Goal: Task Accomplishment & Management: Manage account settings

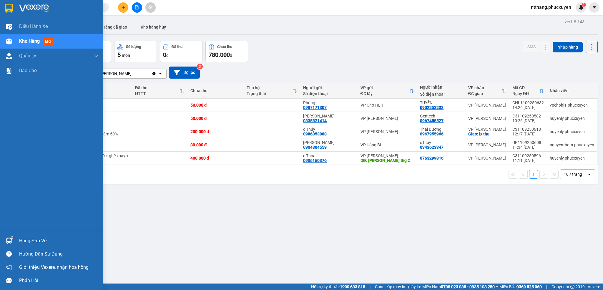
click at [25, 247] on div "Hướng dẫn sử dụng" at bounding box center [51, 253] width 103 height 13
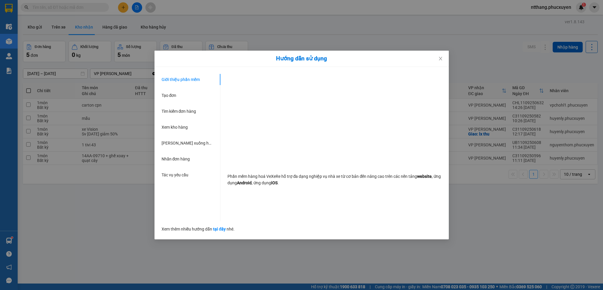
click at [82, 221] on div "Hướng dẫn sử dụng Giới thiệu phần mềm Tạo đơn Tìm kiếm đơn hàng Xem kho hàng Lê…" at bounding box center [301, 145] width 603 height 290
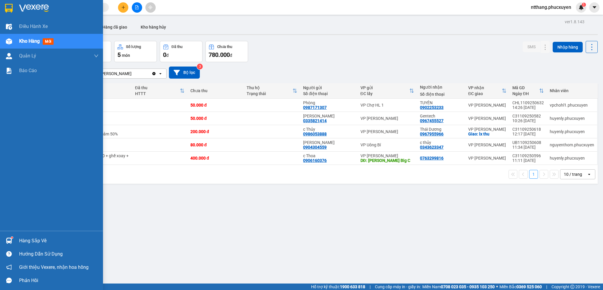
drag, startPoint x: 6, startPoint y: 237, endPoint x: 2, endPoint y: 237, distance: 4.2
click at [6, 238] on img at bounding box center [9, 240] width 6 height 6
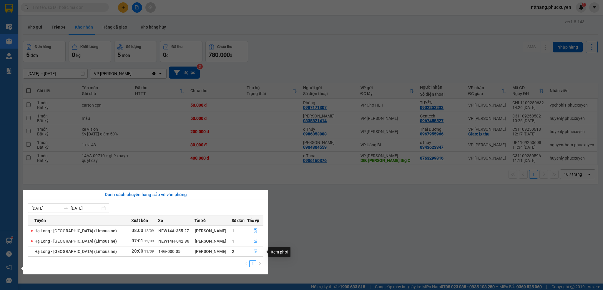
click at [254, 252] on icon "file-done" at bounding box center [256, 251] width 4 height 4
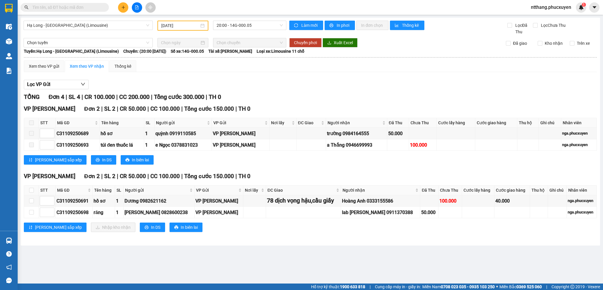
drag, startPoint x: 252, startPoint y: 252, endPoint x: 183, endPoint y: 245, distance: 69.7
click at [183, 245] on div "Hạ Long - Hà Nội (Limousine) 11/09/2025 20:00 - 14G-000.05 Làm mới In phơi In đ…" at bounding box center [310, 132] width 579 height 228
click at [32, 191] on input "checkbox" at bounding box center [31, 190] width 5 height 5
checkbox input "true"
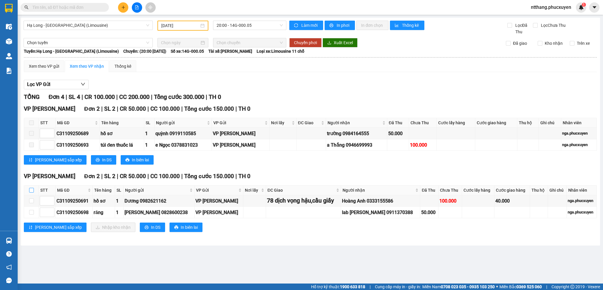
checkbox input "true"
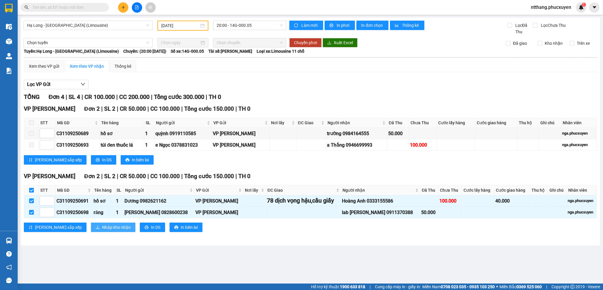
drag, startPoint x: 84, startPoint y: 229, endPoint x: 79, endPoint y: 224, distance: 6.7
click at [102, 228] on span "Nhập kho nhận" at bounding box center [116, 227] width 29 height 6
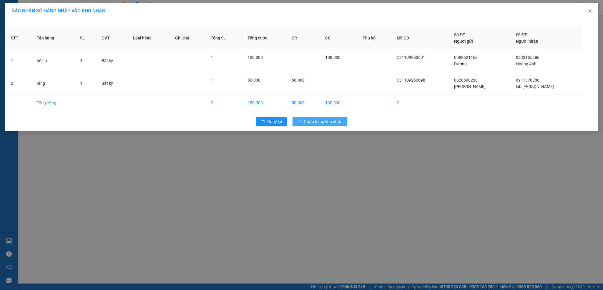
click at [320, 122] on span "Nhập hàng kho nhận" at bounding box center [323, 121] width 39 height 6
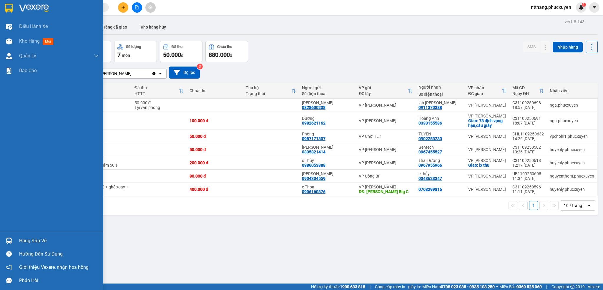
click at [0, 238] on div "Hàng sắp về" at bounding box center [51, 240] width 103 height 13
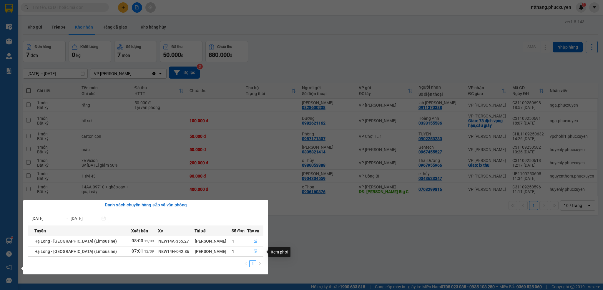
click at [254, 252] on icon "file-done" at bounding box center [256, 251] width 4 height 4
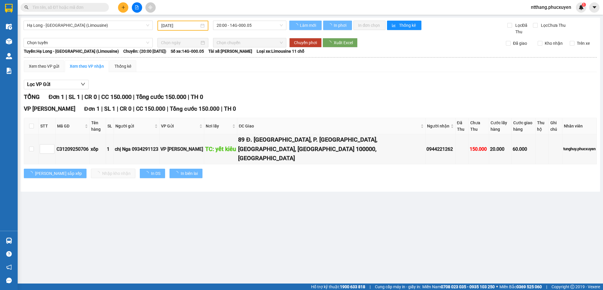
type input "[DATE]"
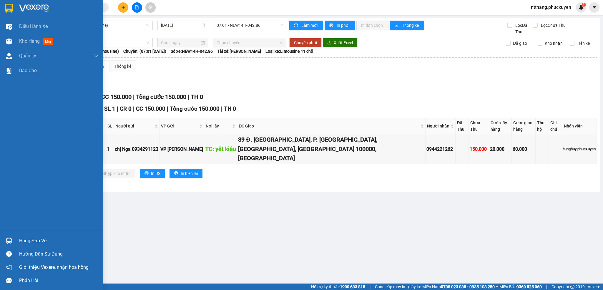
click at [6, 241] on img at bounding box center [9, 240] width 6 height 6
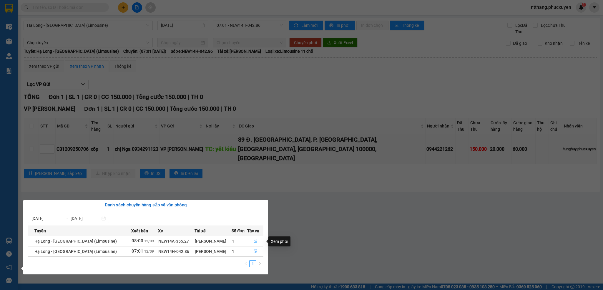
click at [253, 239] on icon "file-done" at bounding box center [255, 241] width 4 height 4
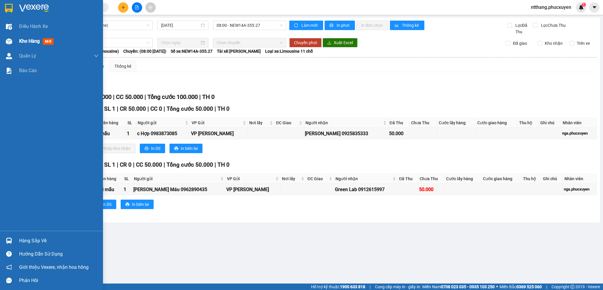
click at [28, 41] on span "Kho hàng" at bounding box center [29, 41] width 21 height 6
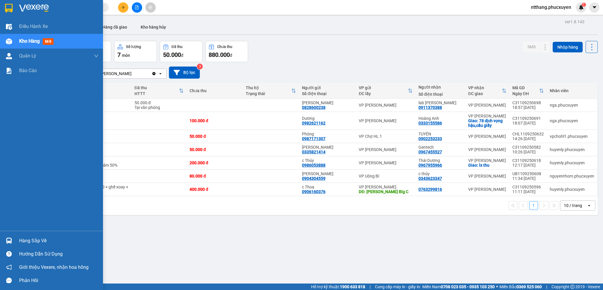
click at [0, 239] on div "Hàng sắp về" at bounding box center [51, 240] width 103 height 13
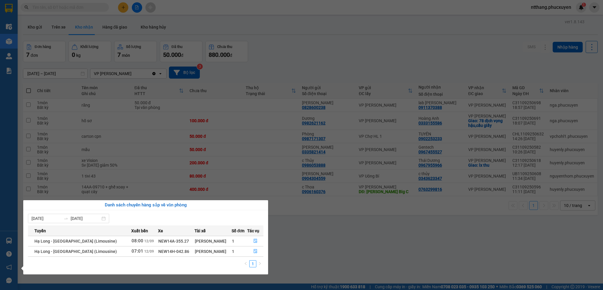
click at [393, 258] on section "Kết quả tìm kiếm ( 0 ) Bộ lọc No Data ntthang.phucxuyen 1 Điều hành xe Kho hàng…" at bounding box center [301, 145] width 603 height 290
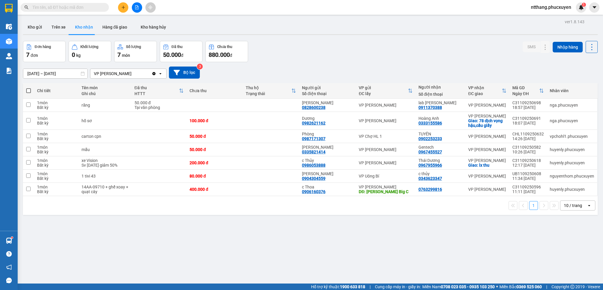
click at [394, 258] on div "ver 1.8.143 Kho gửi Trên xe Kho nhận Hàng đã giao Kho hàng hủy Đơn hàng 7 đơn K…" at bounding box center [310, 163] width 579 height 290
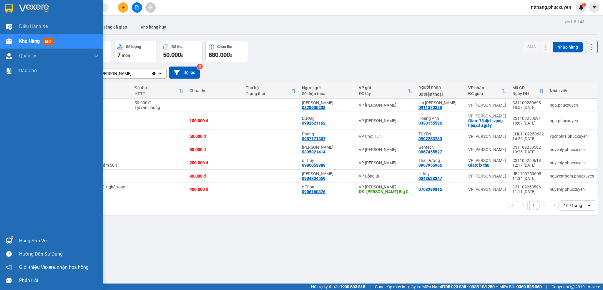
click at [19, 238] on div "Hàng sắp về" at bounding box center [58, 240] width 79 height 9
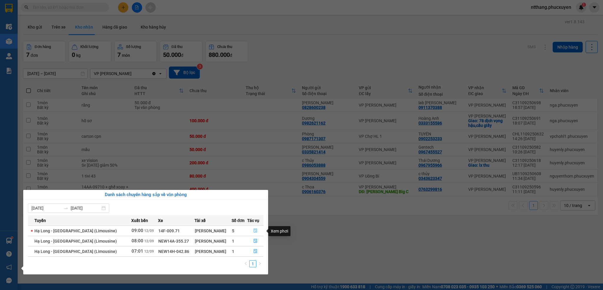
click at [254, 229] on icon "file-done" at bounding box center [255, 230] width 4 height 4
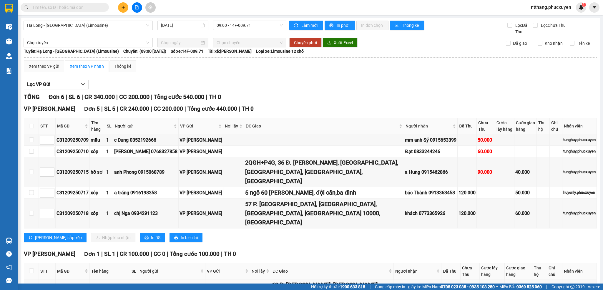
scroll to position [16, 0]
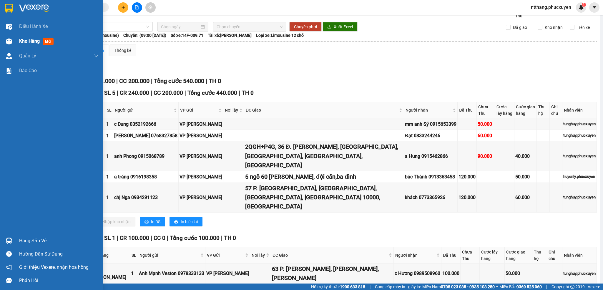
click at [17, 44] on div "Kho hàng mới" at bounding box center [51, 41] width 103 height 15
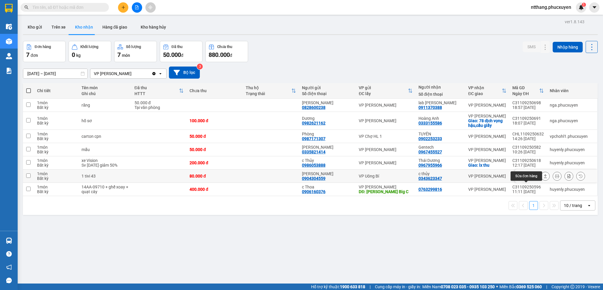
click at [531, 178] on icon at bounding box center [533, 176] width 4 height 4
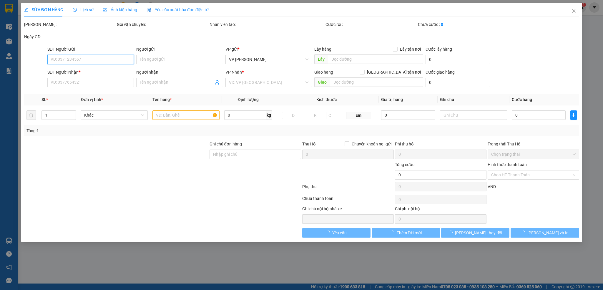
type input "0904304559"
type input "trần côn"
type input "0343623347"
type input "c thủy"
type input "80.000"
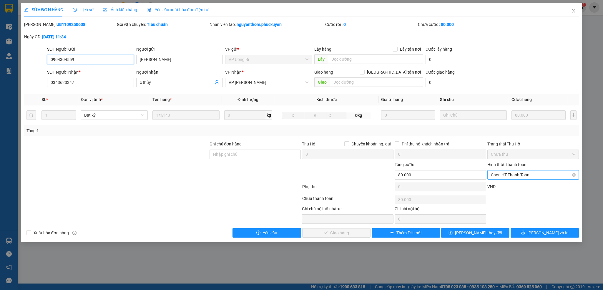
click at [538, 176] on span "Chọn HT Thanh Toán" at bounding box center [533, 174] width 84 height 9
click at [513, 185] on div "Tại văn phòng" at bounding box center [533, 187] width 84 height 6
type input "0"
click at [341, 234] on span "[PERSON_NAME] và [PERSON_NAME] hàng" at bounding box center [341, 232] width 56 height 6
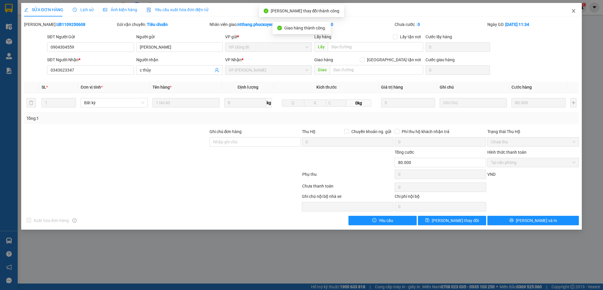
click at [573, 10] on icon "close" at bounding box center [573, 11] width 5 height 5
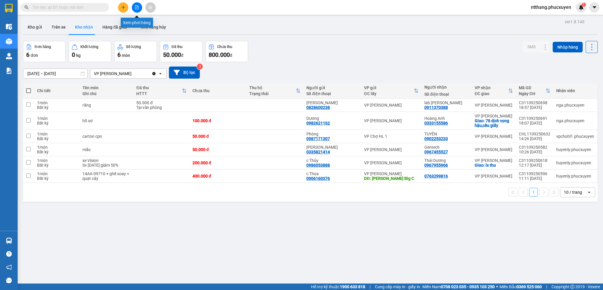
click at [137, 7] on icon "file-add" at bounding box center [137, 7] width 4 height 4
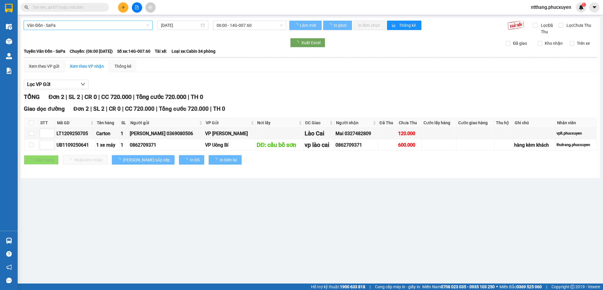
click at [104, 24] on span "Vân Đồn - SaPa" at bounding box center [88, 25] width 122 height 9
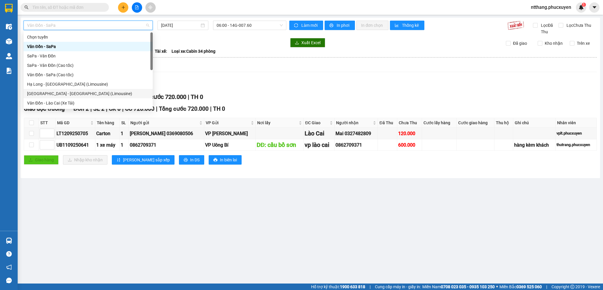
click at [62, 92] on div "[GEOGRAPHIC_DATA] - [GEOGRAPHIC_DATA] (Limousine)" at bounding box center [88, 93] width 122 height 6
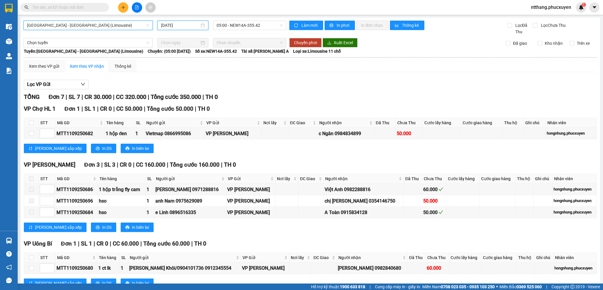
click at [189, 26] on input "[DATE]" at bounding box center [180, 25] width 39 height 6
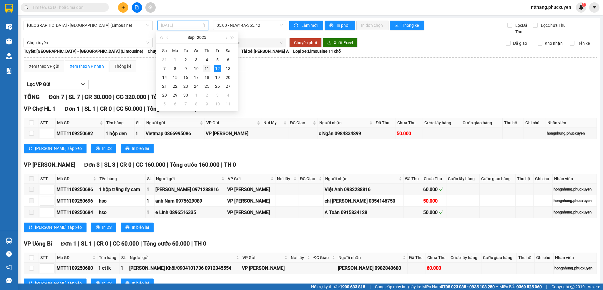
click at [205, 69] on div "11" at bounding box center [206, 68] width 7 height 7
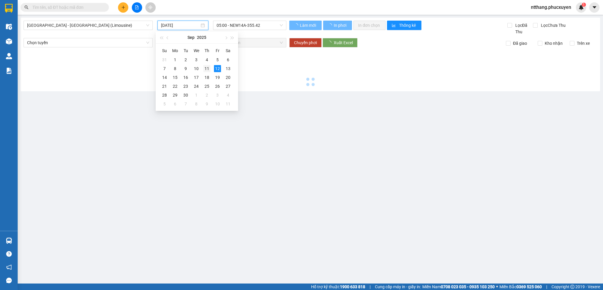
type input "11/09/2025"
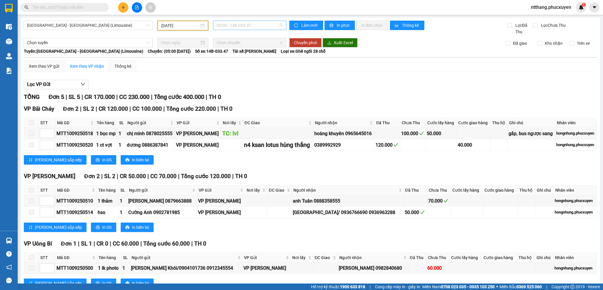
click at [233, 26] on span "05:00 - 14B-033.47" at bounding box center [249, 25] width 66 height 9
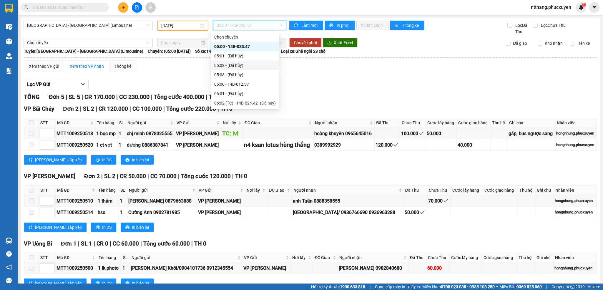
scroll to position [44, 0]
click at [247, 96] on div "08:00 - 14F-009.78" at bounding box center [244, 96] width 61 height 6
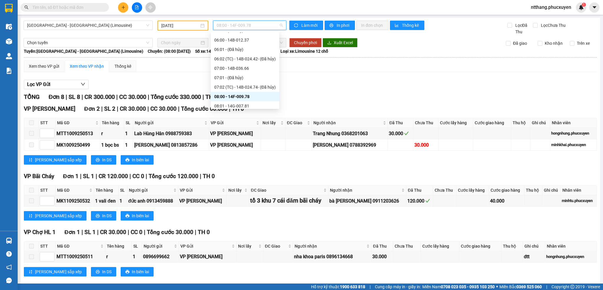
click at [246, 24] on span "08:00 - 14F-009.78" at bounding box center [249, 25] width 66 height 9
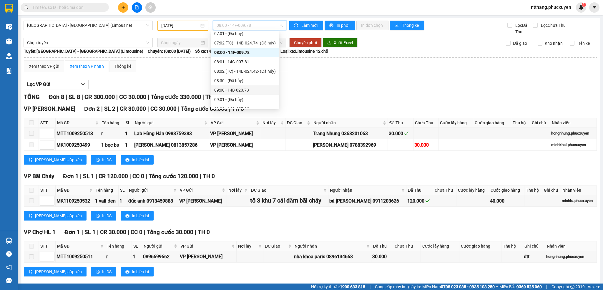
scroll to position [132, 0]
click at [243, 81] on div "10:00 - 14F-009.55" at bounding box center [244, 83] width 61 height 6
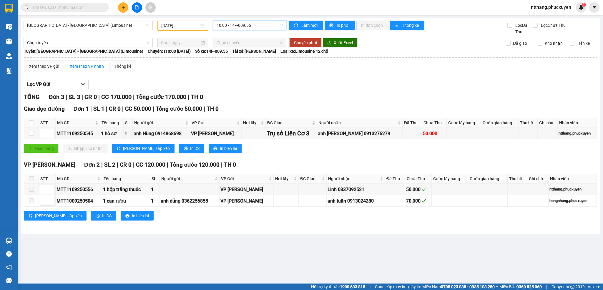
click at [319, 153] on div "Giao hàng Nhập kho nhận Lưu sắp xếp In DS In biên lai" at bounding box center [310, 148] width 573 height 9
click at [328, 152] on div "Giao hàng Nhập kho nhận Lưu sắp xếp In DS In biên lai" at bounding box center [310, 148] width 573 height 9
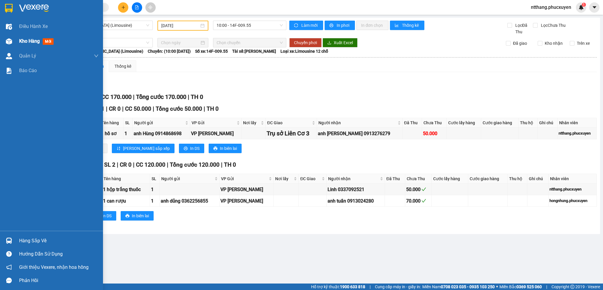
click at [11, 41] on img at bounding box center [9, 41] width 6 height 6
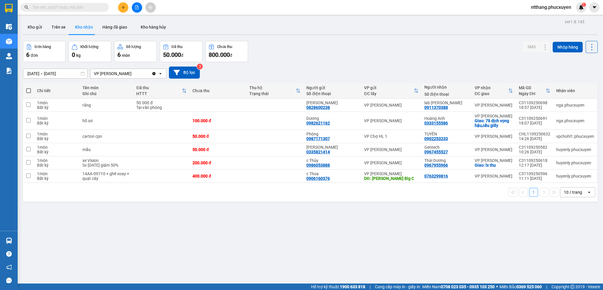
click at [306, 34] on div at bounding box center [310, 34] width 574 height 1
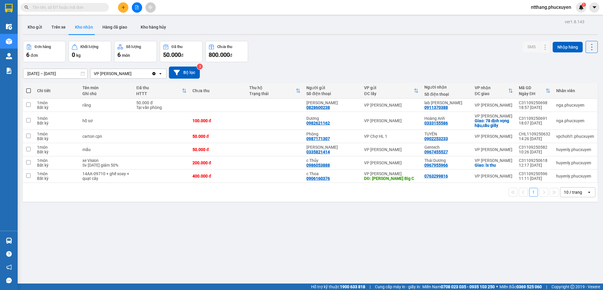
click at [306, 34] on div at bounding box center [310, 34] width 574 height 1
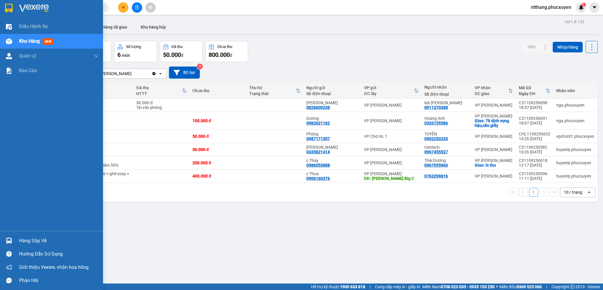
click at [0, 240] on div "Hàng sắp về" at bounding box center [51, 240] width 103 height 13
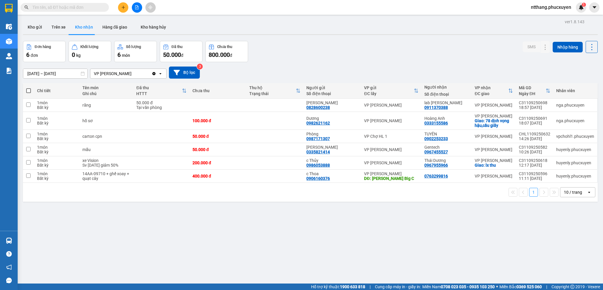
click at [374, 254] on section "Kết quả tìm kiếm ( 0 ) Bộ lọc No Data ntthang.phucxuyen 1 Điều hành xe Kho hàng…" at bounding box center [301, 145] width 603 height 290
click at [123, 8] on icon "plus" at bounding box center [123, 7] width 0 height 3
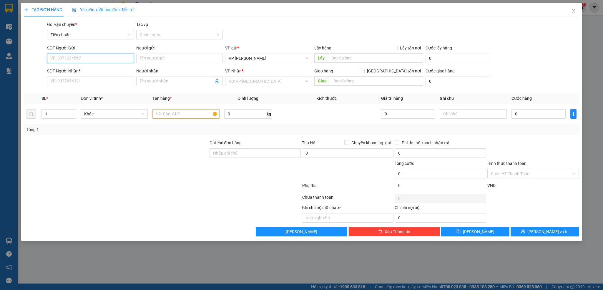
click at [87, 59] on input "SĐT Người Gửi" at bounding box center [90, 58] width 86 height 9
type input "0919597944"
click at [88, 68] on div "0919597944 - Huyền" at bounding box center [90, 70] width 79 height 6
type input "Huyền"
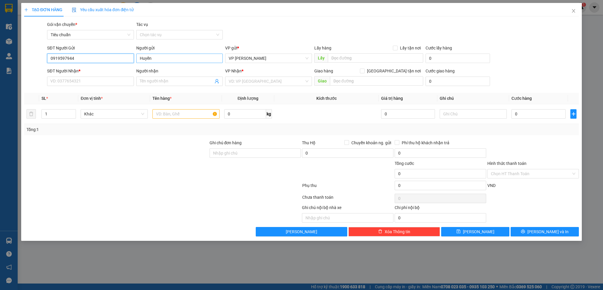
type input "0919597944"
click at [138, 58] on input "Huyền" at bounding box center [179, 58] width 86 height 9
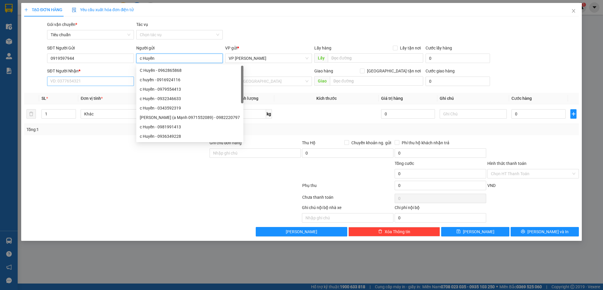
type input "c Huyền"
click at [107, 81] on input "SĐT Người Nhận *" at bounding box center [90, 80] width 86 height 9
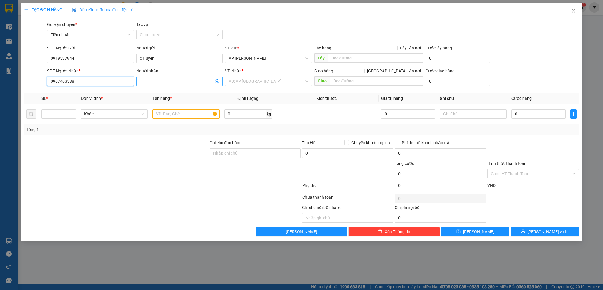
type input "0967403588"
click at [156, 79] on input "Người nhận" at bounding box center [177, 81] width 74 height 6
type input "[PERSON_NAME]"
click at [274, 78] on input "search" at bounding box center [266, 81] width 75 height 9
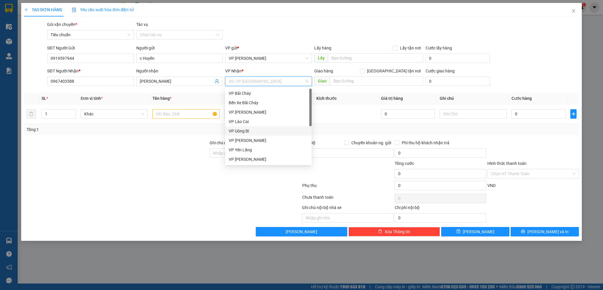
click at [242, 132] on div "VP Uông Bí" at bounding box center [268, 131] width 79 height 6
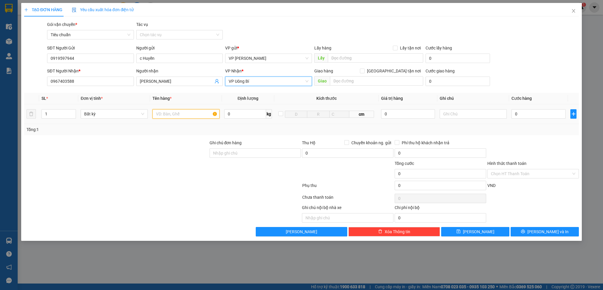
click at [168, 111] on input "text" at bounding box center [185, 113] width 67 height 9
type input "1"
click at [346, 84] on input "text" at bounding box center [376, 80] width 93 height 9
click at [348, 82] on input "text" at bounding box center [376, 80] width 93 height 9
type input "c"
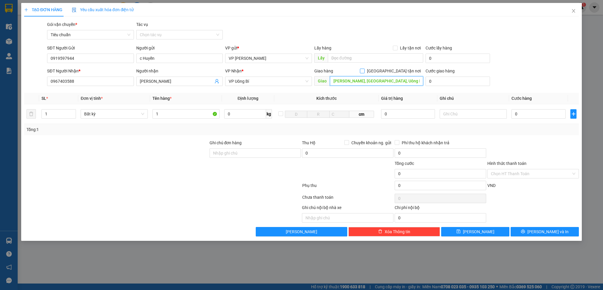
type input "[PERSON_NAME], [PERSON_NAME], [PERSON_NAME] Bí"
click at [364, 70] on input "[GEOGRAPHIC_DATA][PERSON_NAME] nơi" at bounding box center [362, 71] width 4 height 4
checkbox input "true"
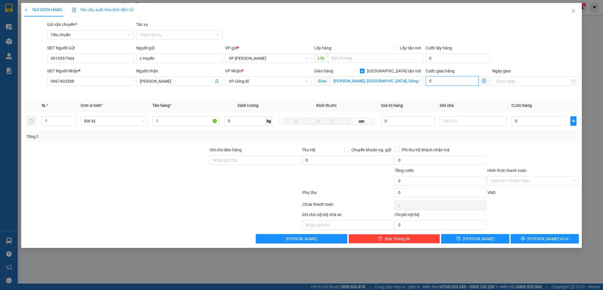
click at [445, 78] on input "0" at bounding box center [451, 80] width 53 height 9
type input "5"
type input "50"
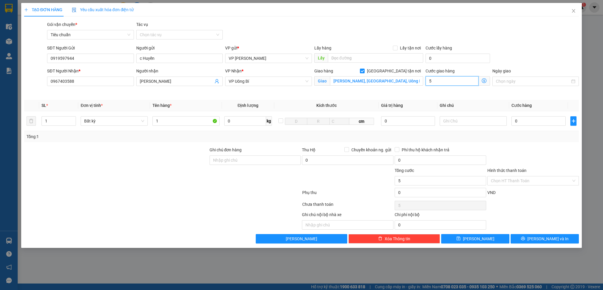
type input "50"
type input "50.000"
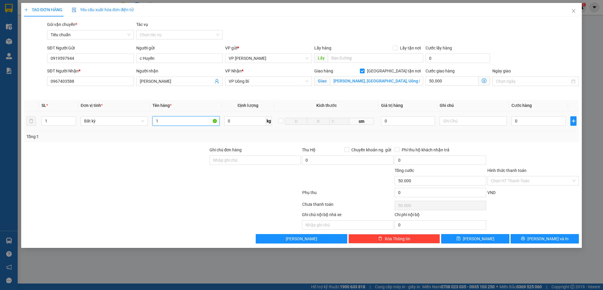
click at [194, 122] on input "1" at bounding box center [185, 120] width 67 height 9
type input "1 hồ sơ"
click at [536, 123] on input "0" at bounding box center [538, 120] width 54 height 9
type input "5"
type input "50.005"
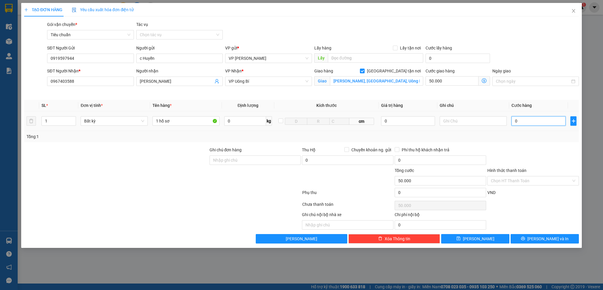
type input "50.005"
type input "50"
type input "50.050"
type input "50.000"
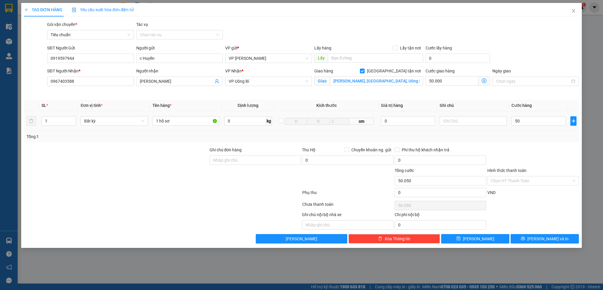
type input "100.000"
click at [536, 148] on div at bounding box center [533, 156] width 93 height 21
click at [523, 180] on input "Hình thức thanh toán" at bounding box center [531, 180] width 80 height 9
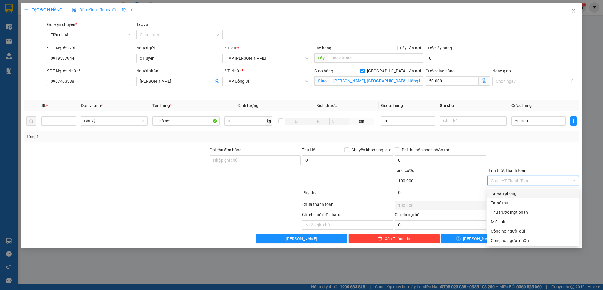
click at [517, 191] on div "Tại văn phòng" at bounding box center [533, 193] width 84 height 6
type input "0"
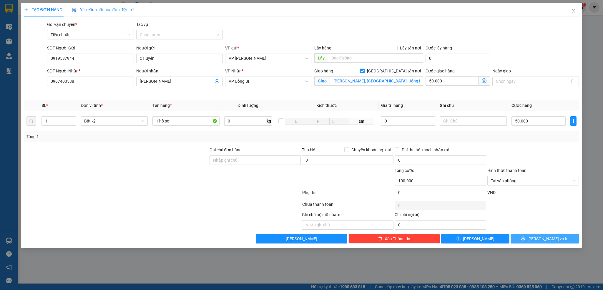
click at [528, 239] on button "[PERSON_NAME] và In" at bounding box center [544, 238] width 68 height 9
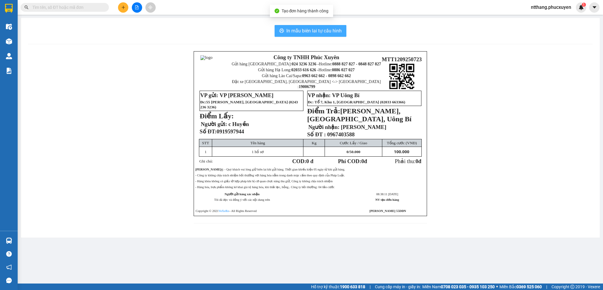
click at [302, 31] on span "In mẫu biên lai tự cấu hình" at bounding box center [313, 30] width 55 height 7
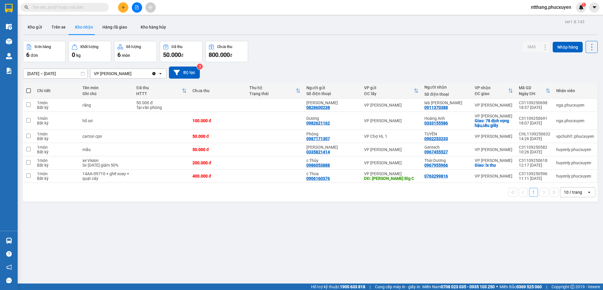
click at [404, 247] on div "ver 1.8.143 Kho gửi Trên xe Kho nhận Hàng đã giao Kho hàng hủy Đơn hàng 6 đơn K…" at bounding box center [310, 163] width 579 height 290
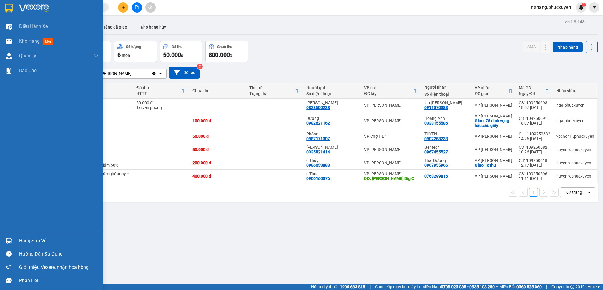
click at [9, 246] on div at bounding box center [9, 240] width 10 height 10
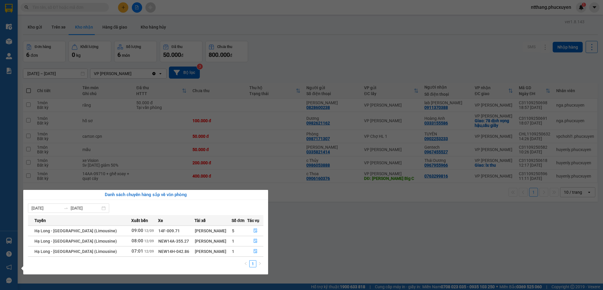
click at [335, 245] on section "Kết quả tìm kiếm ( 0 ) Bộ lọc No Data ntthang.phucxuyen 1 Điều hành xe Kho hàng…" at bounding box center [301, 145] width 603 height 290
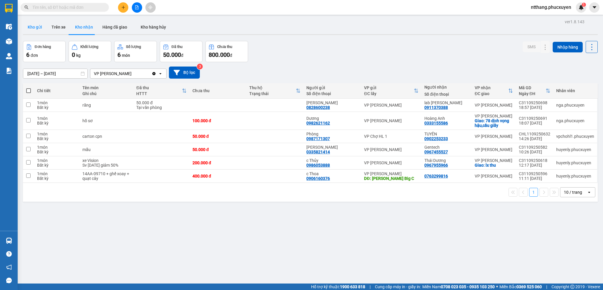
click at [39, 25] on button "Kho gửi" at bounding box center [35, 27] width 24 height 14
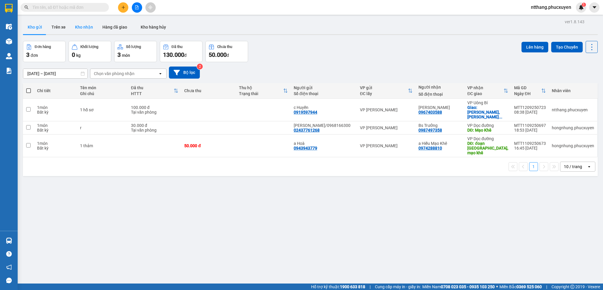
click at [75, 29] on button "Kho nhận" at bounding box center [83, 27] width 27 height 14
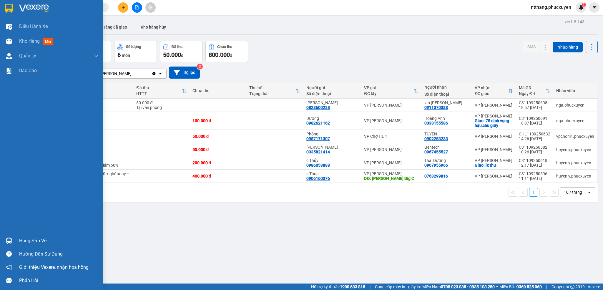
click at [16, 239] on div "Hàng sắp về" at bounding box center [51, 240] width 103 height 13
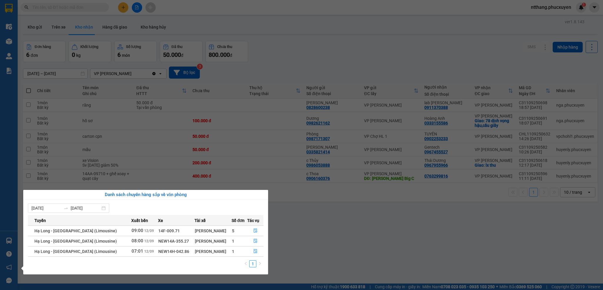
click at [385, 229] on section "Kết quả tìm kiếm ( 0 ) Bộ lọc No Data ntthang.phucxuyen 1 Điều hành xe Kho hàng…" at bounding box center [301, 145] width 603 height 290
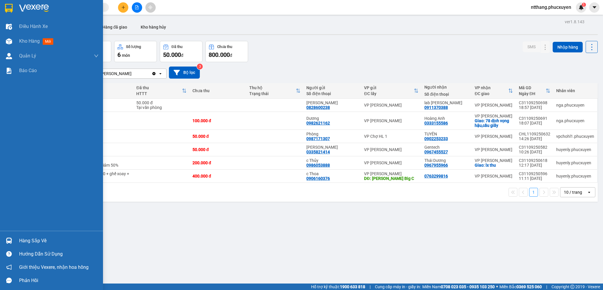
click at [11, 238] on img at bounding box center [9, 240] width 6 height 6
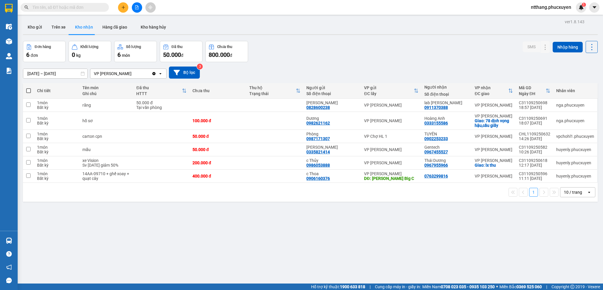
click at [351, 245] on section "Kết quả tìm kiếm ( 0 ) Bộ lọc No Data ntthang.phucxuyen 1 Điều hành xe Kho hàng…" at bounding box center [301, 145] width 603 height 290
click at [128, 6] on button at bounding box center [123, 7] width 10 height 10
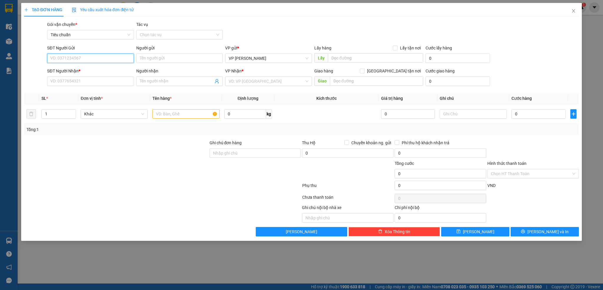
click at [89, 58] on input "SĐT Người Gửi" at bounding box center [90, 58] width 86 height 9
click at [104, 56] on input "SĐT Người Gửi" at bounding box center [90, 58] width 86 height 9
type input "0947755885"
click at [89, 72] on div "0947755885 - [PERSON_NAME]" at bounding box center [90, 70] width 79 height 6
type input "[PERSON_NAME]"
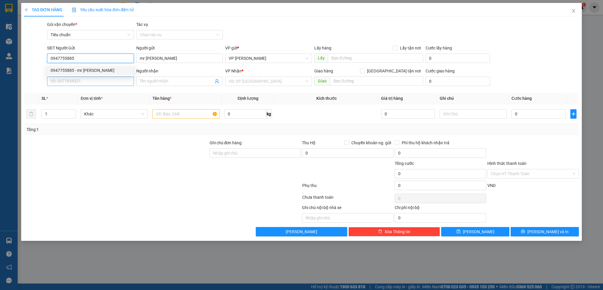
type input "0947755885"
click at [92, 81] on input "SĐT Người Nhận *" at bounding box center [90, 80] width 86 height 9
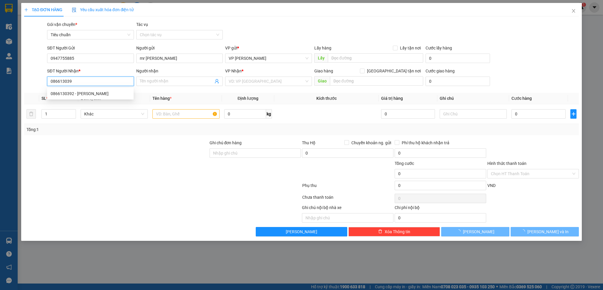
type input "0866130392"
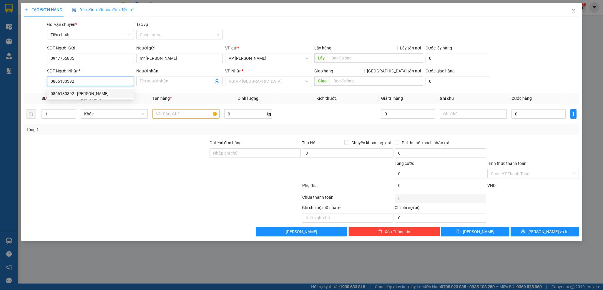
click at [78, 91] on div "0866130392 - [PERSON_NAME]" at bounding box center [90, 93] width 79 height 6
type input "[PERSON_NAME]"
type input "Toyota cổng [PERSON_NAME]"
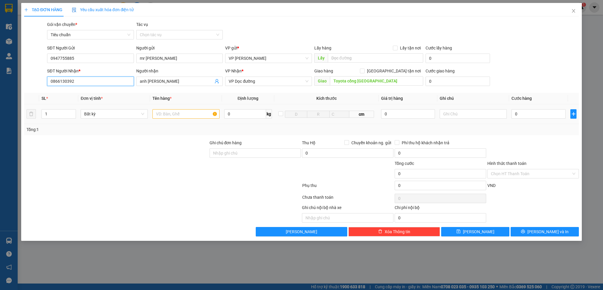
type input "0866130392"
click at [183, 114] on input "text" at bounding box center [185, 113] width 67 height 9
type input "1 hộp đỏ pt"
click at [535, 116] on input "0" at bounding box center [538, 113] width 54 height 9
type input "5"
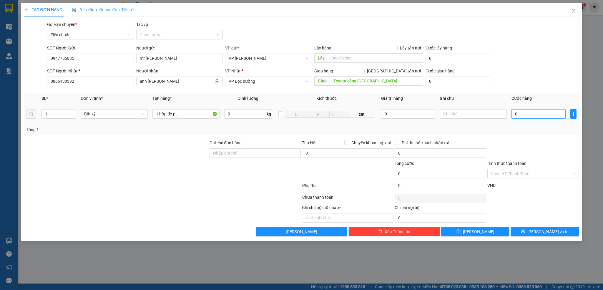
type input "5"
type input "50"
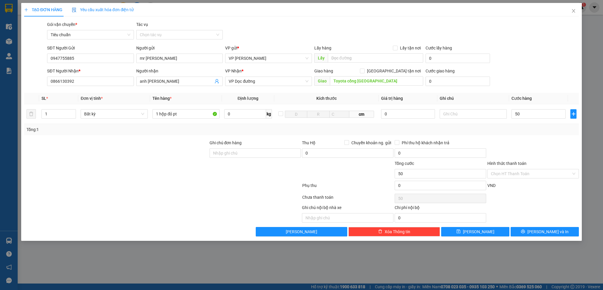
click at [537, 138] on div "Transit Pickup Surcharge Ids Transit Deliver Surcharge Ids Transit Deliver Surc…" at bounding box center [301, 128] width 555 height 215
type input "50.000"
click at [465, 83] on input "0" at bounding box center [457, 80] width 64 height 9
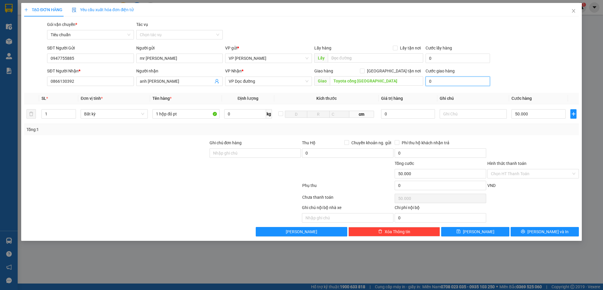
type input "2"
type input "50.002"
type input "20"
type input "50.020"
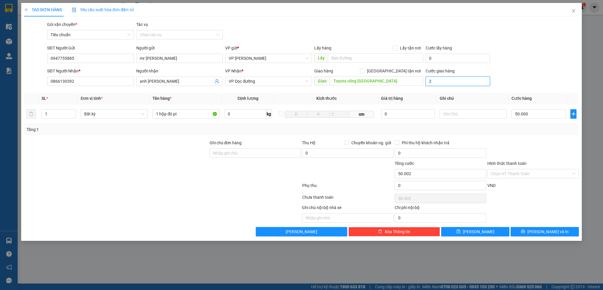
type input "50.020"
click at [522, 55] on div "SĐT Người Gửi 0947755885 Người gửi [PERSON_NAME] VP gửi * [PERSON_NAME] Đình [P…" at bounding box center [313, 55] width 534 height 21
type input "20.000"
type input "70.000"
drag, startPoint x: 552, startPoint y: 232, endPoint x: 454, endPoint y: 164, distance: 119.4
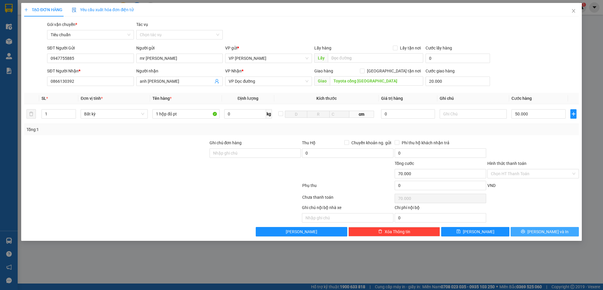
click at [551, 232] on span "[PERSON_NAME] và In" at bounding box center [547, 231] width 41 height 6
drag, startPoint x: 524, startPoint y: 175, endPoint x: 517, endPoint y: 179, distance: 8.5
click at [524, 174] on input "Hình thức thanh toán" at bounding box center [531, 173] width 80 height 9
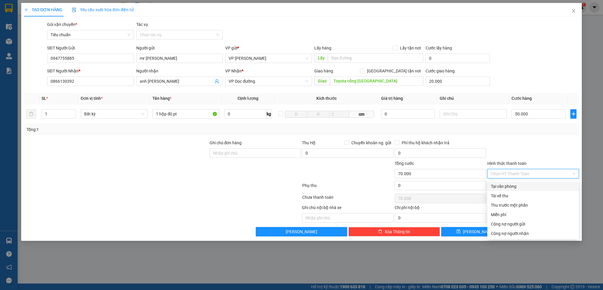
click at [516, 187] on div "Tại văn phòng" at bounding box center [533, 186] width 84 height 6
type input "0"
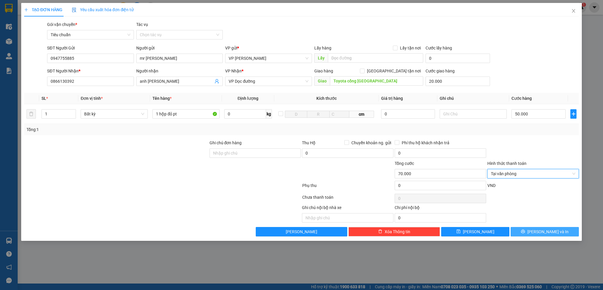
click at [538, 230] on button "[PERSON_NAME] và In" at bounding box center [544, 231] width 68 height 9
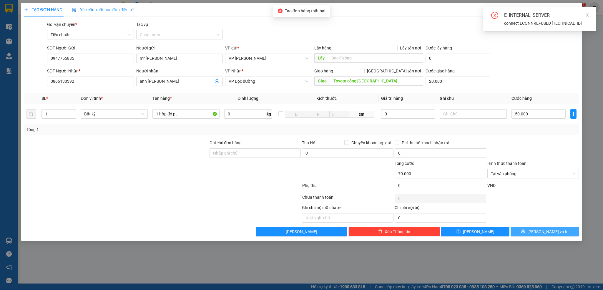
click at [537, 234] on button "[PERSON_NAME] và In" at bounding box center [544, 231] width 68 height 9
click at [537, 235] on button "[PERSON_NAME] và In" at bounding box center [544, 231] width 68 height 9
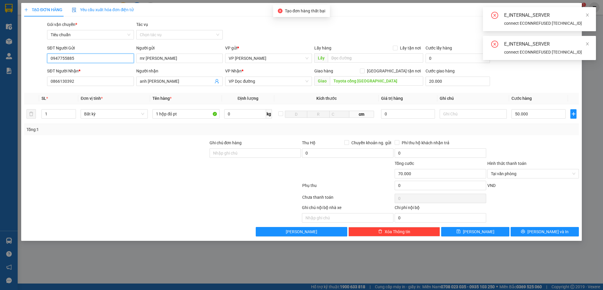
click at [95, 59] on input "0947755885" at bounding box center [90, 58] width 86 height 9
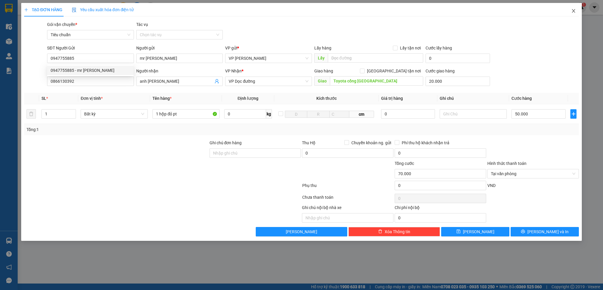
click at [574, 10] on icon "close" at bounding box center [573, 11] width 5 height 5
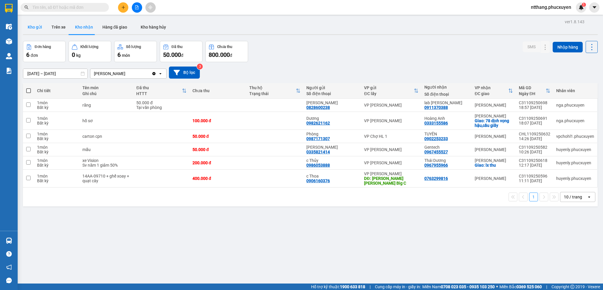
click at [39, 29] on button "Kho gửi" at bounding box center [35, 27] width 24 height 14
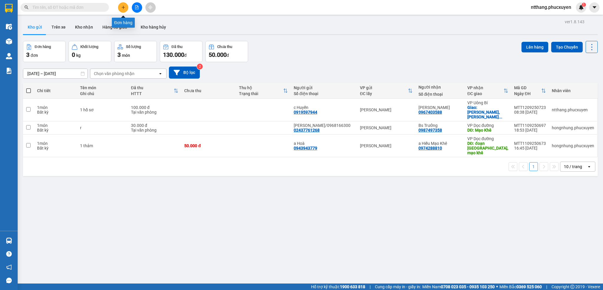
click at [121, 6] on icon "plus" at bounding box center [123, 7] width 4 height 4
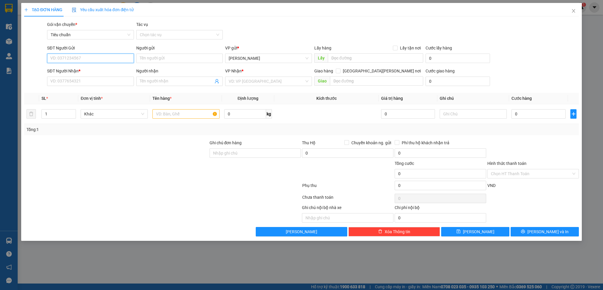
click at [84, 59] on input "SĐT Người Gửi" at bounding box center [90, 58] width 86 height 9
paste input "0947755885"
type input "0947755885"
click at [92, 73] on div "0947755885 - [PERSON_NAME]" at bounding box center [90, 70] width 79 height 6
type input "[PERSON_NAME]"
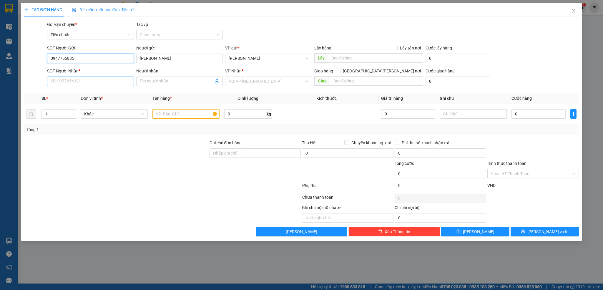
type input "0947755885"
click at [94, 81] on input "SĐT Người Nhận *" at bounding box center [90, 80] width 86 height 9
type input "0866130392"
click at [85, 93] on div "0866130392 - [PERSON_NAME]" at bounding box center [90, 93] width 79 height 6
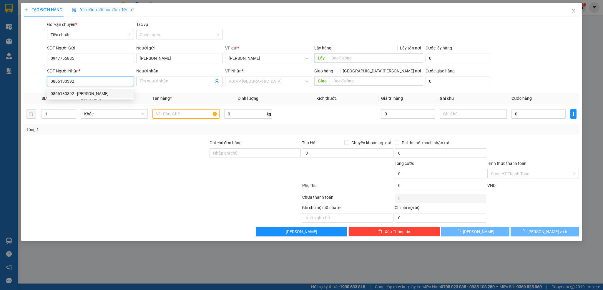
type input "[PERSON_NAME]"
type input "Toyota cổng [PERSON_NAME]"
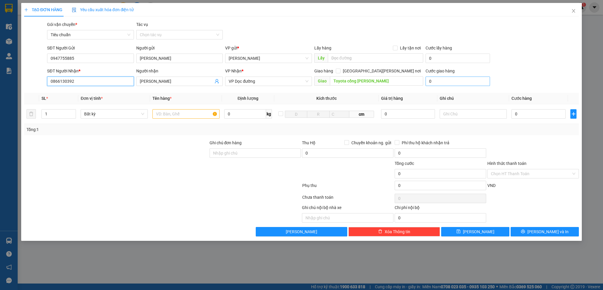
type input "0866130392"
click at [447, 81] on input "0" at bounding box center [457, 80] width 64 height 9
type input "2"
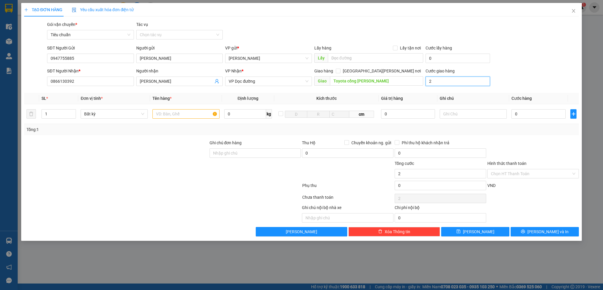
type input "20"
type input "20.000"
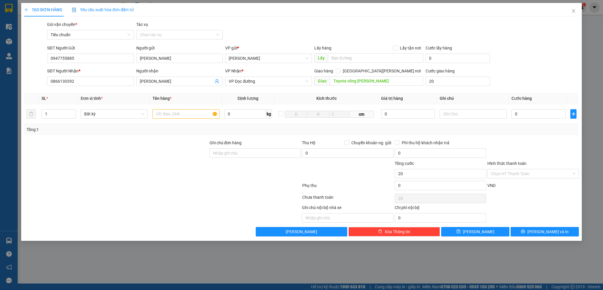
type input "20.000"
click at [501, 57] on div "SĐT Người Gửi 0947755885 Người gửi [PERSON_NAME] VP gửi * [PERSON_NAME] Đình [P…" at bounding box center [313, 55] width 534 height 21
click at [191, 114] on input "text" at bounding box center [185, 113] width 67 height 9
type input "1 hộp đỏ pt"
click at [524, 111] on input "0" at bounding box center [538, 113] width 54 height 9
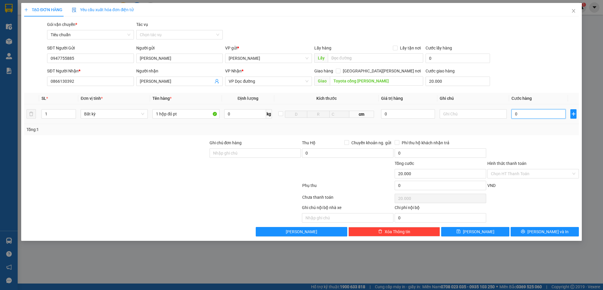
type input "5"
type input "20.005"
type input "50"
type input "20.050"
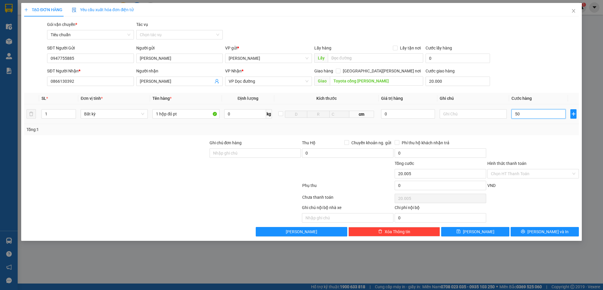
type input "20.050"
type input "50.000"
type input "70.000"
click at [522, 147] on div at bounding box center [533, 149] width 93 height 21
click at [522, 174] on input "Hình thức thanh toán" at bounding box center [531, 173] width 80 height 9
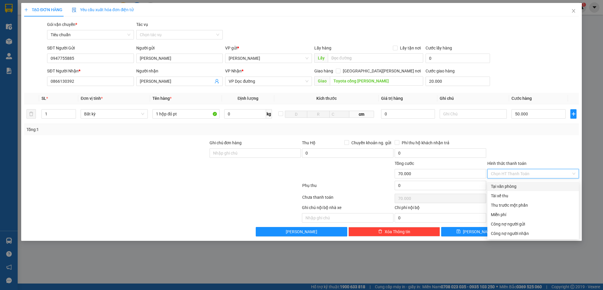
click at [508, 188] on div "Tại văn phòng" at bounding box center [533, 186] width 84 height 6
type input "0"
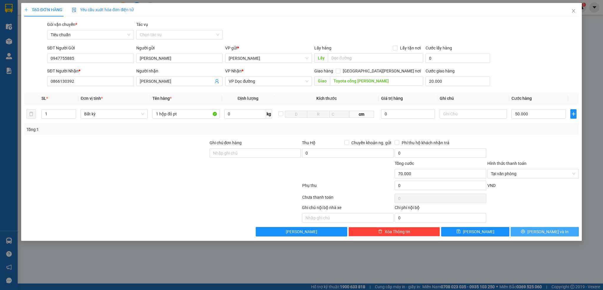
click at [525, 232] on icon "printer" at bounding box center [523, 231] width 4 height 4
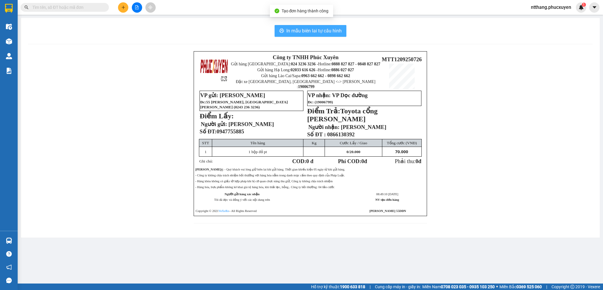
click at [297, 29] on span "In mẫu biên lai tự cấu hình" at bounding box center [313, 30] width 55 height 7
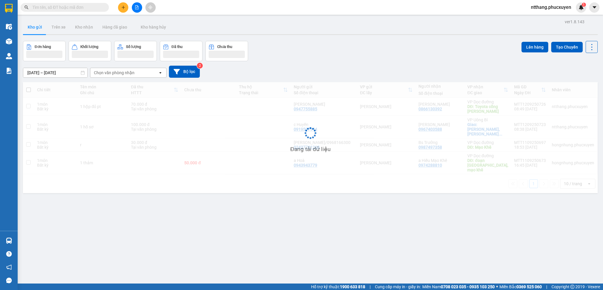
click at [120, 7] on button at bounding box center [123, 7] width 10 height 10
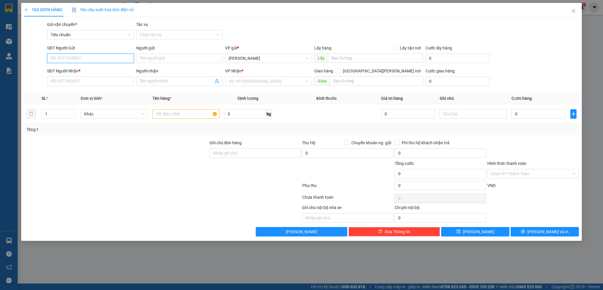
click at [94, 58] on input "SĐT Người Gửi" at bounding box center [90, 58] width 86 height 9
paste input "0947755885"
type input "0947755885"
click at [86, 67] on div "0947755885 - mr Huynh" at bounding box center [90, 70] width 79 height 6
type input "mr Huynh"
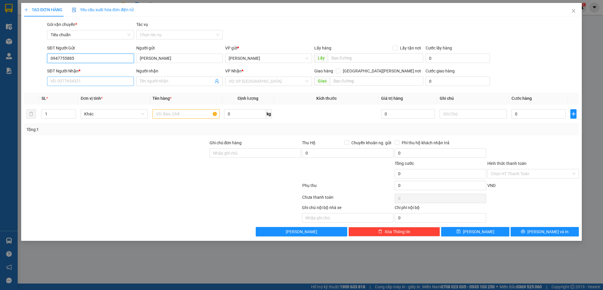
type input "0947755885"
click at [98, 81] on input "SĐT Người Nhận *" at bounding box center [90, 80] width 86 height 9
type input "0346930588"
click at [77, 91] on div "0346930588 - a tùng" at bounding box center [90, 93] width 79 height 6
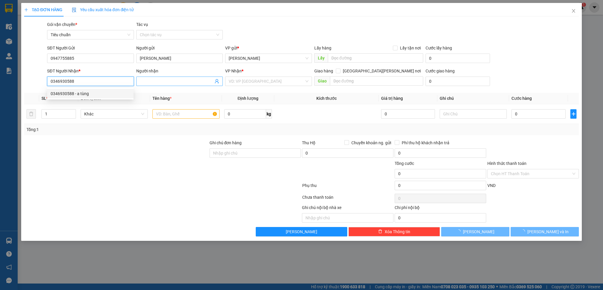
type input "a tùng"
checkbox input "true"
type input "toyota cẩm phả, cẩm bình"
type input "60.000"
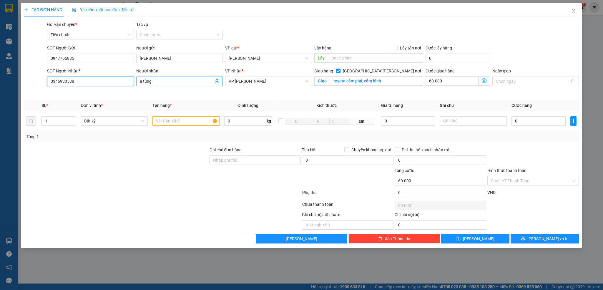
type input "0346930588"
click at [148, 81] on input "a tùng" at bounding box center [177, 81] width 74 height 6
type input "a Tùng"
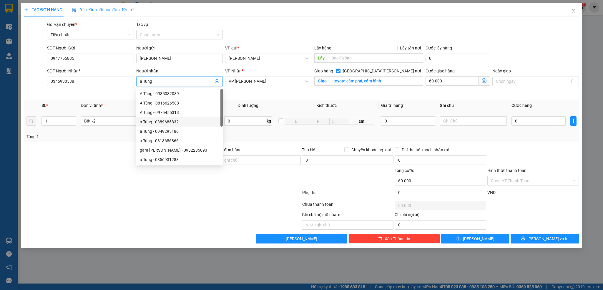
click at [176, 120] on div "a Tùng - 0389685832" at bounding box center [179, 122] width 79 height 6
type input "0389685832"
checkbox input "false"
type input "0"
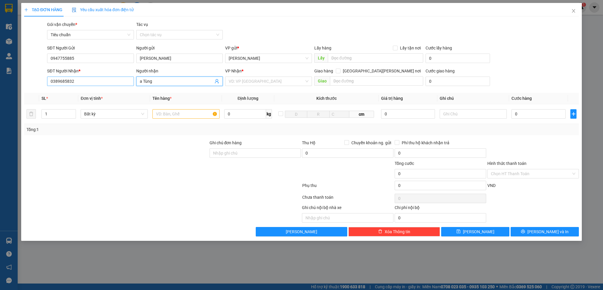
type input "a Tùng"
click at [98, 84] on input "0389685832" at bounding box center [90, 80] width 86 height 9
type input "0346930588"
click at [84, 93] on div "0346930588 - a tùng" at bounding box center [90, 93] width 79 height 6
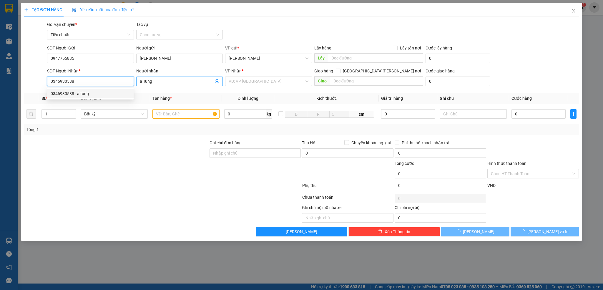
type input "a tùng"
checkbox input "true"
type input "toyota cẩm phả, cẩm bình"
type input "60.000"
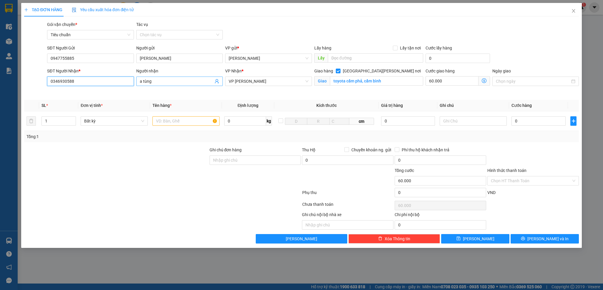
type input "0346930588"
click at [149, 81] on input "a tùng" at bounding box center [177, 81] width 74 height 6
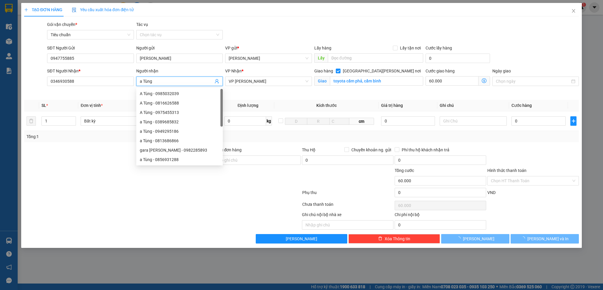
type input "a Tùng"
click at [316, 27] on div "Gói vận chuyển * Tiêu chuẩn Tác vụ Chọn tác vụ" at bounding box center [313, 31] width 534 height 21
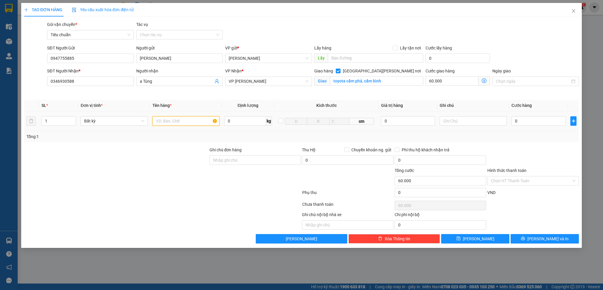
click at [192, 122] on input "text" at bounding box center [185, 120] width 67 height 9
type input "1 caton pt"
click at [539, 124] on input "0" at bounding box center [538, 120] width 54 height 9
type input "5"
type input "60.005"
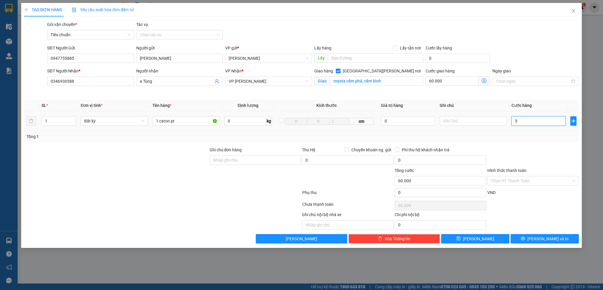
type input "60.005"
type input "50"
type input "60.050"
type input "50.000"
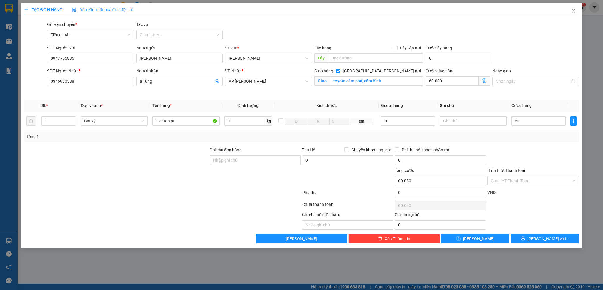
type input "110.000"
click at [540, 150] on div at bounding box center [533, 156] width 93 height 21
drag, startPoint x: 534, startPoint y: 179, endPoint x: 529, endPoint y: 182, distance: 6.4
click at [533, 179] on input "Hình thức thanh toán" at bounding box center [531, 180] width 80 height 9
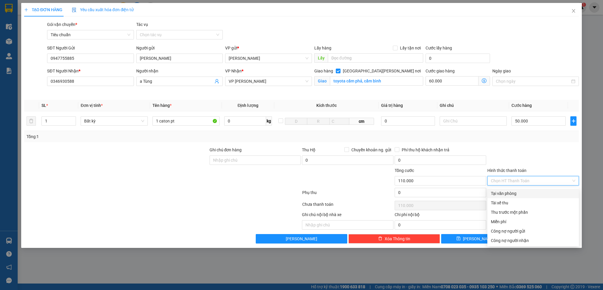
click at [517, 191] on div "Tại văn phòng" at bounding box center [533, 193] width 84 height 6
type input "0"
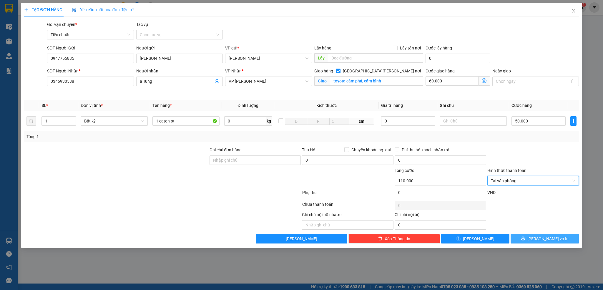
click at [552, 237] on span "Lưu và In" at bounding box center [547, 238] width 41 height 6
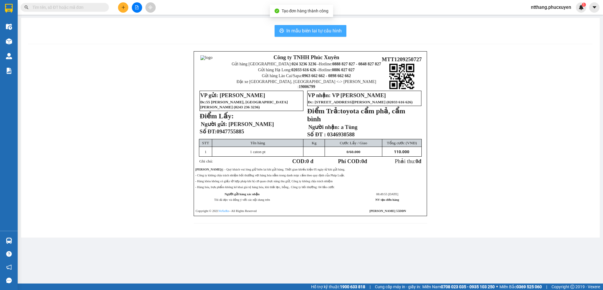
click at [297, 32] on span "In mẫu biên lai tự cấu hình" at bounding box center [313, 30] width 55 height 7
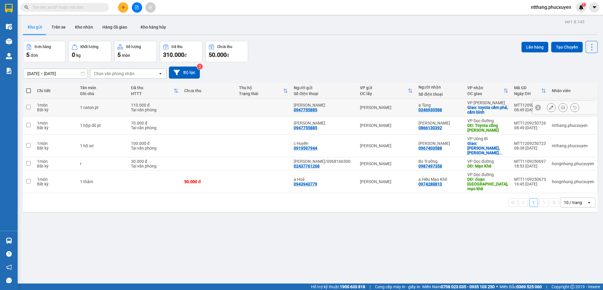
click at [428, 109] on div "0346930588" at bounding box center [430, 109] width 24 height 5
copy div "0346930588"
click at [62, 9] on input "text" at bounding box center [66, 7] width 69 height 6
paste input "0346930588"
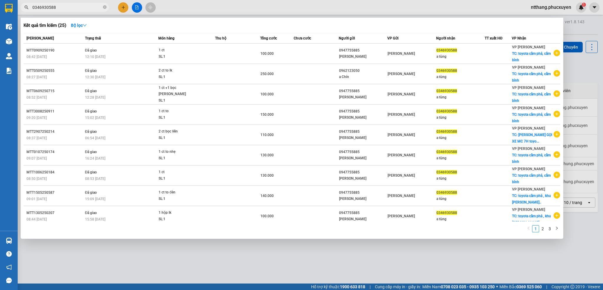
type input "0346930588"
click at [306, 7] on div at bounding box center [301, 145] width 603 height 290
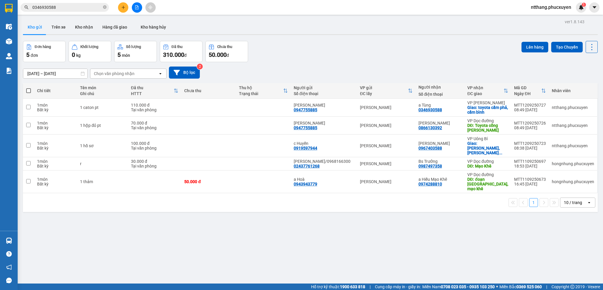
click at [322, 29] on div "Kho gửi Trên xe Kho nhận Hàng đã giao Kho hàng hủy" at bounding box center [310, 28] width 574 height 16
click at [402, 144] on div "VP [PERSON_NAME]" at bounding box center [386, 145] width 52 height 5
checkbox input "true"
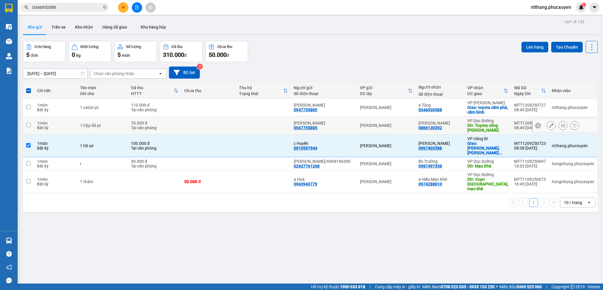
click at [403, 123] on td "VP [PERSON_NAME]" at bounding box center [386, 125] width 58 height 18
checkbox input "true"
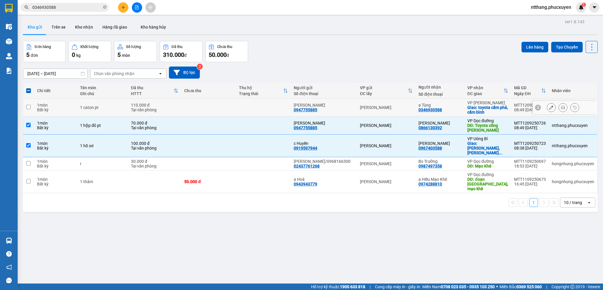
click at [247, 104] on td at bounding box center [263, 108] width 55 height 18
checkbox input "true"
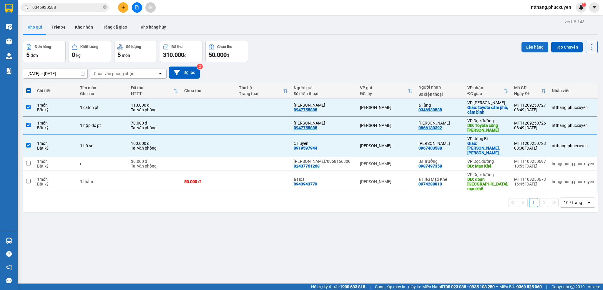
click at [526, 44] on button "Lên hàng" at bounding box center [534, 47] width 27 height 11
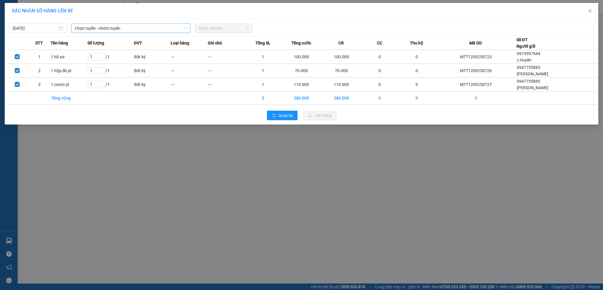
click at [94, 25] on span "Chọn tuyến - nhóm tuyến" at bounding box center [131, 28] width 112 height 9
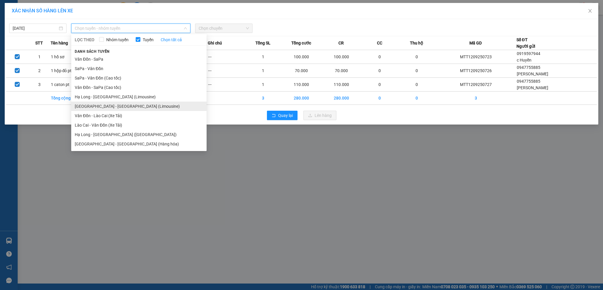
click at [102, 106] on li "Hà Nội - Hạ Long (Limousine)" at bounding box center [138, 105] width 135 height 9
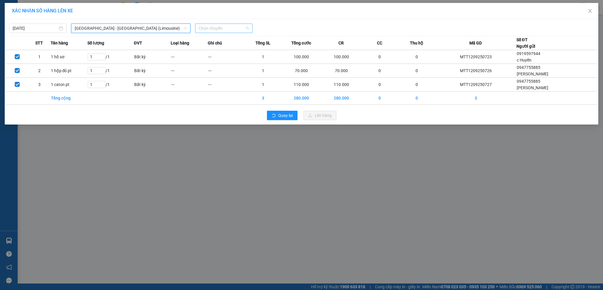
click at [223, 28] on span "Chọn chuyến" at bounding box center [224, 28] width 50 height 9
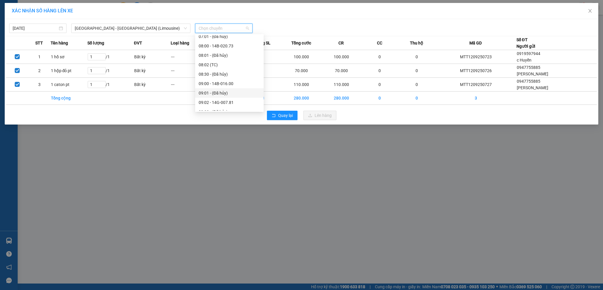
scroll to position [132, 0]
click at [234, 93] on div "10:02 (TC) - 14H-092.58" at bounding box center [229, 96] width 61 height 6
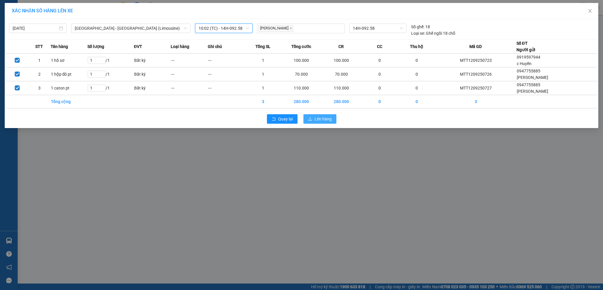
click at [315, 115] on button "Lên hàng" at bounding box center [319, 118] width 33 height 9
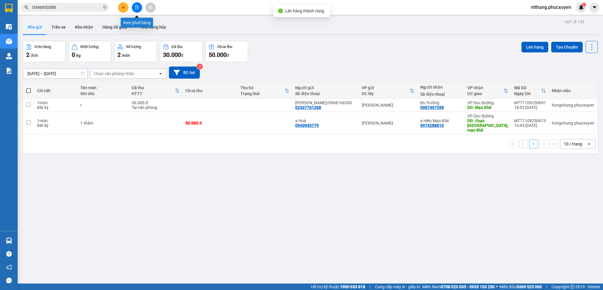
click at [137, 9] on icon "file-add" at bounding box center [136, 7] width 3 height 4
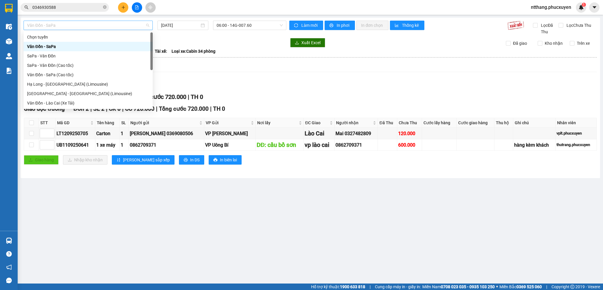
click at [106, 25] on span "Vân Đồn - SaPa" at bounding box center [88, 25] width 122 height 9
click at [77, 94] on div "Hà Nội - Hạ Long (Limousine)" at bounding box center [88, 93] width 122 height 6
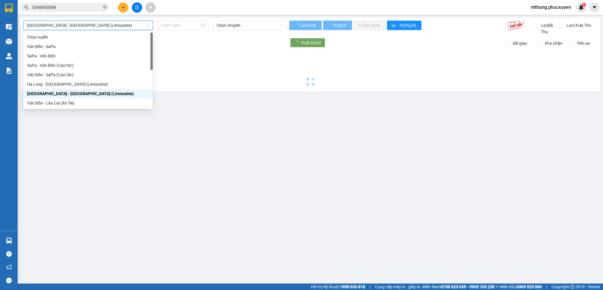
type input "[DATE]"
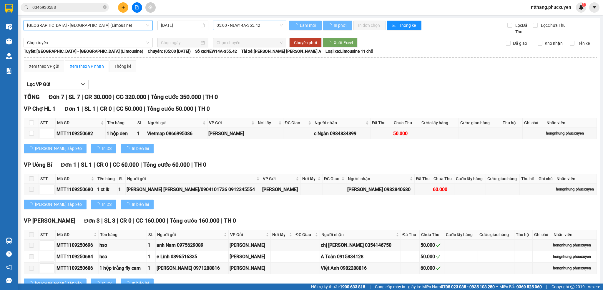
click at [232, 26] on span "05:00 - NEW14A-355.42" at bounding box center [249, 25] width 66 height 9
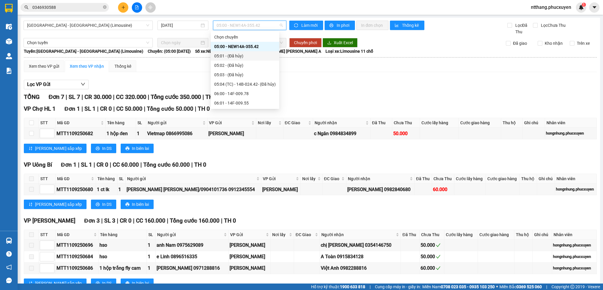
click at [367, 86] on div "Lọc VP Gửi" at bounding box center [310, 85] width 573 height 10
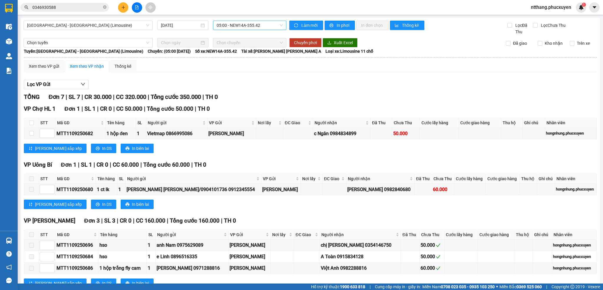
click at [246, 27] on span "05:00 - NEW14A-355.42" at bounding box center [249, 25] width 66 height 9
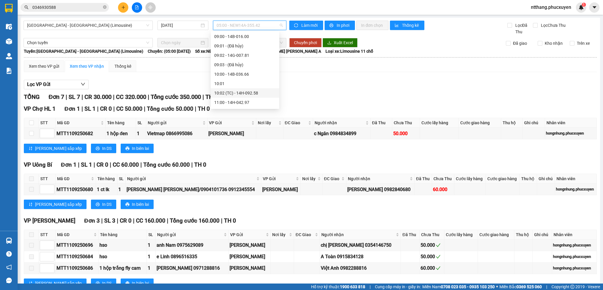
click at [247, 90] on div "10:02 (TC) - 14H-092.58" at bounding box center [244, 93] width 61 height 6
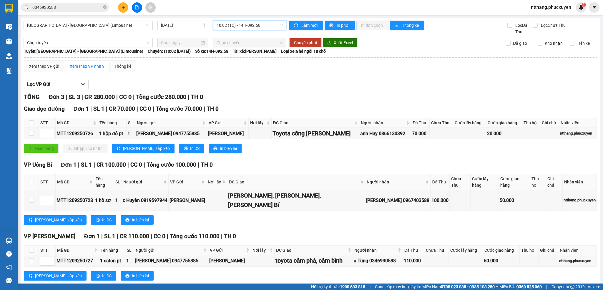
scroll to position [1, 0]
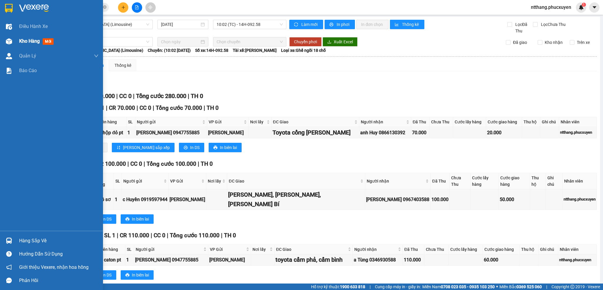
click at [9, 41] on img at bounding box center [9, 41] width 6 height 6
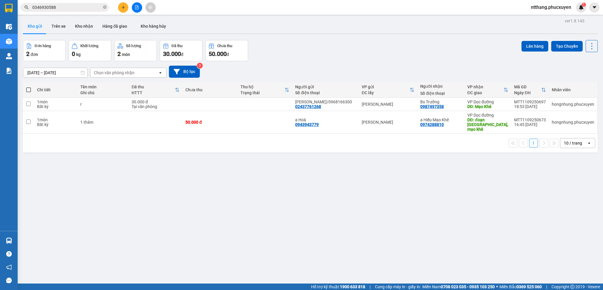
click at [290, 50] on div "Đơn hàng 2 đơn Khối lượng 0 kg Số lượng 2 món Đã thu 30.000 đ Chưa thu 50.000 đ…" at bounding box center [310, 50] width 574 height 21
click at [79, 25] on button "Kho nhận" at bounding box center [83, 26] width 27 height 14
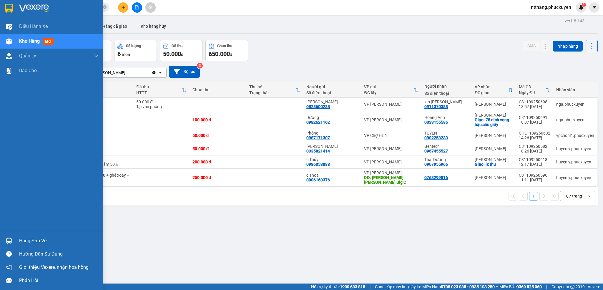
click at [8, 235] on div at bounding box center [9, 240] width 10 height 10
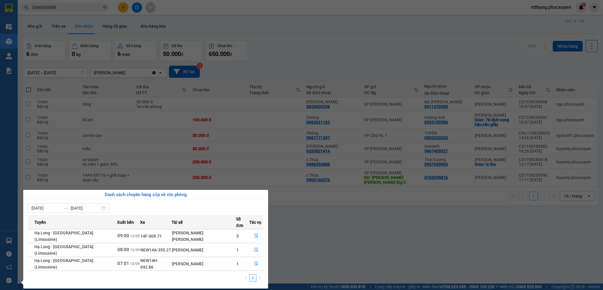
click at [324, 233] on section "Kết quả tìm kiếm ( 25 ) Bộ lọc Mã ĐH Trạng thái Món hàng Thu hộ Tổng cước Chưa …" at bounding box center [301, 145] width 603 height 290
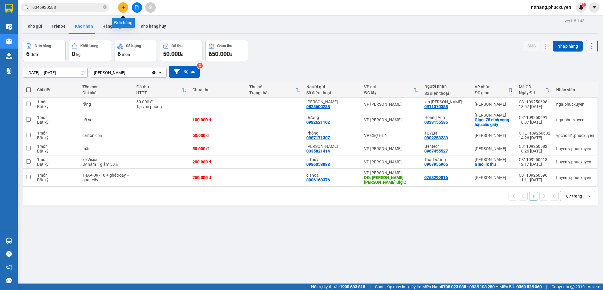
click at [124, 6] on icon "plus" at bounding box center [123, 7] width 4 height 4
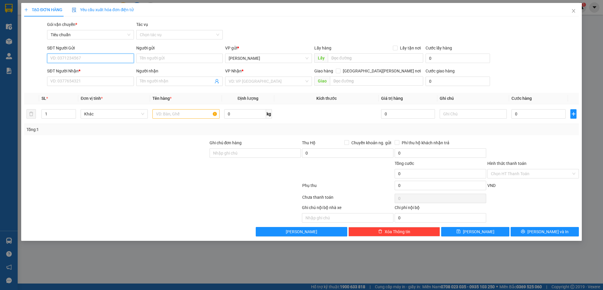
click at [100, 59] on input "SĐT Người Gửi" at bounding box center [90, 58] width 86 height 9
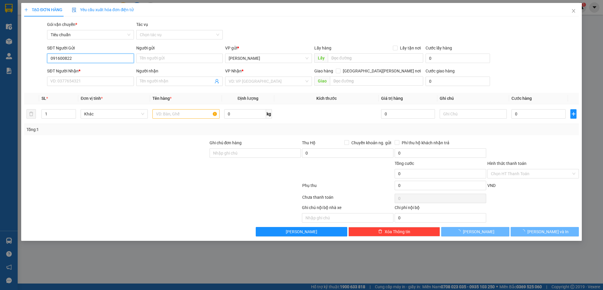
type input "0916008225"
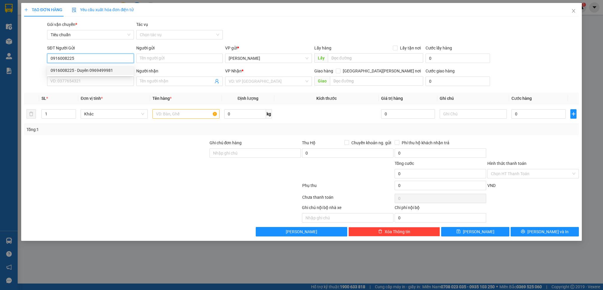
click at [101, 68] on div "0916008225 - Duyên 0969499981" at bounding box center [90, 70] width 79 height 6
type input "Duyên 0969499981"
type input "0916008225"
click at [101, 80] on input "SĐT Người Nhận *" at bounding box center [90, 80] width 86 height 9
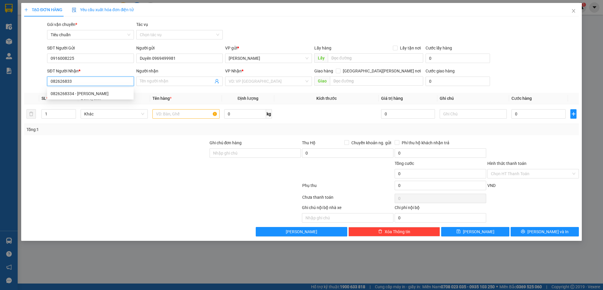
type input "0826268334"
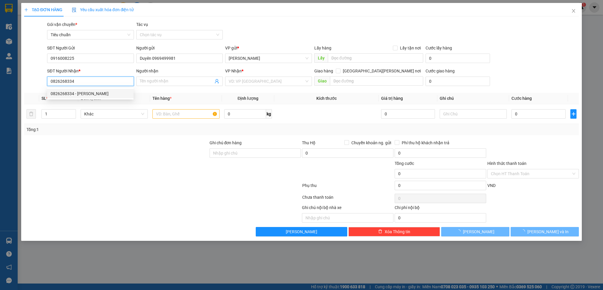
click at [94, 90] on div "0826268334 - Anh Sáng" at bounding box center [90, 93] width 79 height 6
type input "Anh Sáng"
type input "0826268334"
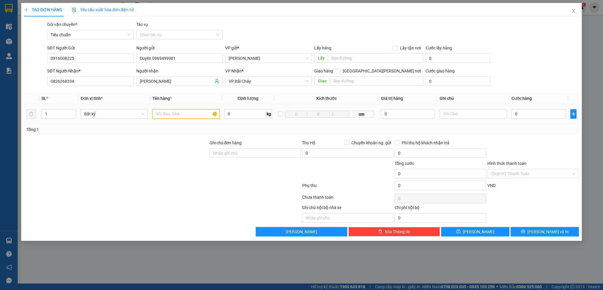
click at [173, 115] on input "text" at bounding box center [185, 113] width 67 height 9
type input "1 răng"
click at [526, 118] on input "0" at bounding box center [538, 113] width 54 height 9
type input "3"
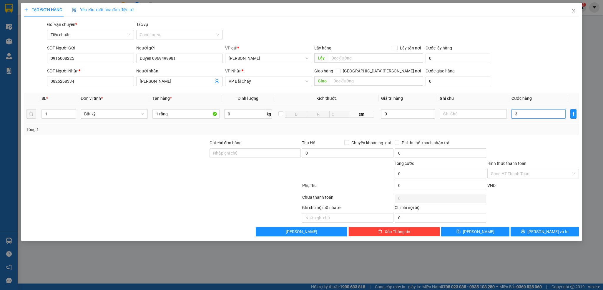
type input "3"
type input "30"
type input "30.000"
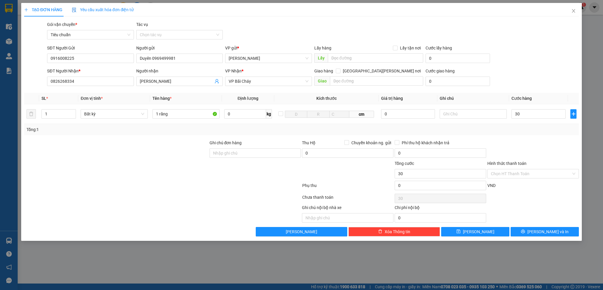
type input "30.000"
click at [520, 135] on div "Tổng: 1" at bounding box center [301, 129] width 555 height 11
click at [519, 177] on input "Hình thức thanh toán" at bounding box center [531, 173] width 80 height 9
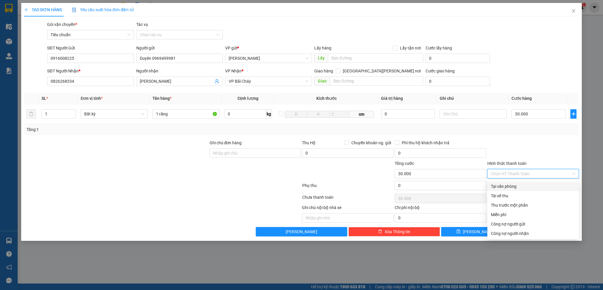
click at [517, 183] on div "Tại văn phòng" at bounding box center [533, 186] width 84 height 6
type input "0"
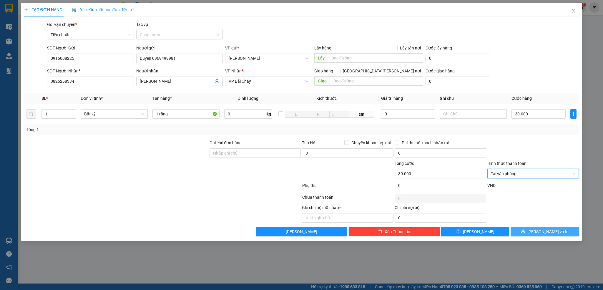
click at [525, 234] on span "printer" at bounding box center [523, 231] width 4 height 5
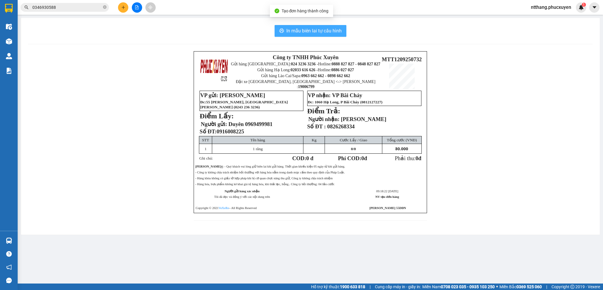
click at [304, 29] on span "In mẫu biên lai tự cấu hình" at bounding box center [313, 30] width 55 height 7
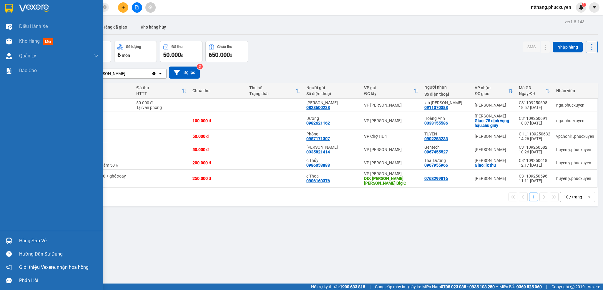
click at [9, 239] on img at bounding box center [9, 240] width 6 height 6
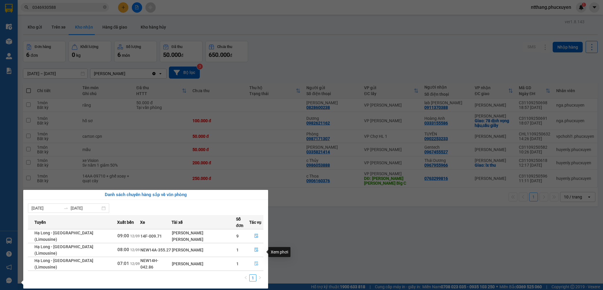
click at [254, 261] on icon "file-done" at bounding box center [256, 263] width 4 height 4
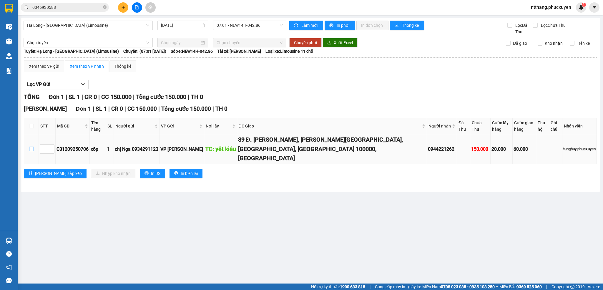
click at [33, 146] on input "checkbox" at bounding box center [31, 148] width 5 height 5
checkbox input "true"
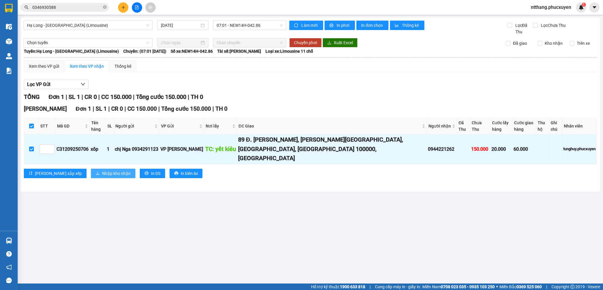
click at [102, 170] on span "Nhập kho nhận" at bounding box center [116, 173] width 29 height 6
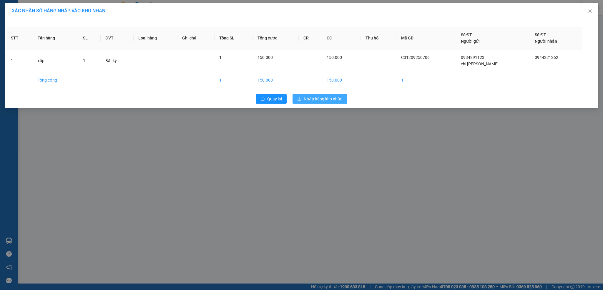
click at [326, 100] on span "Nhập hàng kho nhận" at bounding box center [323, 99] width 39 height 6
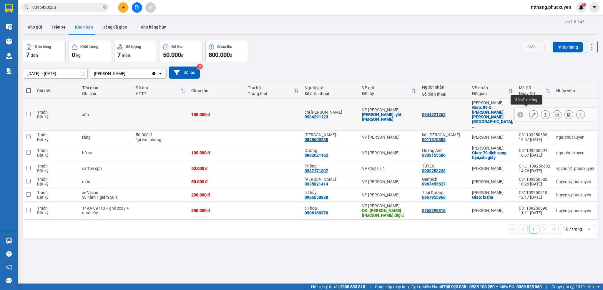
click at [531, 112] on icon at bounding box center [533, 114] width 4 height 4
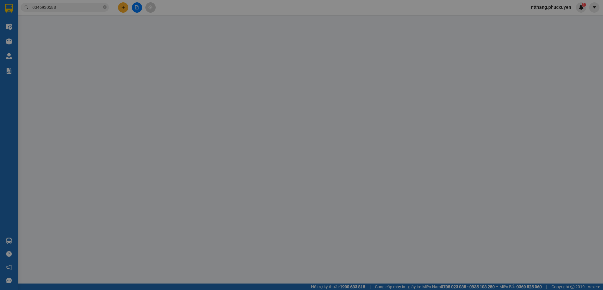
type input "0934291123"
type input "chị Nga"
checkbox input "true"
type input "yết kiêu"
type input "0944221262"
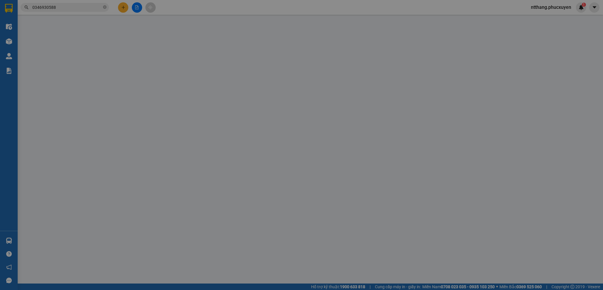
checkbox input "true"
type input "89 Đ. Phùng Hưng, P. Phúc La, Hà Đông, Hà Nội 100000, Việt Nam"
type input "150.000"
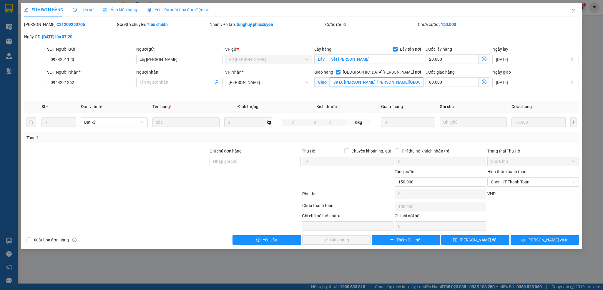
click at [369, 81] on input "89 Đ. Phùng Hưng, P. Phúc La, Hà Đông, Hà Nội 100000, Việt Nam" at bounding box center [376, 81] width 93 height 9
type input "105 Chu Văn An, Hà Đông"
click at [487, 237] on button "Lưu thay đổi" at bounding box center [475, 239] width 68 height 9
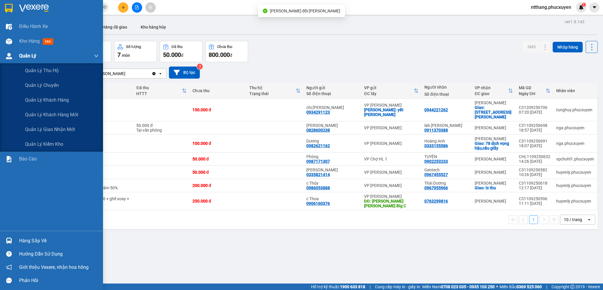
click at [10, 58] on img at bounding box center [9, 56] width 6 height 6
click at [11, 56] on img at bounding box center [9, 56] width 6 height 6
click at [54, 128] on span "Quản lý giao nhận mới" at bounding box center [50, 129] width 50 height 7
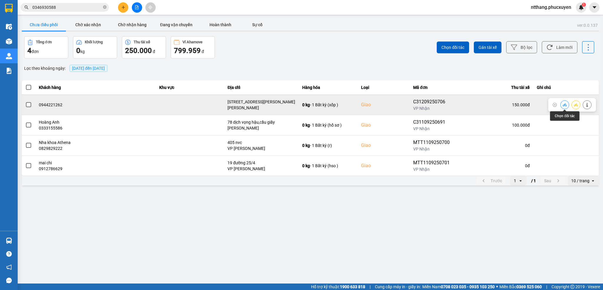
click at [564, 104] on icon at bounding box center [564, 105] width 4 height 4
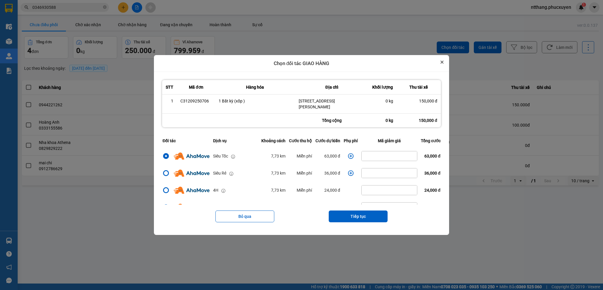
click at [443, 63] on icon "Close" at bounding box center [442, 62] width 2 height 2
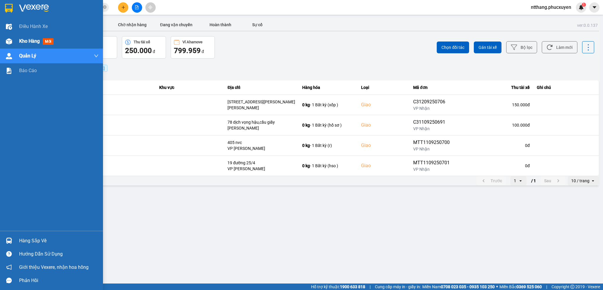
click at [17, 37] on div "Kho hàng mới" at bounding box center [51, 41] width 103 height 15
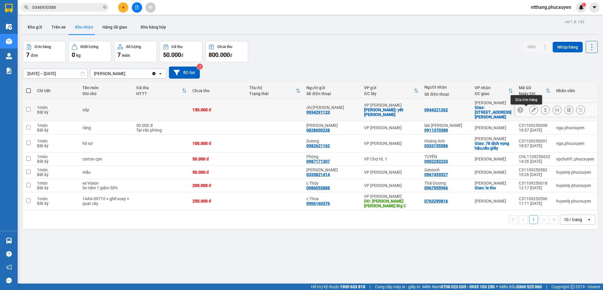
click at [531, 109] on icon at bounding box center [533, 110] width 4 height 4
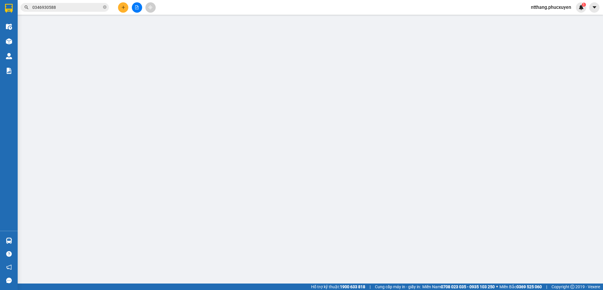
type input "0934291123"
type input "chị Nga"
checkbox input "true"
type input "yết kiêu"
type input "0944221262"
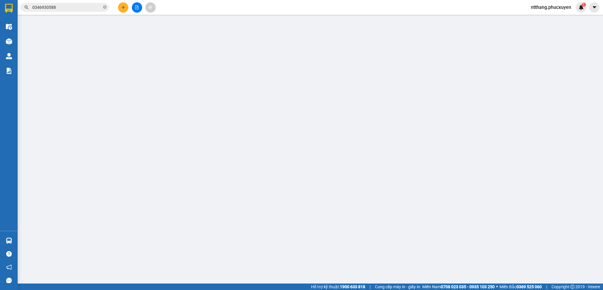
checkbox input "true"
type input "105 Chu Văn An, Hà Đông"
type input "150.000"
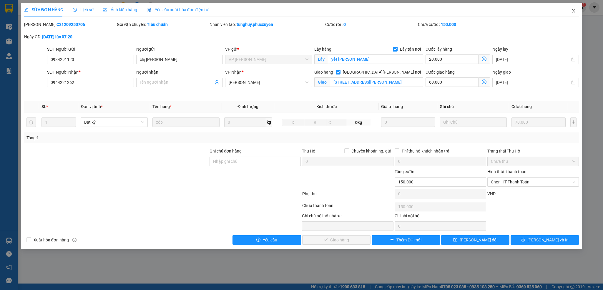
click at [571, 11] on icon "close" at bounding box center [573, 11] width 5 height 5
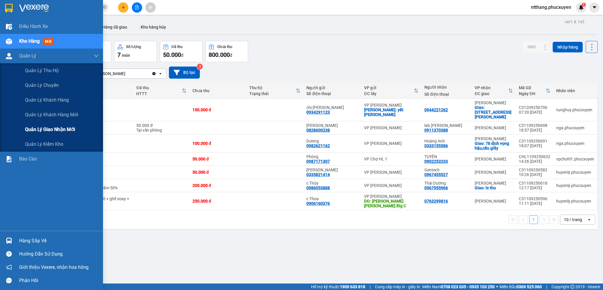
click at [52, 129] on span "Quản lý giao nhận mới" at bounding box center [50, 129] width 50 height 7
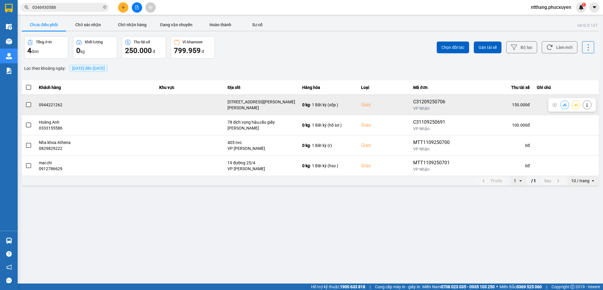
click at [565, 102] on button at bounding box center [564, 104] width 8 height 10
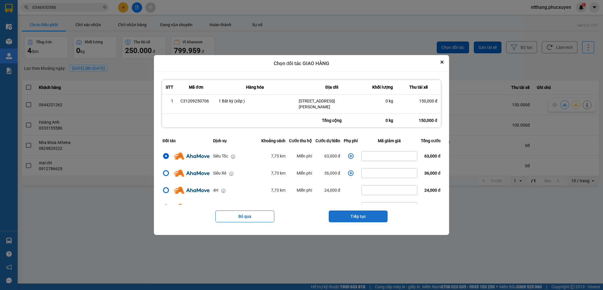
click at [356, 214] on button "Tiếp tục" at bounding box center [358, 216] width 59 height 12
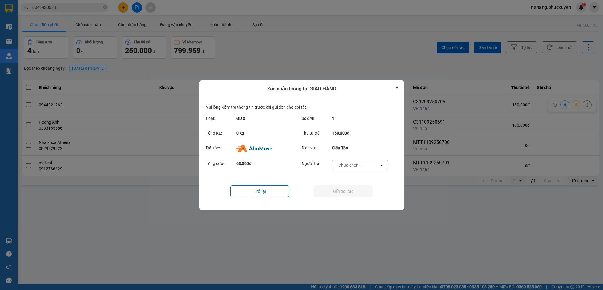
click at [350, 164] on div "-- Chưa chọn --" at bounding box center [348, 165] width 26 height 6
click at [350, 200] on span "Ví Ahamove" at bounding box center [349, 199] width 24 height 6
click at [351, 186] on button "Gửi đối tác" at bounding box center [343, 191] width 59 height 12
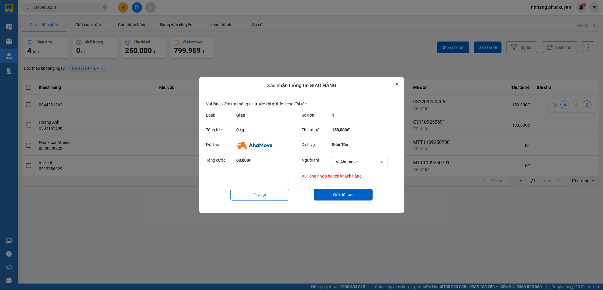
click at [396, 84] on icon "Close" at bounding box center [396, 84] width 3 height 3
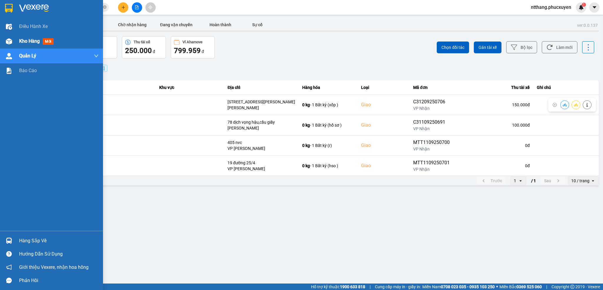
click at [0, 40] on div "Kho hàng mới" at bounding box center [51, 41] width 103 height 15
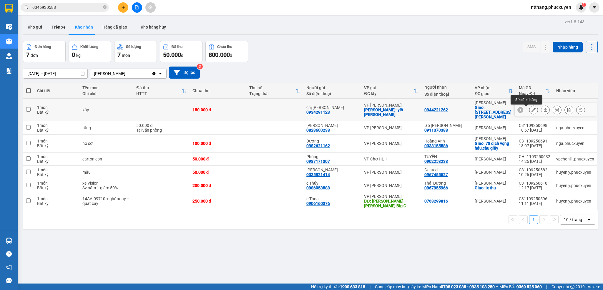
click at [529, 109] on button at bounding box center [533, 110] width 8 height 10
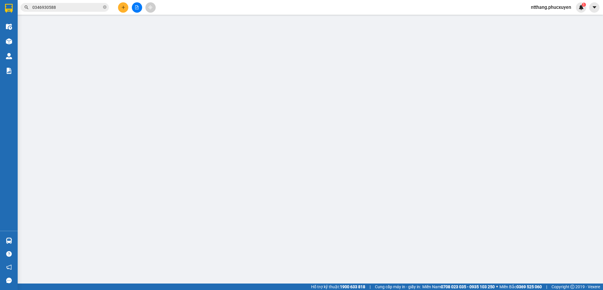
type input "0934291123"
type input "chị Nga"
checkbox input "true"
type input "yết kiêu"
type input "0944221262"
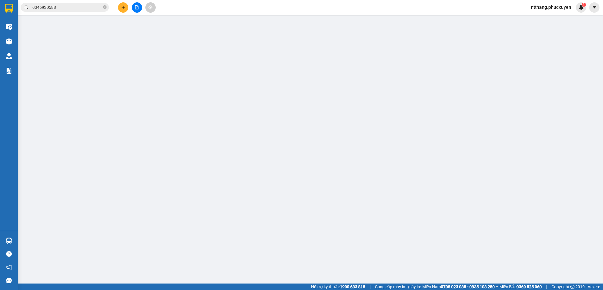
checkbox input "true"
type input "105 Chu Văn An, Hà Đông"
type input "150.000"
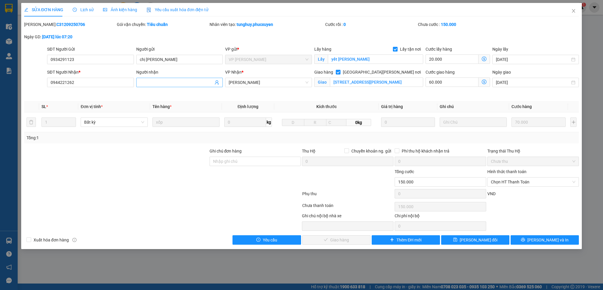
click at [182, 85] on input "Người nhận" at bounding box center [177, 82] width 74 height 6
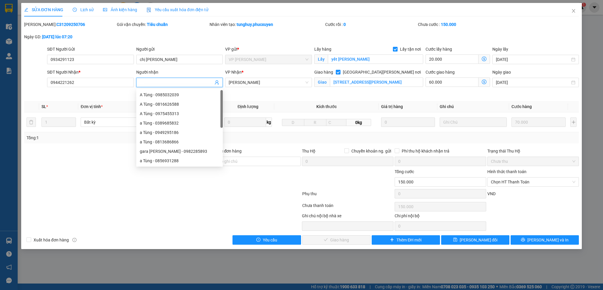
type input "k"
type input "chị"
click at [476, 242] on span "Lưu thay đổi" at bounding box center [478, 240] width 38 height 6
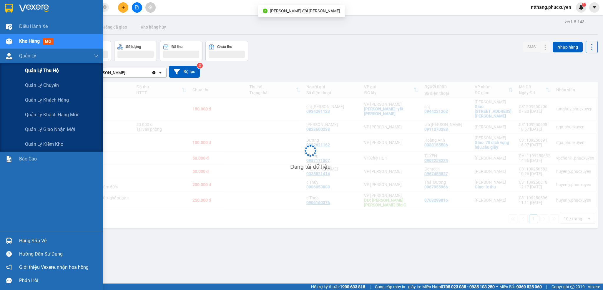
drag, startPoint x: 8, startPoint y: 57, endPoint x: 11, endPoint y: 69, distance: 12.6
click at [9, 57] on img at bounding box center [9, 56] width 6 height 6
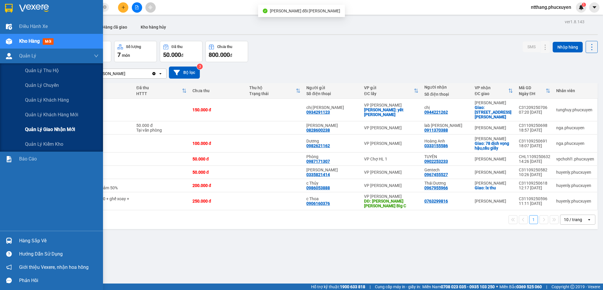
click at [41, 128] on span "Quản lý giao nhận mới" at bounding box center [50, 129] width 50 height 7
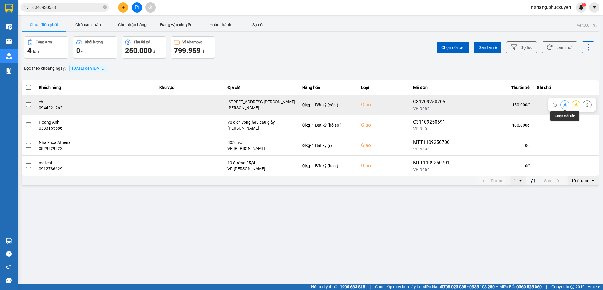
click at [564, 104] on icon at bounding box center [564, 105] width 4 height 4
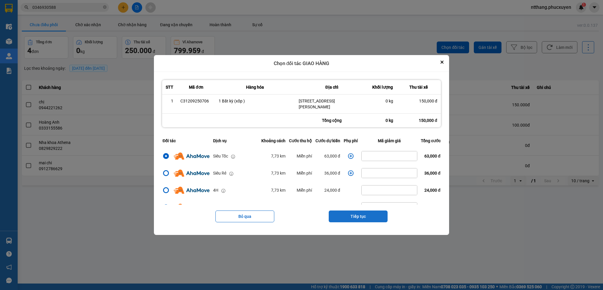
click at [355, 211] on button "Tiếp tục" at bounding box center [358, 216] width 59 height 12
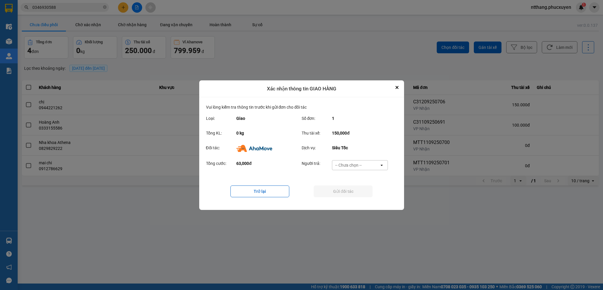
click at [356, 163] on div "-- Chưa chọn --" at bounding box center [348, 165] width 26 height 6
click at [347, 200] on span "Ví Ahamove" at bounding box center [349, 199] width 24 height 6
click at [344, 190] on button "Gửi đối tác" at bounding box center [343, 191] width 59 height 12
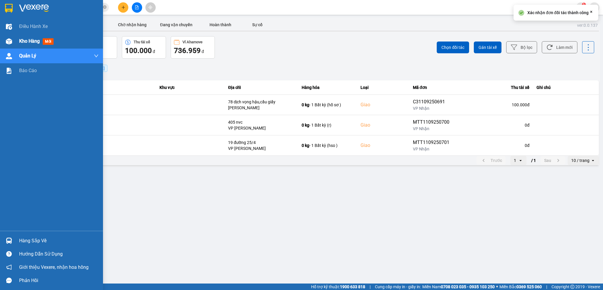
click at [11, 37] on div at bounding box center [9, 41] width 10 height 10
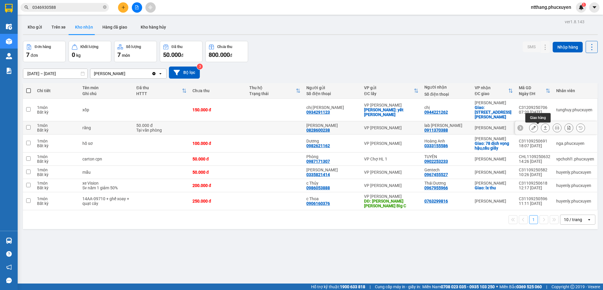
click at [543, 126] on icon at bounding box center [545, 128] width 4 height 4
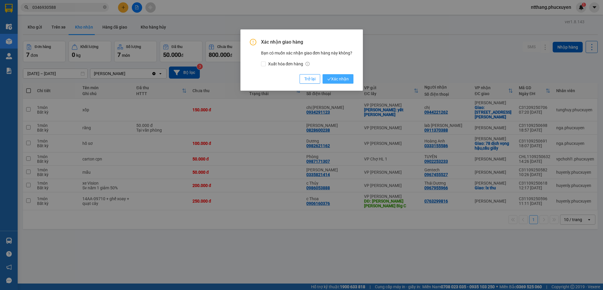
click at [342, 81] on span "Xác nhận" at bounding box center [337, 79] width 21 height 6
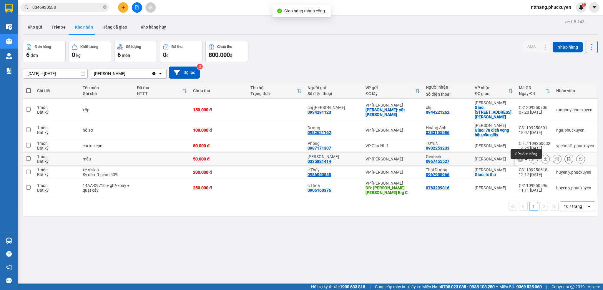
drag, startPoint x: 522, startPoint y: 164, endPoint x: 525, endPoint y: 163, distance: 3.3
click at [529, 163] on button at bounding box center [533, 159] width 8 height 10
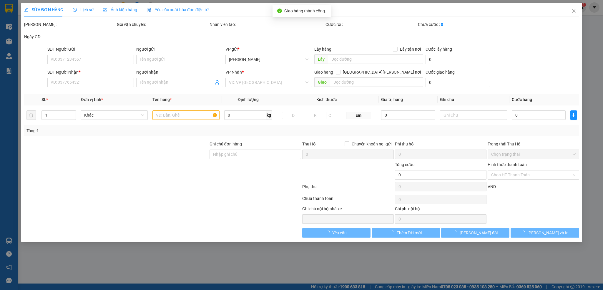
type input "0335821414"
type input "Vân"
type input "0967455527"
type input "Gentech"
type input "50.000"
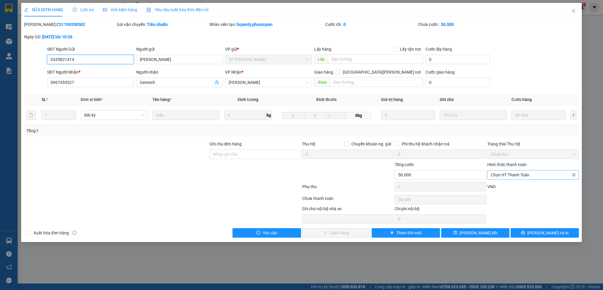
click at [506, 176] on span "Chọn HT Thanh Toán" at bounding box center [533, 174] width 84 height 9
drag, startPoint x: 505, startPoint y: 184, endPoint x: 461, endPoint y: 199, distance: 46.6
click at [504, 184] on div "Tại văn phòng" at bounding box center [533, 187] width 84 height 6
type input "0"
click at [350, 234] on span "Lưu và Giao hàng" at bounding box center [352, 232] width 79 height 6
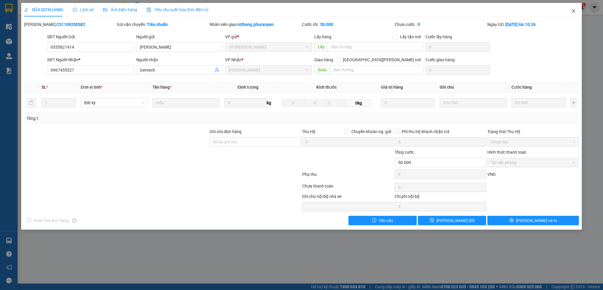
click at [571, 10] on icon "close" at bounding box center [573, 11] width 5 height 5
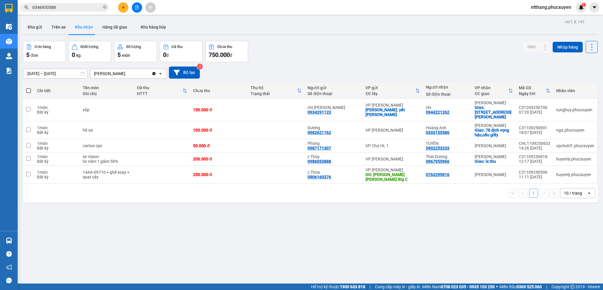
click at [322, 71] on div "10/09/2025 – 12/09/2025 Press the down arrow key to interact with the calendar …" at bounding box center [310, 72] width 574 height 12
drag, startPoint x: 26, startPoint y: 29, endPoint x: 58, endPoint y: 36, distance: 32.2
click at [27, 29] on button "Kho gửi" at bounding box center [35, 27] width 24 height 14
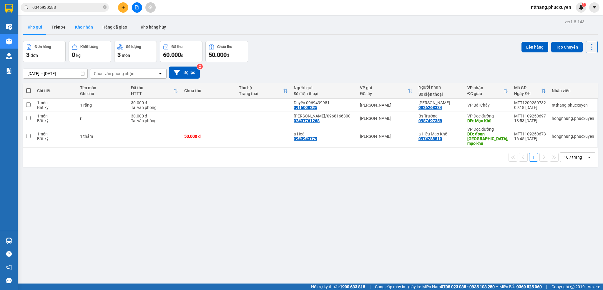
click at [84, 23] on button "Kho nhận" at bounding box center [83, 27] width 27 height 14
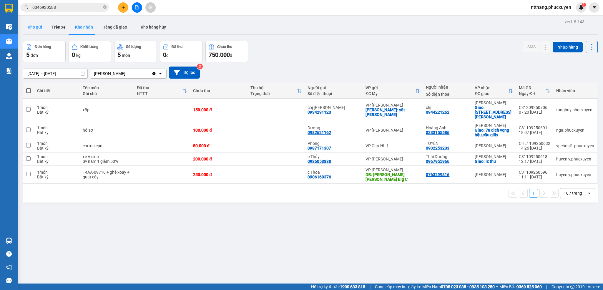
click at [35, 26] on button "Kho gửi" at bounding box center [35, 27] width 24 height 14
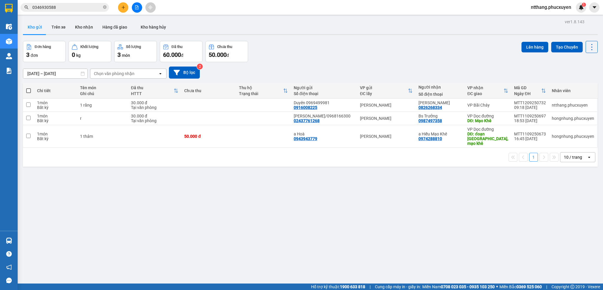
click at [301, 34] on div at bounding box center [310, 34] width 574 height 1
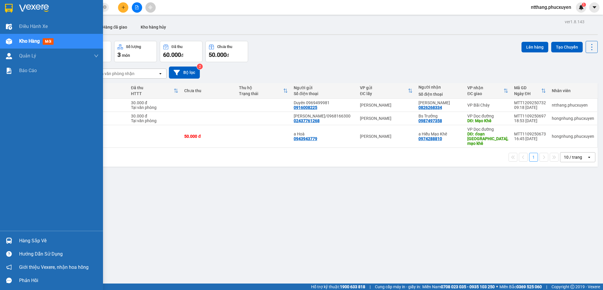
click at [4, 239] on div at bounding box center [9, 240] width 10 height 10
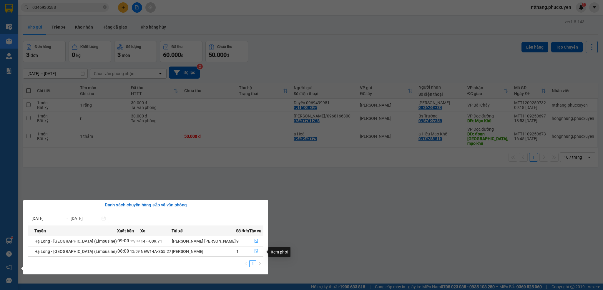
click at [254, 248] on button "button" at bounding box center [256, 251] width 14 height 9
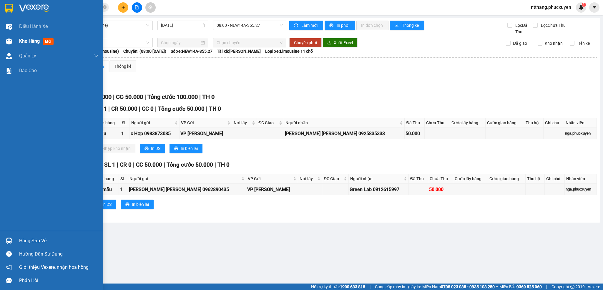
click at [12, 41] on div at bounding box center [9, 41] width 10 height 10
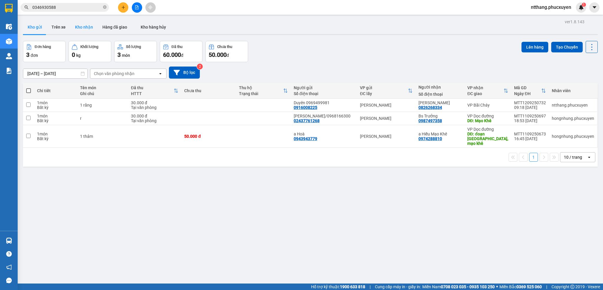
click at [83, 29] on button "Kho nhận" at bounding box center [83, 27] width 27 height 14
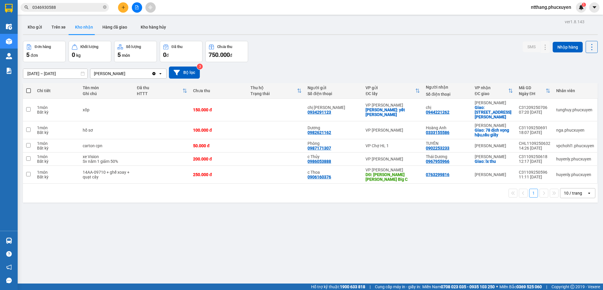
drag, startPoint x: 331, startPoint y: 56, endPoint x: 300, endPoint y: 50, distance: 31.4
click at [300, 50] on div "Đơn hàng 5 đơn Khối lượng 0 kg Số lượng 5 món Đã thu 0 đ Chưa thu 750.000 đ SMS…" at bounding box center [310, 51] width 574 height 21
drag, startPoint x: 309, startPoint y: 49, endPoint x: 289, endPoint y: 49, distance: 20.6
click at [289, 49] on div "Đơn hàng 5 đơn Khối lượng 0 kg Số lượng 5 món Đã thu 0 đ Chưa thu 750.000 đ SMS…" at bounding box center [310, 51] width 574 height 21
click at [33, 24] on button "Kho gửi" at bounding box center [35, 27] width 24 height 14
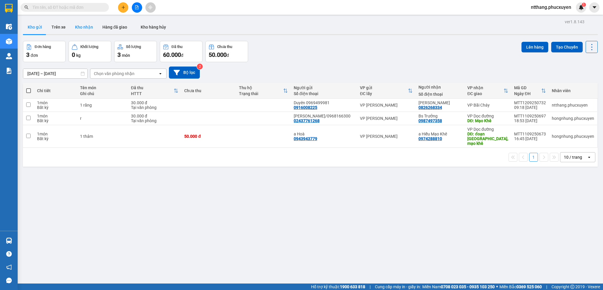
click at [90, 25] on button "Kho nhận" at bounding box center [83, 27] width 27 height 14
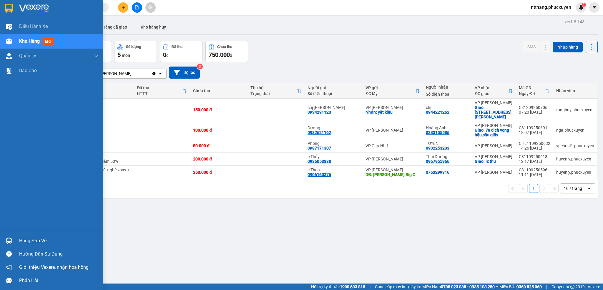
click at [12, 237] on div at bounding box center [9, 240] width 10 height 10
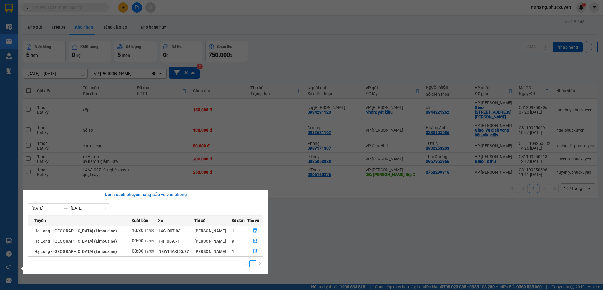
click at [336, 238] on section "Kết quả tìm kiếm ( 0 ) Bộ lọc No Data ntthang.phucxuyen 1 Điều hành xe Kho hàng…" at bounding box center [301, 145] width 603 height 290
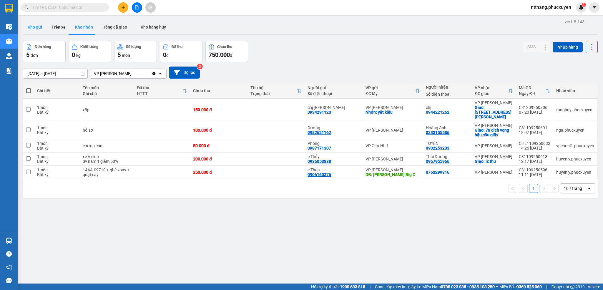
click at [35, 26] on button "Kho gửi" at bounding box center [35, 27] width 24 height 14
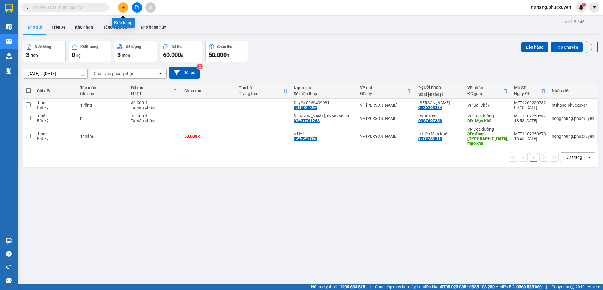
click at [120, 6] on button at bounding box center [123, 7] width 10 height 10
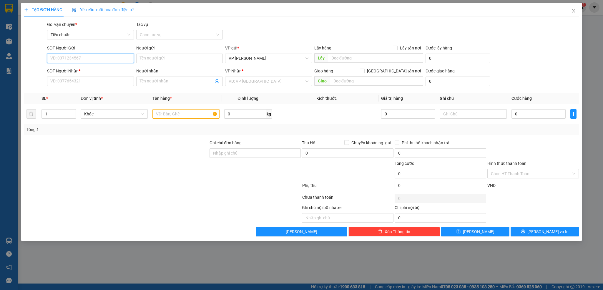
click at [99, 58] on input "SĐT Người Gửi" at bounding box center [90, 58] width 86 height 9
type input "02435131616"
click at [83, 68] on div "02435131616 - katrri" at bounding box center [90, 70] width 79 height 6
type input "katrri"
type input "02435131616"
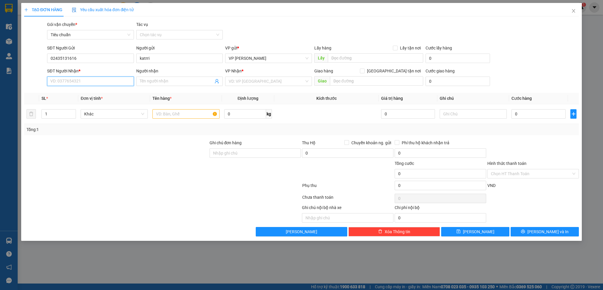
click at [86, 84] on input "SĐT Người Nhận *" at bounding box center [90, 80] width 86 height 9
type input "0989581923"
click at [89, 89] on div "0989581923 - Bác sĩ Thanh" at bounding box center [90, 93] width 86 height 9
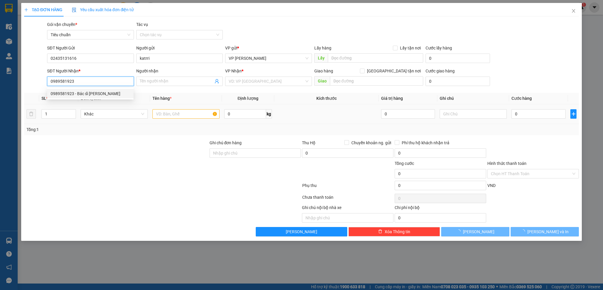
type input "Bác sĩ Thanh"
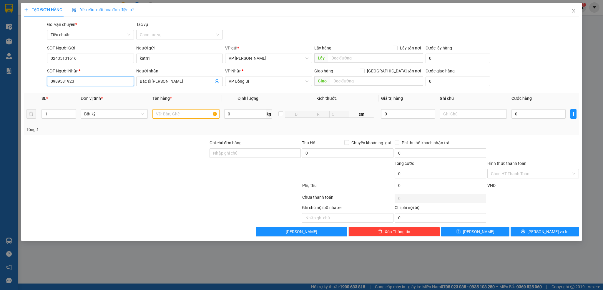
type input "0989581923"
click at [189, 117] on input "text" at bounding box center [185, 113] width 67 height 9
type input "1 răng"
click at [529, 118] on input "0" at bounding box center [538, 113] width 54 height 9
type input "3"
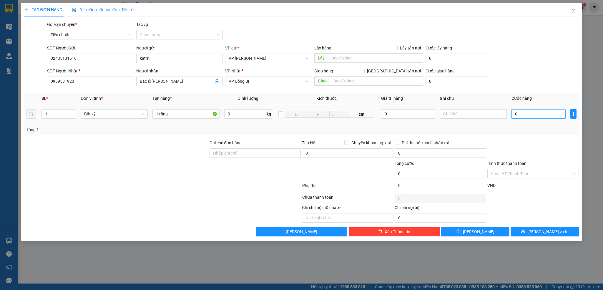
type input "3"
type input "30"
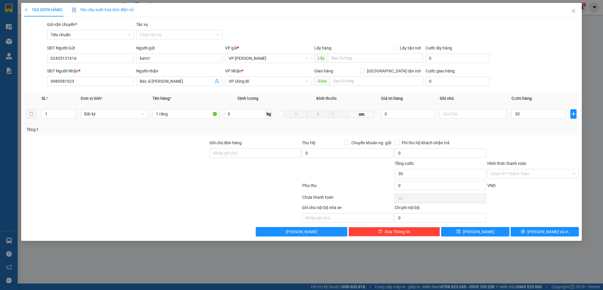
type input "30.000"
drag, startPoint x: 529, startPoint y: 134, endPoint x: 522, endPoint y: 164, distance: 31.1
click at [528, 134] on div "Tổng: 1" at bounding box center [301, 129] width 555 height 11
drag, startPoint x: 519, startPoint y: 170, endPoint x: 514, endPoint y: 179, distance: 10.4
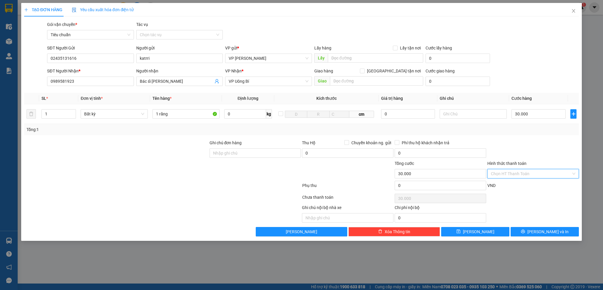
click at [519, 170] on input "Hình thức thanh toán" at bounding box center [531, 173] width 80 height 9
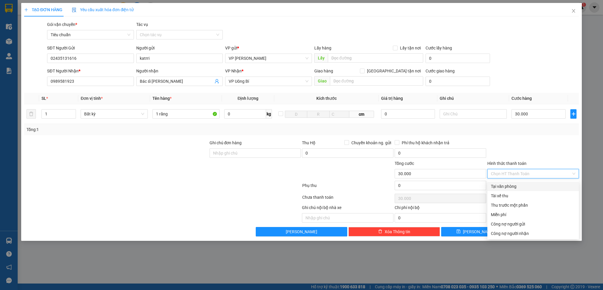
click at [510, 185] on div "Tại văn phòng" at bounding box center [533, 186] width 84 height 6
type input "0"
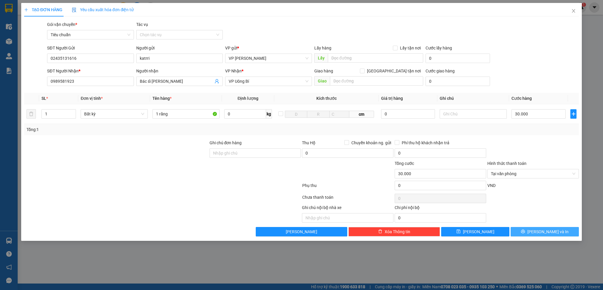
click at [532, 232] on button "[PERSON_NAME] và In" at bounding box center [544, 231] width 68 height 9
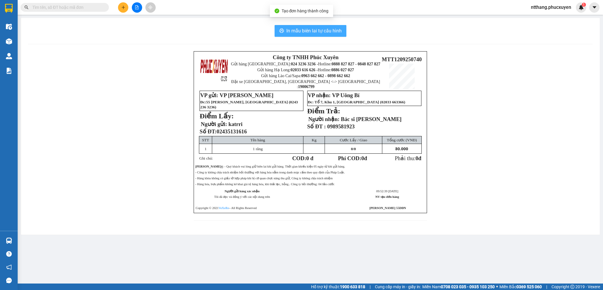
click at [327, 32] on span "In mẫu biên lai tự cấu hình" at bounding box center [313, 30] width 55 height 7
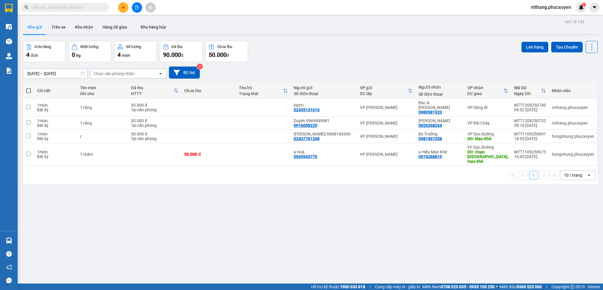
click at [436, 65] on div "10/09/2025 – 12/09/2025 Press the down arrow key to interact with the calendar …" at bounding box center [310, 72] width 574 height 21
drag, startPoint x: 284, startPoint y: 114, endPoint x: 281, endPoint y: 108, distance: 6.6
click at [283, 116] on td at bounding box center [263, 122] width 55 height 13
checkbox input "true"
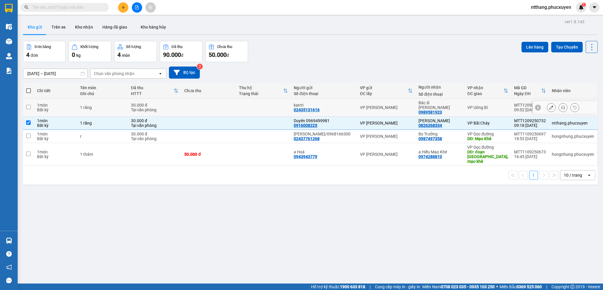
click at [281, 108] on td at bounding box center [263, 108] width 55 height 18
checkbox input "true"
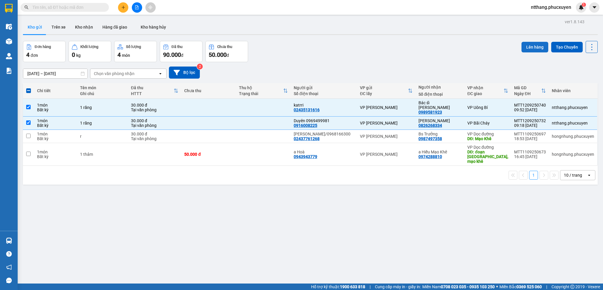
click at [533, 47] on button "Lên hàng" at bounding box center [534, 47] width 27 height 11
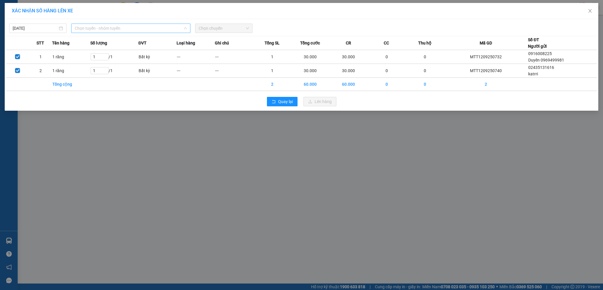
drag, startPoint x: 105, startPoint y: 25, endPoint x: 104, endPoint y: 32, distance: 7.2
click at [104, 26] on span "Chọn tuyến - nhóm tuyến" at bounding box center [131, 28] width 112 height 9
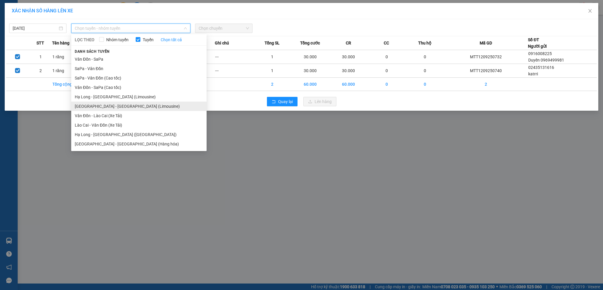
click at [109, 108] on li "[GEOGRAPHIC_DATA] - [GEOGRAPHIC_DATA] (Limousine)" at bounding box center [138, 105] width 135 height 9
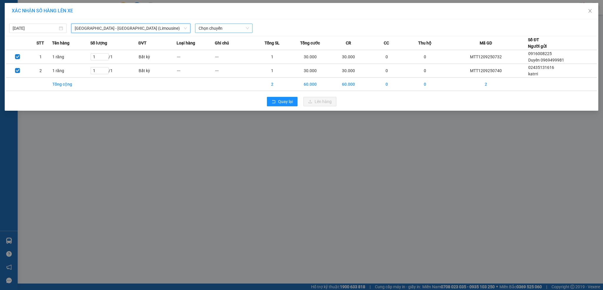
click at [216, 28] on span "Chọn chuyến" at bounding box center [224, 28] width 50 height 9
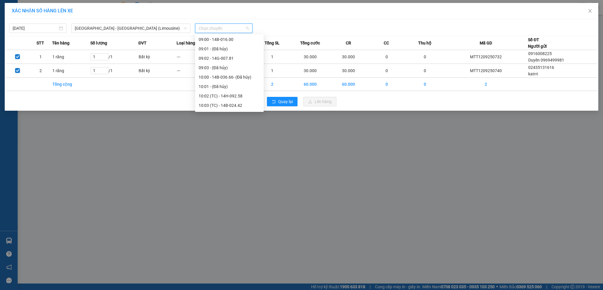
scroll to position [176, 0]
click at [227, 70] on div "11:00 - 14B-036.66" at bounding box center [229, 70] width 61 height 6
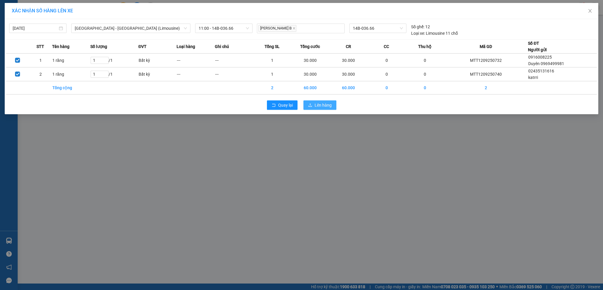
click at [333, 104] on button "Lên hàng" at bounding box center [319, 104] width 33 height 9
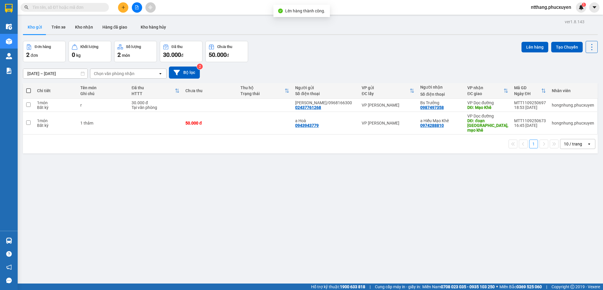
drag, startPoint x: 89, startPoint y: 28, endPoint x: 164, endPoint y: 41, distance: 75.8
click at [89, 27] on button "Kho nhận" at bounding box center [83, 27] width 27 height 14
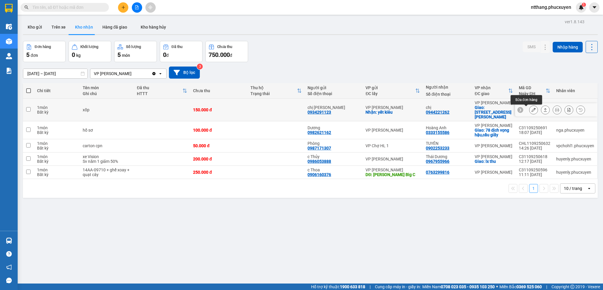
click at [531, 109] on icon at bounding box center [533, 110] width 4 height 4
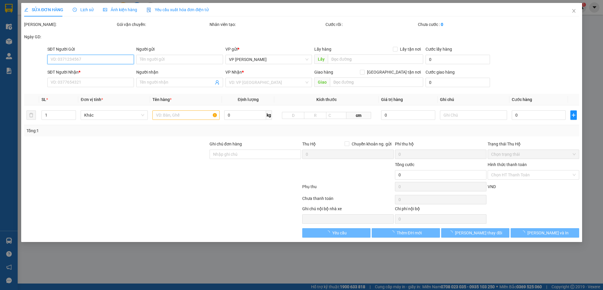
type input "0934291123"
type input "chị [PERSON_NAME]"
checkbox input "true"
type input "yết [PERSON_NAME]"
type input "0944221262"
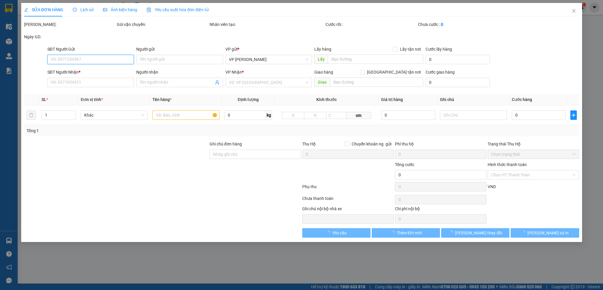
type input "chị"
checkbox input "true"
type input "[STREET_ADDRESS][PERSON_NAME]"
type input "150.000"
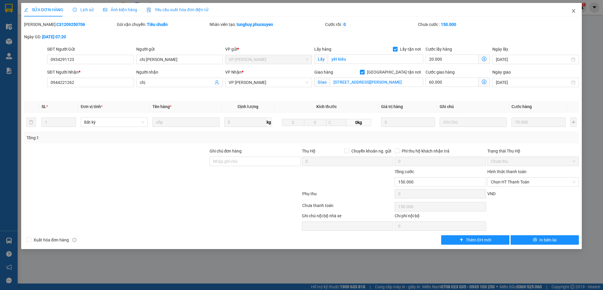
click at [570, 11] on span "Close" at bounding box center [573, 11] width 16 height 16
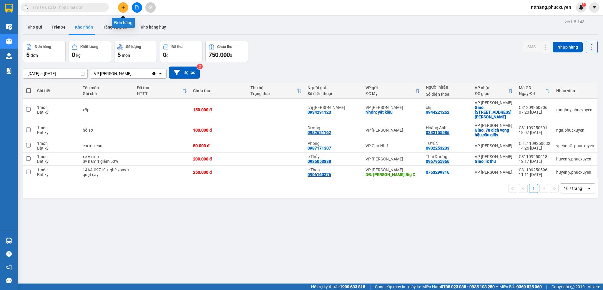
click at [123, 7] on icon "plus" at bounding box center [123, 7] width 4 height 4
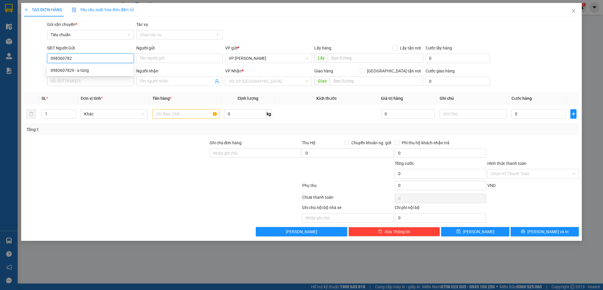
type input "0983607829"
click at [72, 67] on div "0983607829 - a tùng" at bounding box center [90, 70] width 79 height 6
type input "a tùng"
type input "0983607829"
click at [79, 82] on input "SĐT Người Nhận *" at bounding box center [90, 80] width 86 height 9
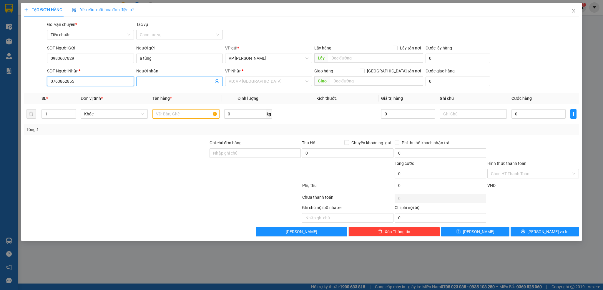
type input "0763862855"
click at [158, 82] on input "Người nhận" at bounding box center [177, 81] width 74 height 6
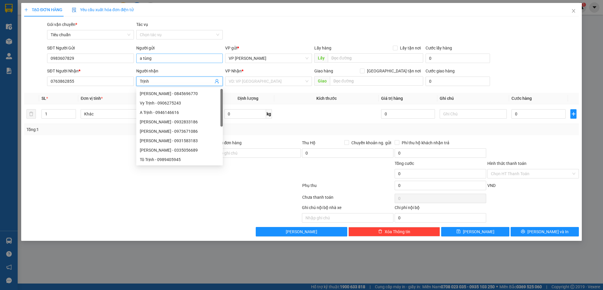
type input "Trịnh"
click at [146, 57] on input "a tùng" at bounding box center [179, 58] width 86 height 9
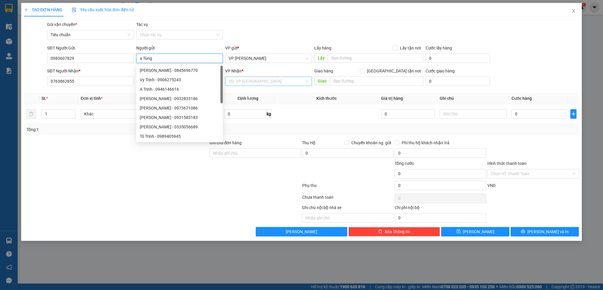
type input "a Tùng"
click at [247, 82] on input "search" at bounding box center [266, 81] width 75 height 9
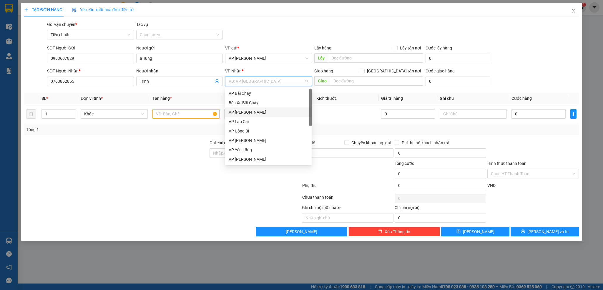
click at [249, 114] on div "VP [PERSON_NAME]" at bounding box center [268, 112] width 79 height 6
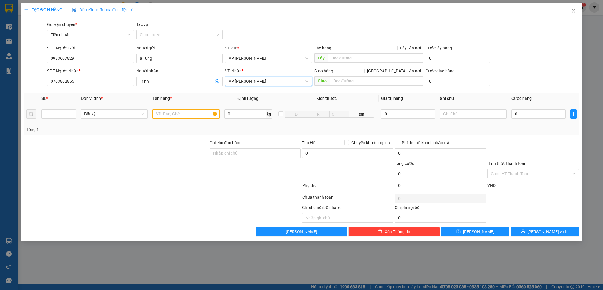
click at [162, 112] on input "text" at bounding box center [185, 113] width 67 height 9
type input "1 hồ sơ"
click at [540, 120] on div "0" at bounding box center [538, 114] width 54 height 12
click at [540, 112] on input "0" at bounding box center [538, 113] width 54 height 9
type input "5"
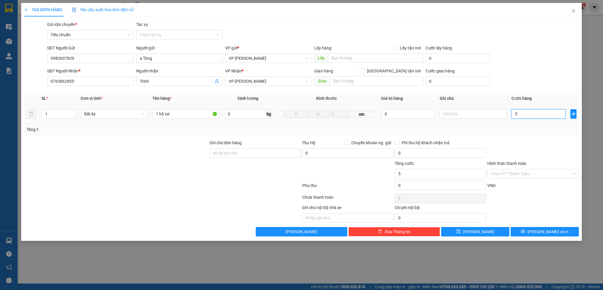
type input "5"
type input "50"
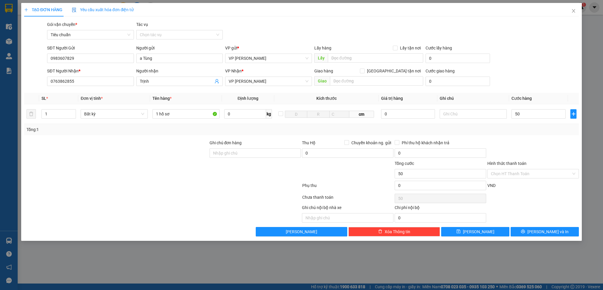
type input "50.000"
click at [536, 136] on div "Transit Pickup Surcharge Ids Transit Deliver Surcharge Ids Transit Deliver Surc…" at bounding box center [301, 128] width 555 height 215
click at [547, 152] on div at bounding box center [533, 149] width 93 height 21
click at [520, 174] on input "Hình thức thanh toán" at bounding box center [531, 173] width 80 height 9
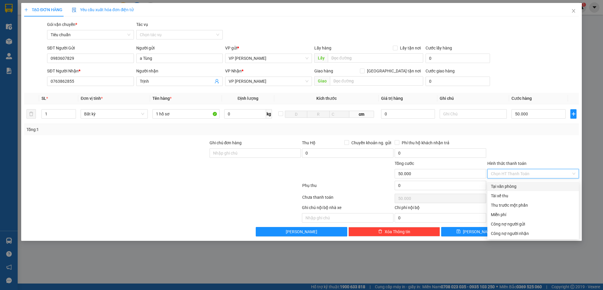
drag, startPoint x: 511, startPoint y: 185, endPoint x: 534, endPoint y: 221, distance: 42.7
click at [511, 186] on div "Tại văn phòng" at bounding box center [533, 186] width 84 height 6
type input "0"
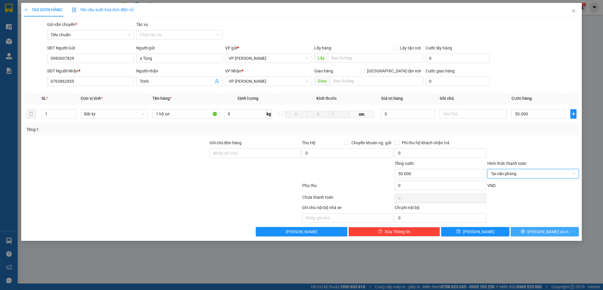
click at [543, 235] on span "[PERSON_NAME] và In" at bounding box center [547, 231] width 41 height 6
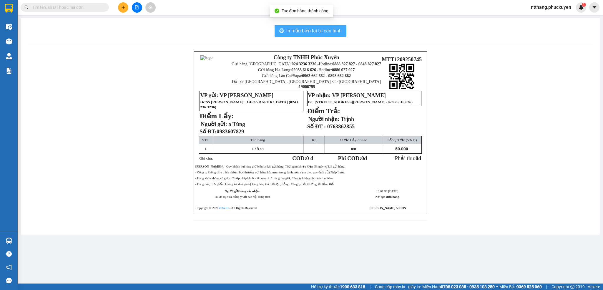
click at [324, 26] on button "In mẫu biên lai tự cấu hình" at bounding box center [310, 31] width 72 height 12
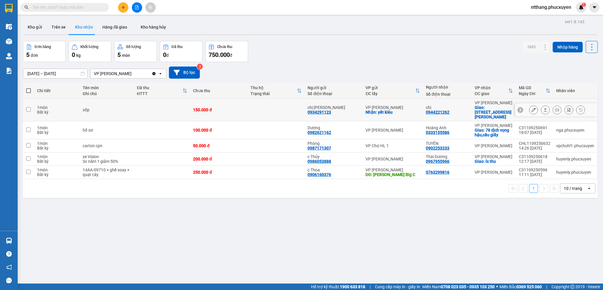
click at [529, 110] on button at bounding box center [533, 110] width 8 height 10
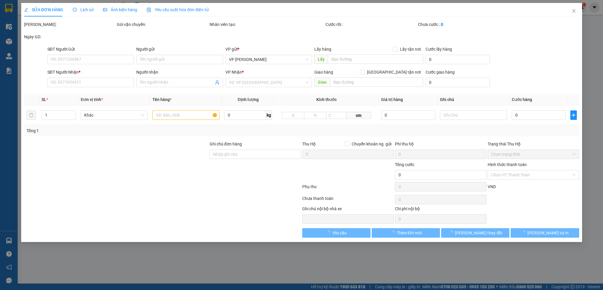
type input "0934291123"
type input "chị [PERSON_NAME]"
checkbox input "true"
type input "yết [PERSON_NAME]"
type input "0944221262"
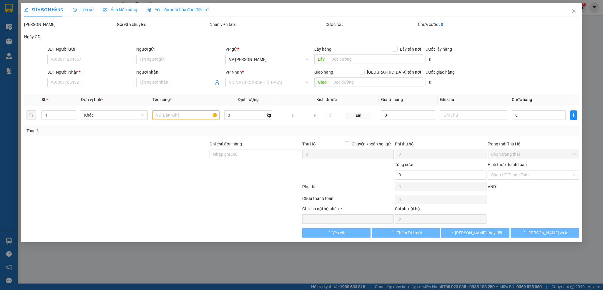
type input "chị"
checkbox input "true"
type input "[STREET_ADDRESS][PERSON_NAME]"
type input "150.000"
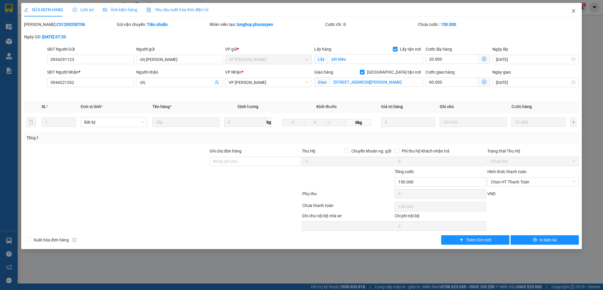
drag, startPoint x: 573, startPoint y: 11, endPoint x: 536, endPoint y: 38, distance: 45.9
click at [573, 11] on icon "close" at bounding box center [573, 11] width 5 height 5
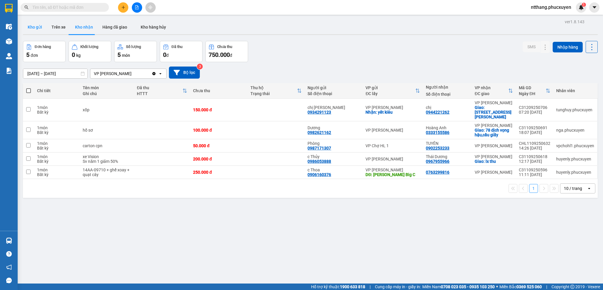
click at [36, 27] on button "Kho gửi" at bounding box center [35, 27] width 24 height 14
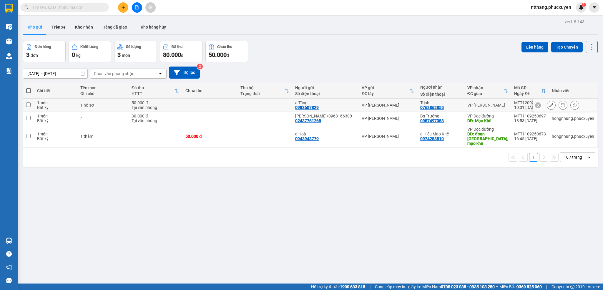
click at [344, 104] on div "a Tùng" at bounding box center [325, 102] width 60 height 5
checkbox input "true"
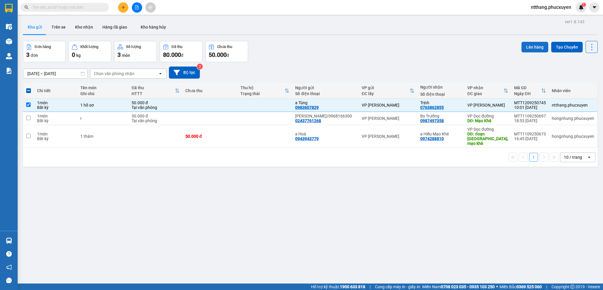
click at [528, 43] on button "Lên hàng" at bounding box center [534, 47] width 27 height 11
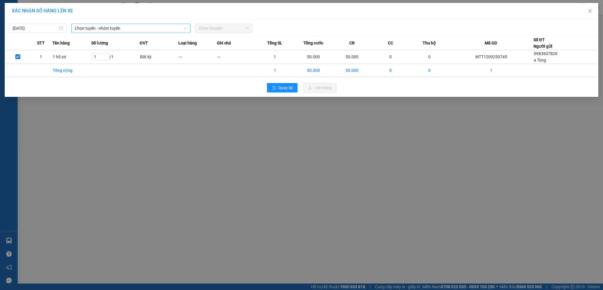
click at [104, 31] on span "Chọn tuyến - nhóm tuyến" at bounding box center [131, 28] width 112 height 9
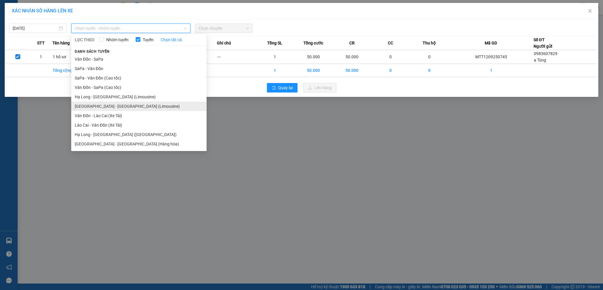
click at [120, 107] on li "[GEOGRAPHIC_DATA] - [GEOGRAPHIC_DATA] (Limousine)" at bounding box center [138, 105] width 135 height 9
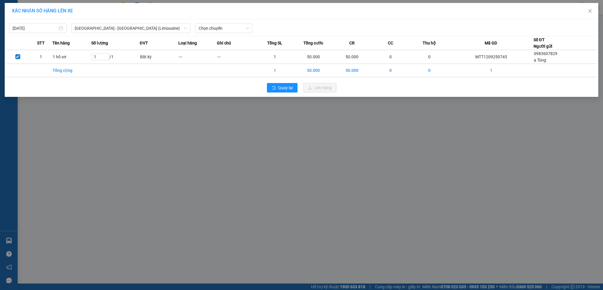
click at [202, 23] on div "12/09/2025 Hà Nội - Hạ Long (Limousine) LỌC THEO Nhóm tuyến Tuyến Chọn tất cả D…" at bounding box center [301, 27] width 590 height 12
click at [202, 25] on span "Chọn chuyến" at bounding box center [224, 28] width 50 height 9
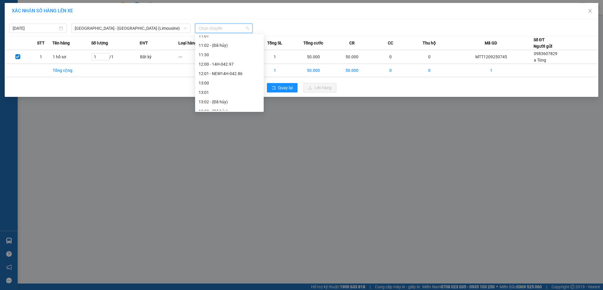
scroll to position [176, 0]
click at [224, 71] on div "11:00 - 14B-036.66" at bounding box center [229, 70] width 61 height 6
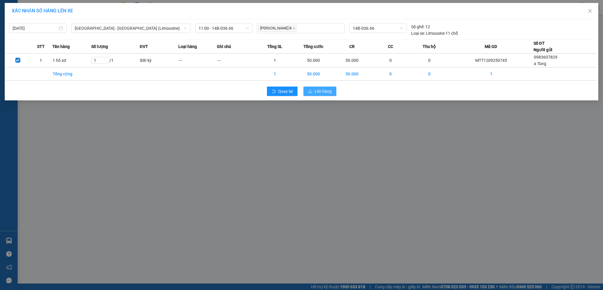
click at [319, 94] on span "Lên hàng" at bounding box center [322, 91] width 17 height 6
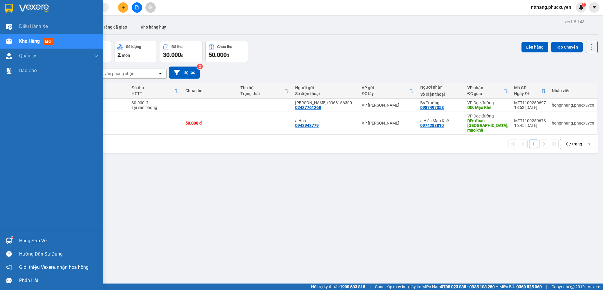
click at [48, 239] on div "Hàng sắp về" at bounding box center [58, 240] width 79 height 9
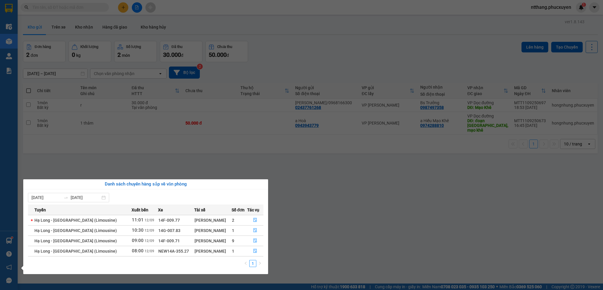
click at [246, 19] on section "Kết quả tìm kiếm ( 0 ) Bộ lọc No Data ntthang.phucxuyen 1 Điều hành xe Kho hàng…" at bounding box center [301, 145] width 603 height 290
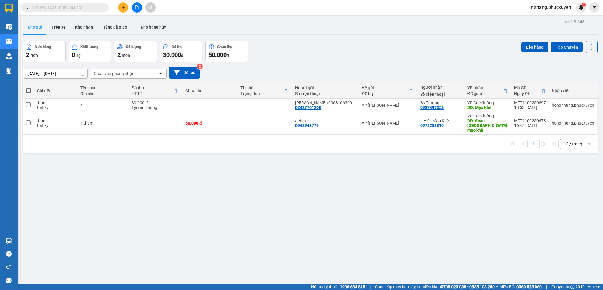
click at [77, 8] on input "text" at bounding box center [66, 7] width 69 height 6
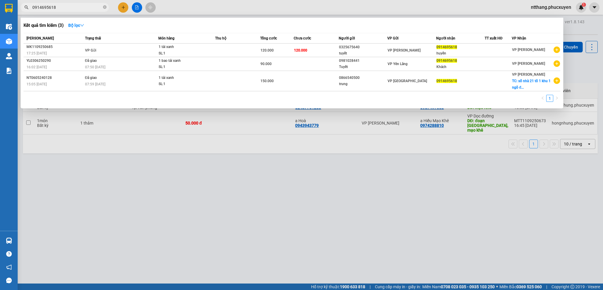
type input "0914695618"
click at [124, 6] on div at bounding box center [301, 145] width 603 height 290
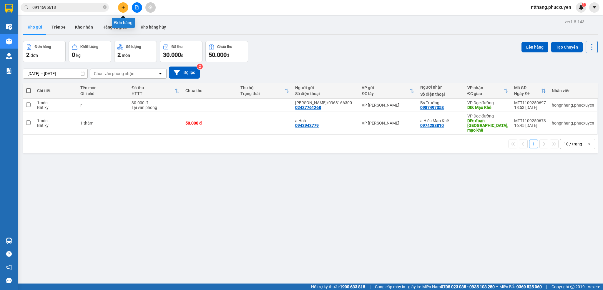
click at [122, 6] on icon "plus" at bounding box center [123, 7] width 4 height 4
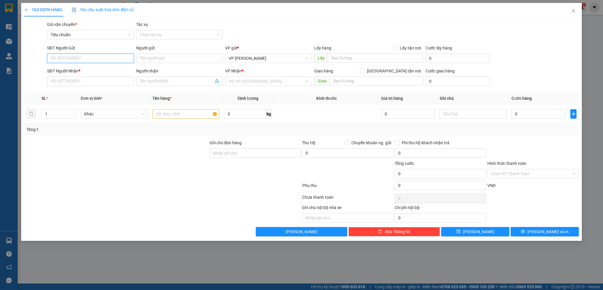
click at [86, 58] on input "SĐT Người Gửi" at bounding box center [90, 58] width 86 height 9
type input "0984660588"
drag, startPoint x: 82, startPoint y: 73, endPoint x: 81, endPoint y: 86, distance: 13.3
click at [82, 73] on div "0984660588 - Lab Bảo Chi" at bounding box center [90, 70] width 79 height 6
type input "Lab Bảo Chi"
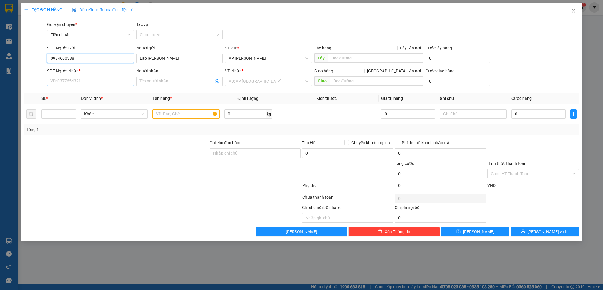
type input "0984660588"
click at [82, 83] on input "SĐT Người Nhận *" at bounding box center [90, 80] width 86 height 9
type input "0974482336"
click at [82, 92] on div "0974482336 - Lab Đỗ Gia" at bounding box center [90, 93] width 79 height 6
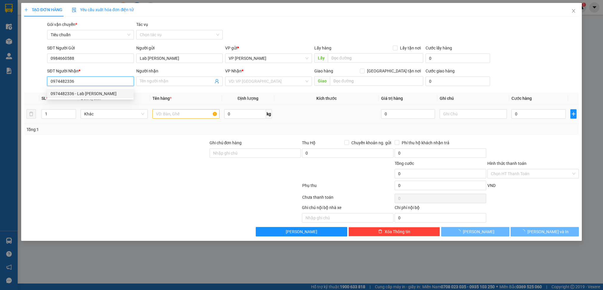
type input "Lab Đỗ Gia"
type input "0974482336"
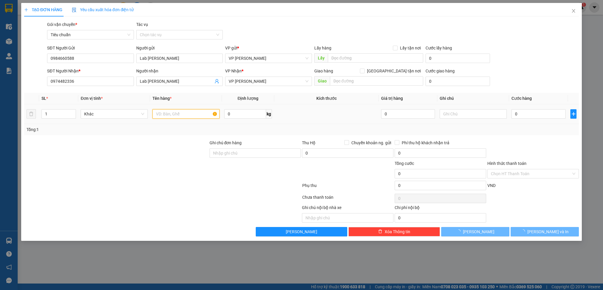
click at [186, 115] on input "text" at bounding box center [185, 113] width 67 height 9
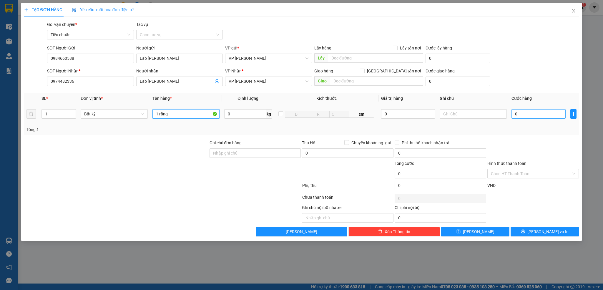
type input "1 răng"
click at [525, 110] on input "0" at bounding box center [538, 113] width 54 height 9
type input "5"
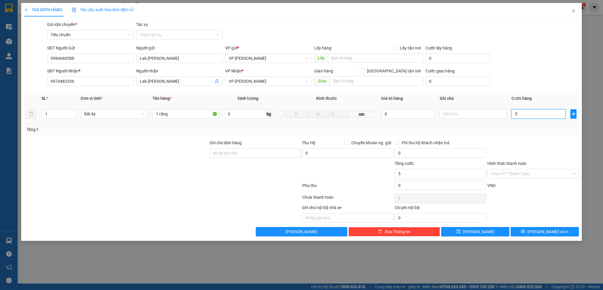
type input "50"
click at [539, 156] on div at bounding box center [533, 149] width 93 height 21
type input "50.000"
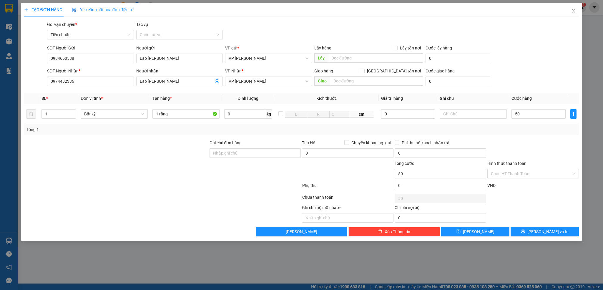
type input "50.000"
drag, startPoint x: 519, startPoint y: 173, endPoint x: 518, endPoint y: 177, distance: 3.7
click at [519, 174] on input "Hình thức thanh toán" at bounding box center [531, 173] width 80 height 9
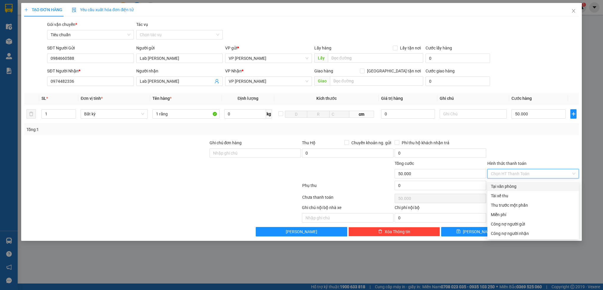
click at [514, 183] on div "Tại văn phòng" at bounding box center [533, 186] width 84 height 6
type input "0"
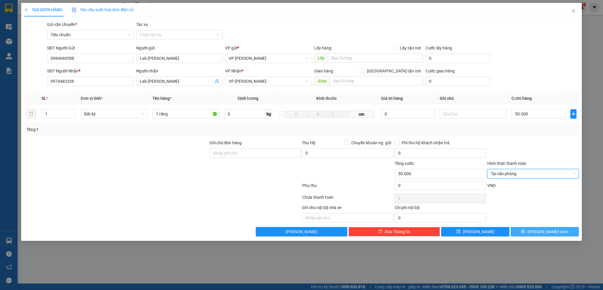
click at [530, 229] on button "Lưu và In" at bounding box center [544, 231] width 68 height 9
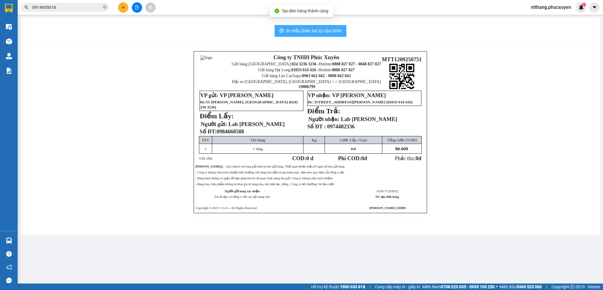
drag, startPoint x: 314, startPoint y: 33, endPoint x: 304, endPoint y: 28, distance: 10.9
click at [314, 33] on span "In mẫu biên lai tự cấu hình" at bounding box center [313, 30] width 55 height 7
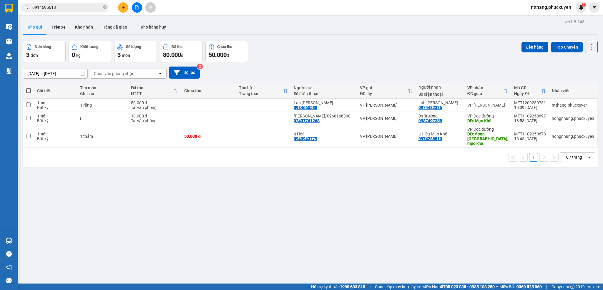
click at [435, 46] on div "Đơn hàng 3 đơn Khối lượng 0 kg Số lượng 3 món Đã thu 80.000 đ Chưa thu 50.000 đ…" at bounding box center [310, 51] width 574 height 21
click at [122, 7] on icon "plus" at bounding box center [123, 7] width 4 height 4
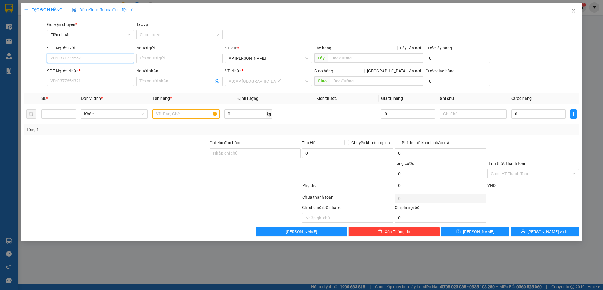
click at [102, 60] on input "SĐT Người Gửi" at bounding box center [90, 58] width 86 height 9
type input "0789298899"
click at [170, 56] on input "Người gửi" at bounding box center [179, 58] width 86 height 9
type input "Auto Smart"
click at [105, 79] on input "SĐT Người Nhận *" at bounding box center [90, 80] width 86 height 9
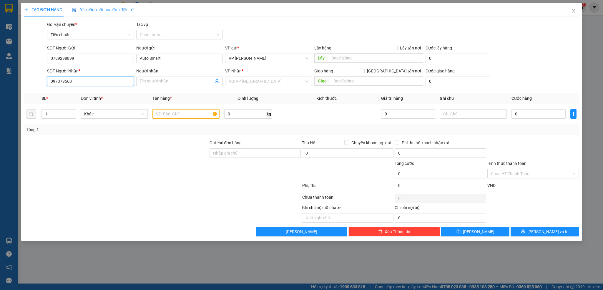
type input "0973795602"
click at [88, 94] on div "0973795602 - anh Thọ" at bounding box center [90, 93] width 79 height 6
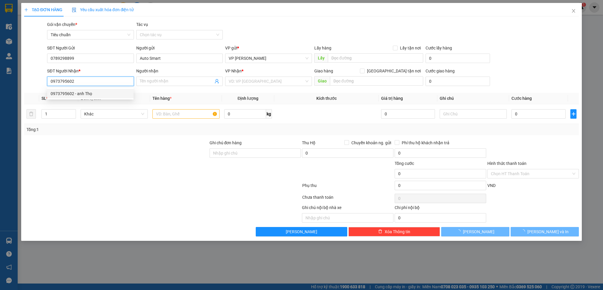
type input "anh Thọ"
type input "Đông Triều"
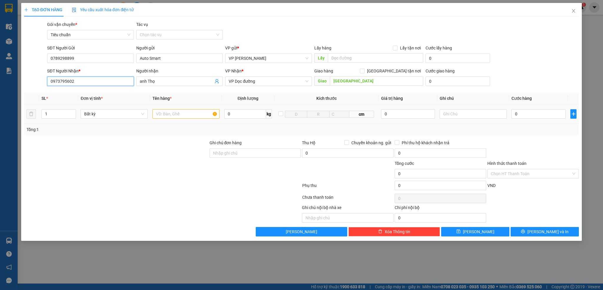
type input "0973795602"
click at [179, 115] on input "text" at bounding box center [185, 113] width 67 height 9
type input "1 hộp đen pt"
click at [530, 114] on input "0" at bounding box center [538, 113] width 54 height 9
type input "3"
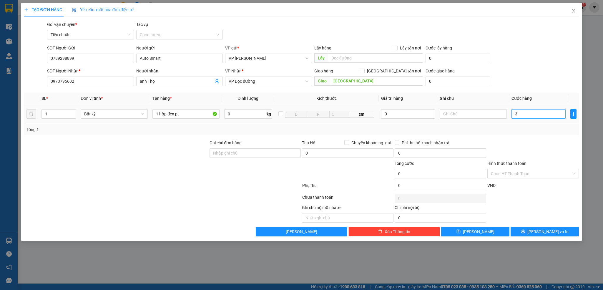
type input "3"
type input "30"
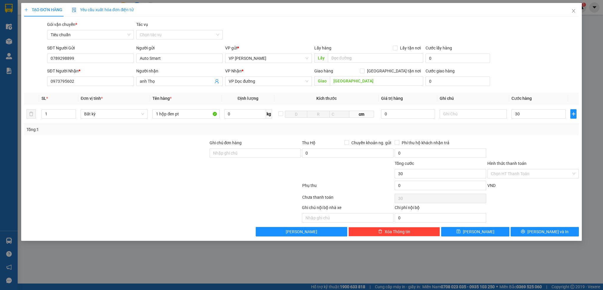
type input "30.000"
click at [573, 11] on icon "close" at bounding box center [573, 11] width 3 height 4
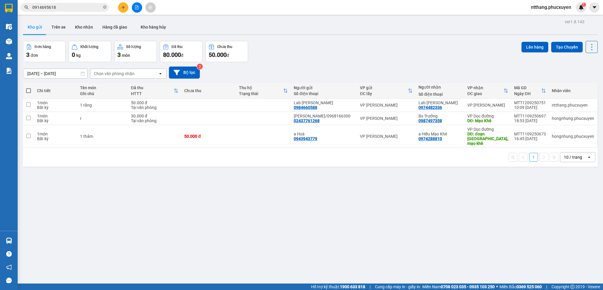
click at [87, 9] on input "0914695618" at bounding box center [66, 7] width 69 height 6
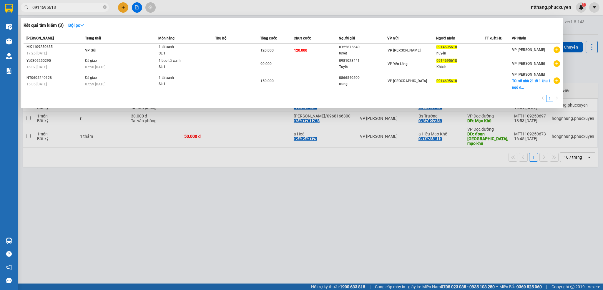
click at [87, 9] on input "0914695618" at bounding box center [66, 7] width 69 height 6
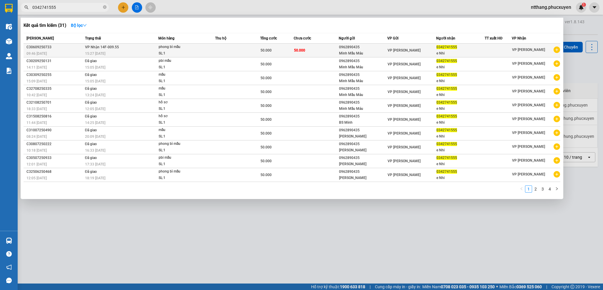
type input "0342741555"
click at [132, 46] on td "VP Nhận 14F-009.55 15:27 - 06/09" at bounding box center [121, 51] width 75 height 14
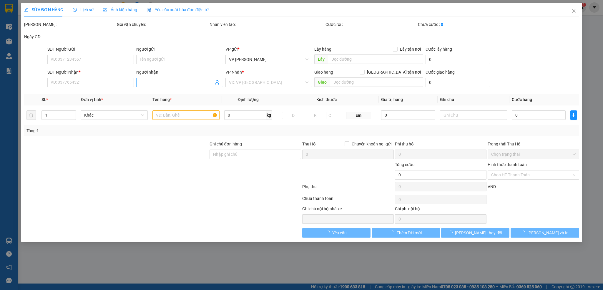
type input "0962890435"
type input "Minh Mẫu Máu"
type input "0342741555"
type input "e Nhi"
type input "50.000"
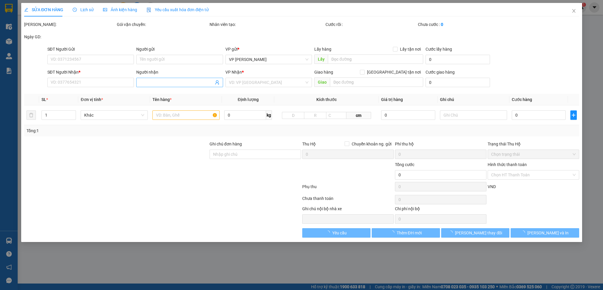
type input "50.000"
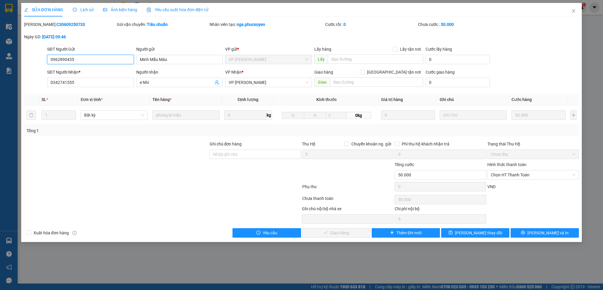
click at [104, 59] on input "0962890435" at bounding box center [90, 59] width 86 height 9
click at [571, 12] on icon "close" at bounding box center [573, 11] width 5 height 5
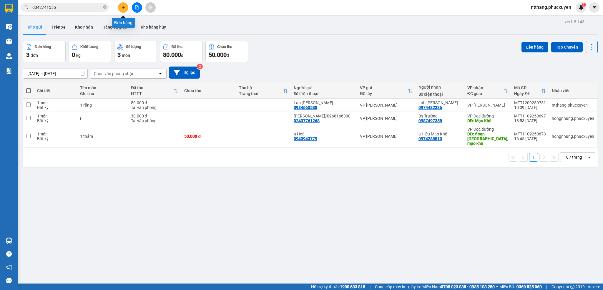
click at [123, 7] on icon "plus" at bounding box center [123, 7] width 4 height 4
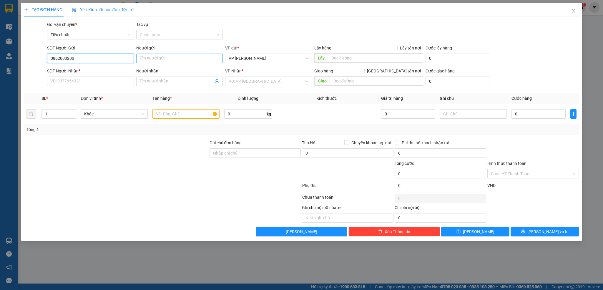
type input "0862003200"
click at [158, 59] on input "Người gửi" at bounding box center [179, 58] width 86 height 9
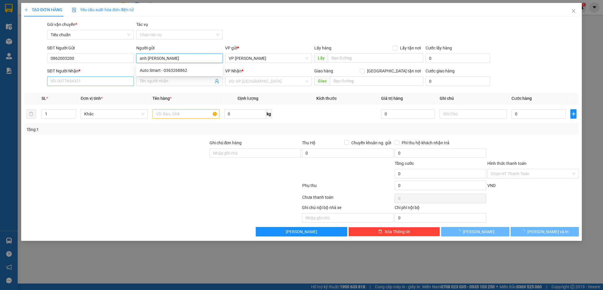
type input "anh Huy"
click at [87, 82] on input "SĐT Người Nhận *" at bounding box center [90, 80] width 86 height 9
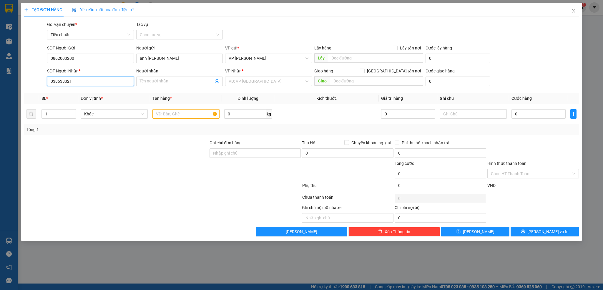
type input "0386383216"
click at [84, 92] on div "0386383216 - Trà" at bounding box center [90, 93] width 79 height 6
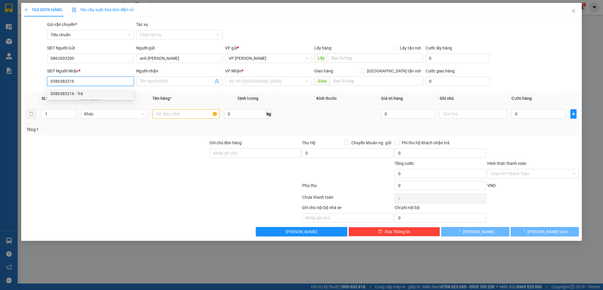
type input "Trà"
checkbox input "true"
type input "414 quang trung"
type input "30.000"
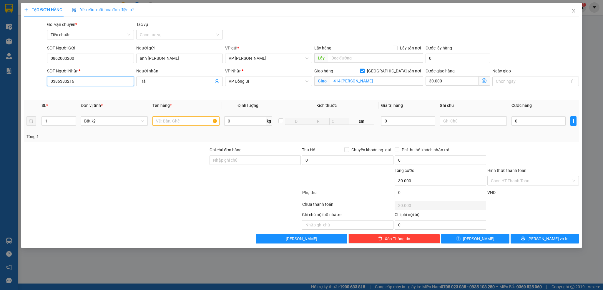
type input "0386383216"
click at [193, 119] on input "text" at bounding box center [185, 120] width 67 height 9
type input "1 bọc xám dụng cụ y tế"
click at [547, 123] on input "0" at bounding box center [538, 120] width 54 height 9
type input "5"
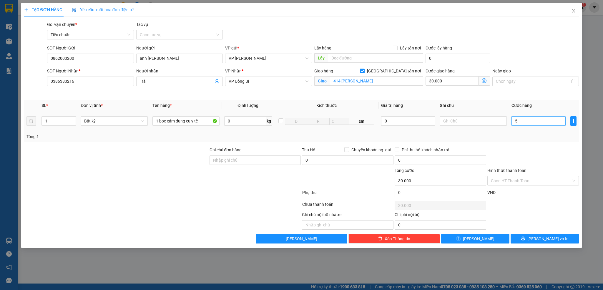
type input "30.005"
type input "50"
type input "30.050"
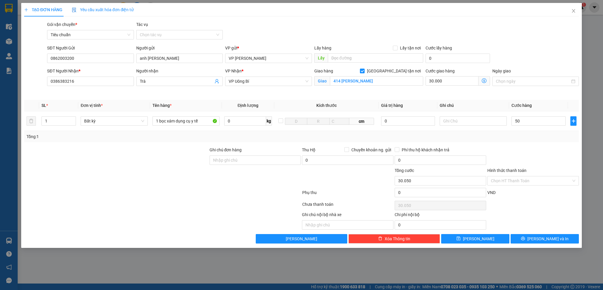
type input "50.000"
type input "80.000"
click at [547, 148] on div at bounding box center [533, 156] width 93 height 21
click at [373, 80] on input "414 quang trung" at bounding box center [376, 80] width 93 height 9
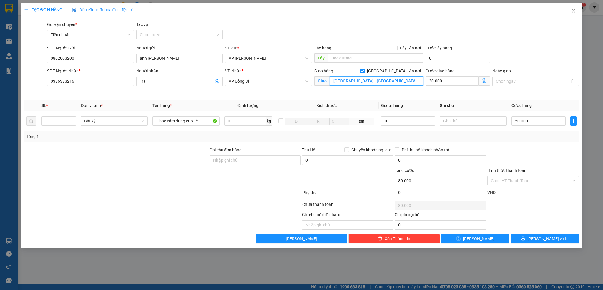
type input "Bệnh viện quốc tế Hà Nội - Quảng Ninh"
click at [524, 152] on div at bounding box center [533, 156] width 93 height 21
click at [526, 181] on input "Hình thức thanh toán" at bounding box center [531, 180] width 80 height 9
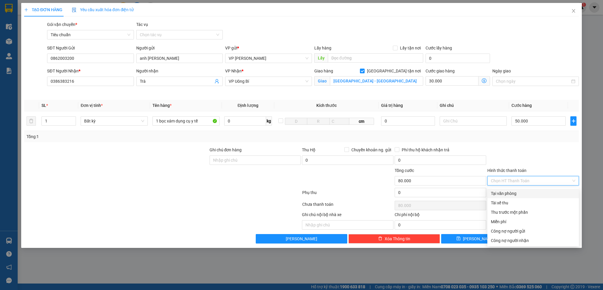
click at [515, 189] on div "Tại văn phòng" at bounding box center [532, 193] width 91 height 9
type input "0"
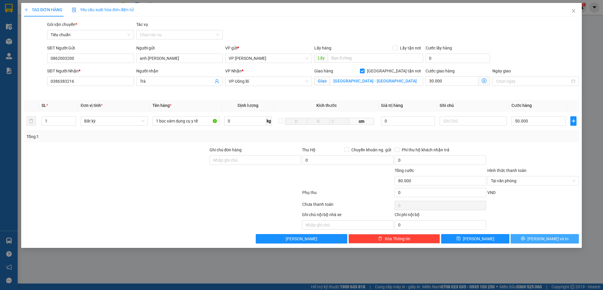
click at [546, 242] on span "Lưu và In" at bounding box center [547, 238] width 41 height 6
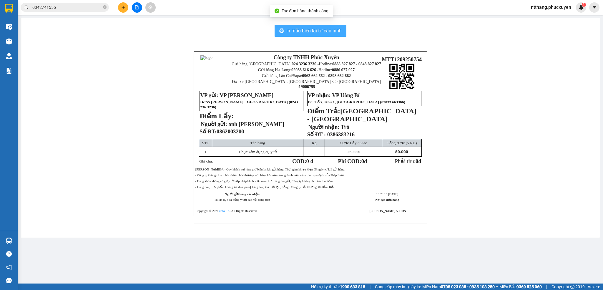
click at [289, 27] on span "In mẫu biên lai tự cấu hình" at bounding box center [313, 30] width 55 height 7
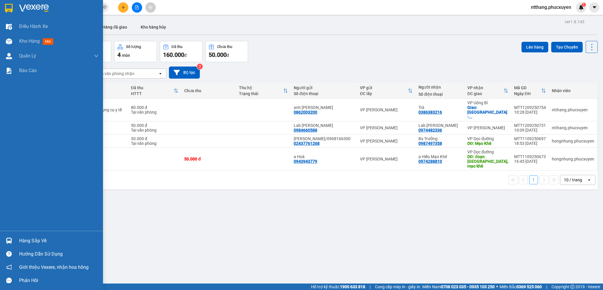
click at [11, 241] on img at bounding box center [9, 240] width 6 height 6
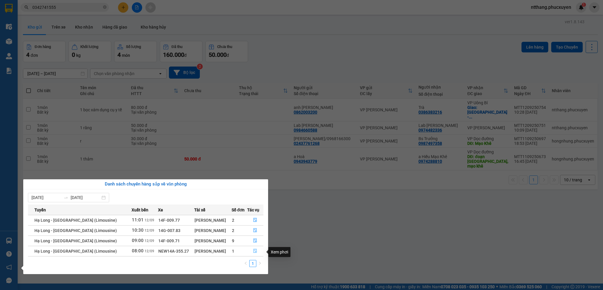
click at [254, 249] on button "button" at bounding box center [255, 250] width 16 height 9
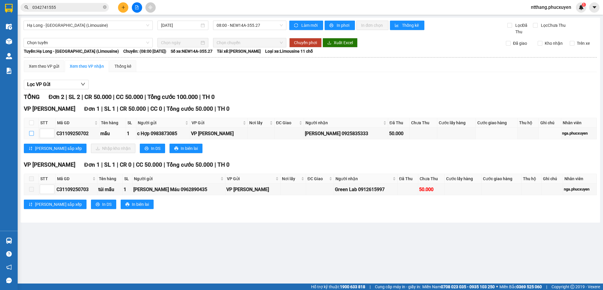
click at [31, 135] on input "checkbox" at bounding box center [31, 133] width 5 height 5
checkbox input "true"
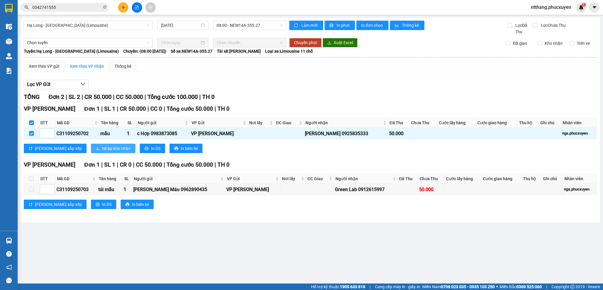
click at [102, 151] on span "Nhập kho nhận" at bounding box center [116, 148] width 29 height 6
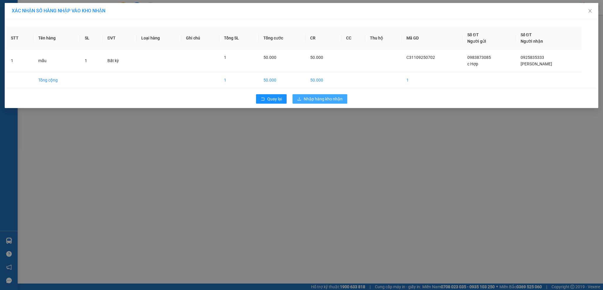
click at [330, 99] on span "Nhập hàng kho nhận" at bounding box center [323, 99] width 39 height 6
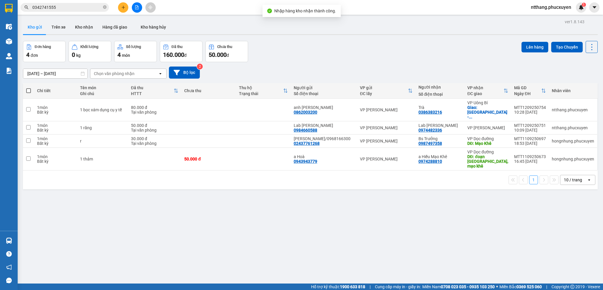
drag, startPoint x: 304, startPoint y: 42, endPoint x: 299, endPoint y: 42, distance: 4.7
click at [303, 42] on div "Đơn hàng 4 đơn Khối lượng 0 kg Số lượng 4 món Đã thu 160.000 đ Chưa thu 50.000 …" at bounding box center [310, 51] width 574 height 21
click at [77, 27] on button "Kho nhận" at bounding box center [83, 27] width 27 height 14
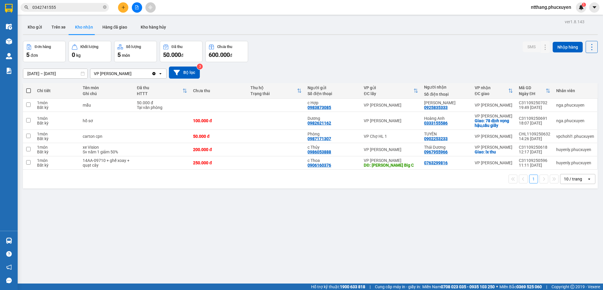
click at [66, 5] on input "0342741555" at bounding box center [66, 7] width 69 height 6
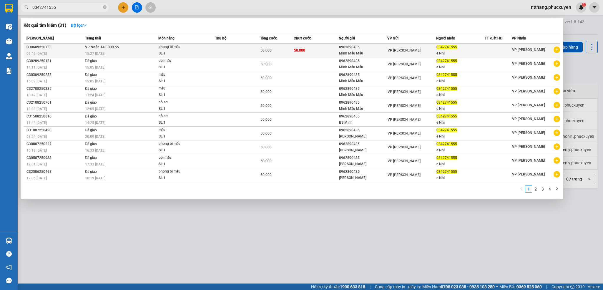
click at [121, 52] on div "15:27 - 06/09" at bounding box center [121, 53] width 73 height 6
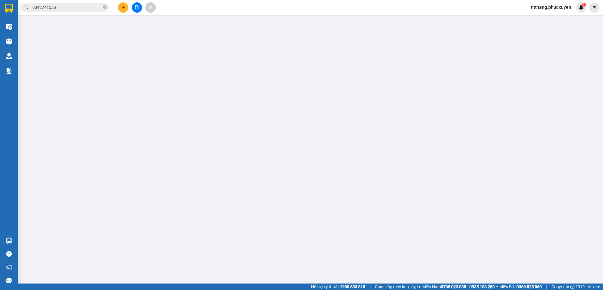
type input "0962890435"
type input "Minh Mẫu Máu"
type input "0342741555"
type input "e Nhi"
type input "50.000"
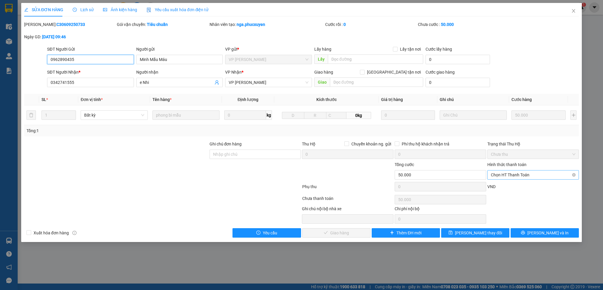
click at [500, 179] on span "Chọn HT Thanh Toán" at bounding box center [533, 174] width 84 height 9
click at [500, 188] on div "Tại văn phòng" at bounding box center [533, 187] width 84 height 6
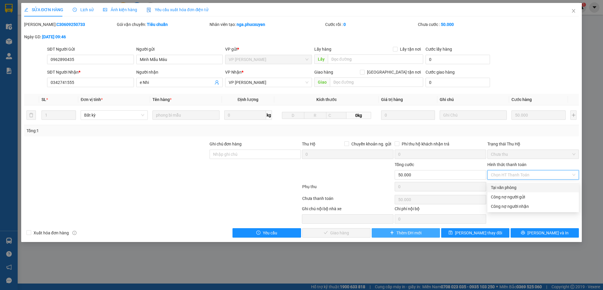
type input "0"
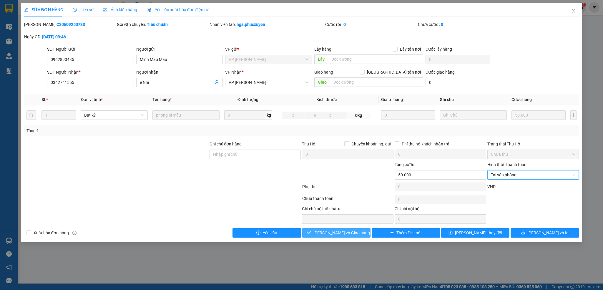
click at [336, 236] on span "Lưu và Giao hàng" at bounding box center [341, 232] width 56 height 6
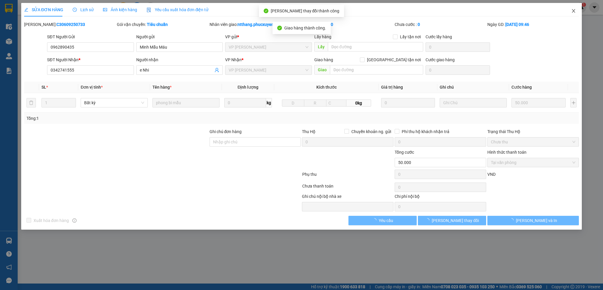
click at [574, 10] on icon "close" at bounding box center [573, 11] width 5 height 5
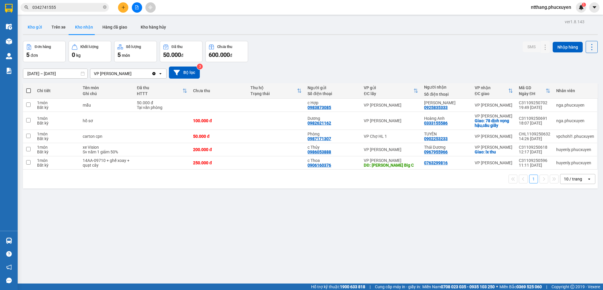
click at [30, 25] on button "Kho gửi" at bounding box center [35, 27] width 24 height 14
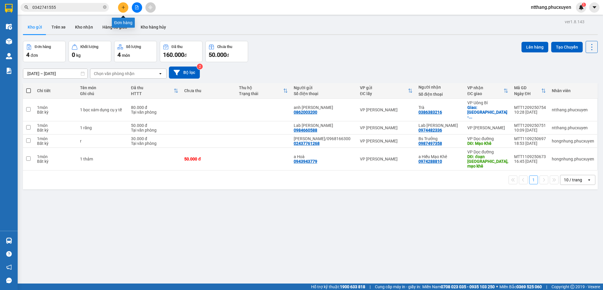
click at [125, 6] on icon "plus" at bounding box center [123, 7] width 4 height 4
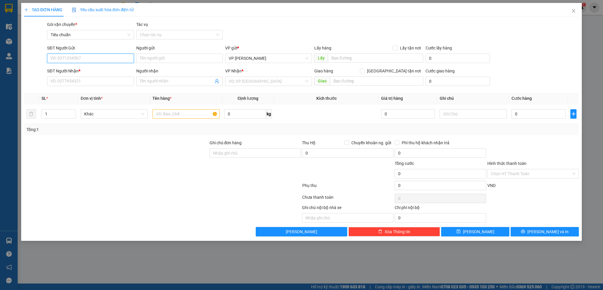
click at [106, 58] on input "SĐT Người Gửi" at bounding box center [90, 58] width 86 height 9
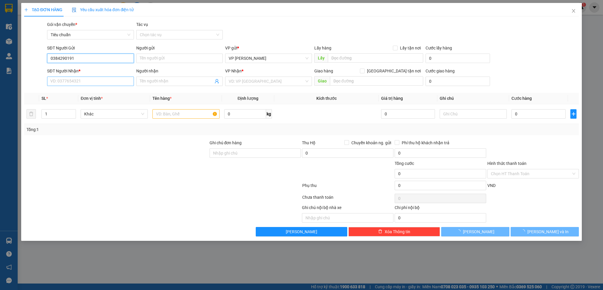
type input "0384290191"
click at [91, 82] on input "SĐT Người Nhận *" at bounding box center [90, 80] width 86 height 9
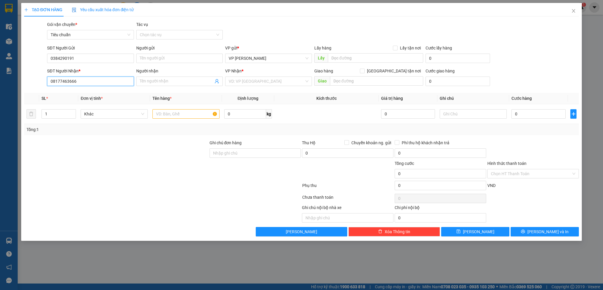
click at [67, 81] on input "08177463666" at bounding box center [90, 80] width 86 height 9
type input "0817746666"
click at [100, 94] on div "0817746666 - chị Thanh" at bounding box center [90, 93] width 79 height 6
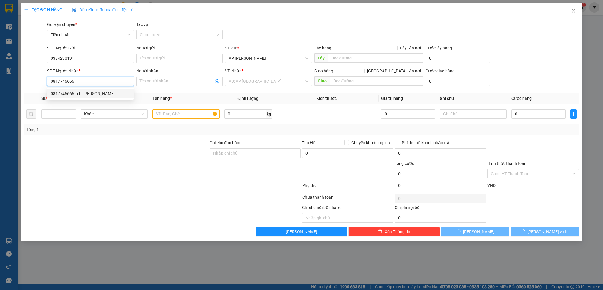
type input "chị Thanh"
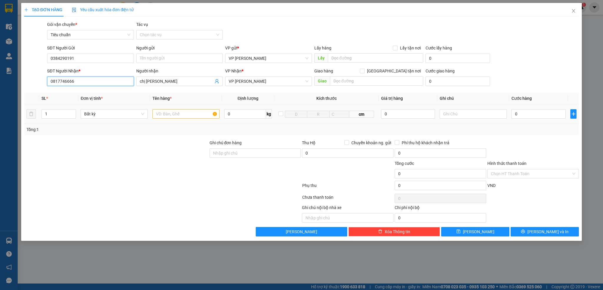
type input "0817746666"
click at [173, 114] on input "text" at bounding box center [185, 113] width 67 height 9
type input "1 caton pt"
click at [535, 115] on input "0" at bounding box center [538, 113] width 54 height 9
type input "6"
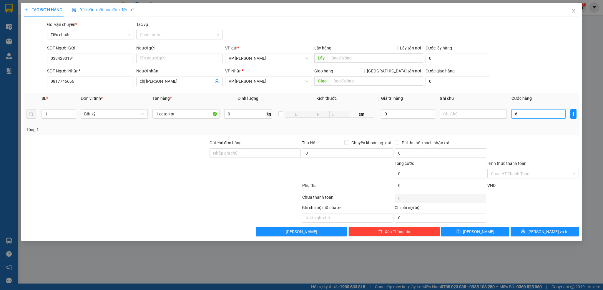
type input "6"
type input "60"
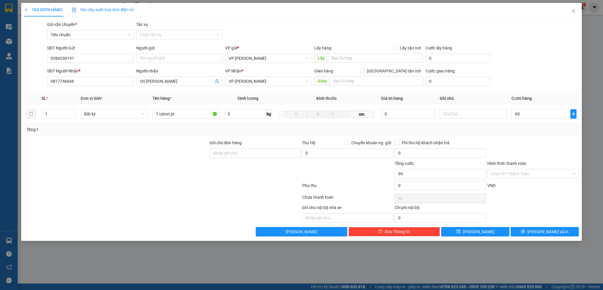
type input "60.000"
click at [535, 135] on div "Tổng: 1" at bounding box center [301, 129] width 555 height 11
click at [542, 232] on span "Lưu và In" at bounding box center [547, 231] width 41 height 6
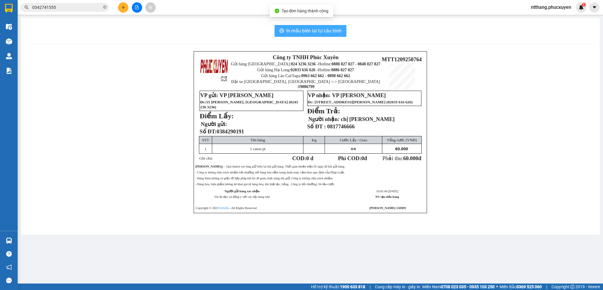
click at [317, 26] on button "In mẫu biên lai tự cấu hình" at bounding box center [310, 31] width 72 height 12
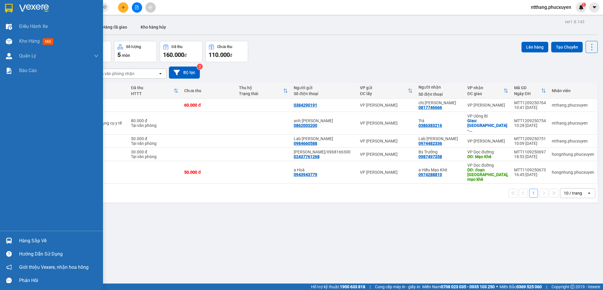
click at [38, 240] on div "Hàng sắp về" at bounding box center [58, 240] width 79 height 9
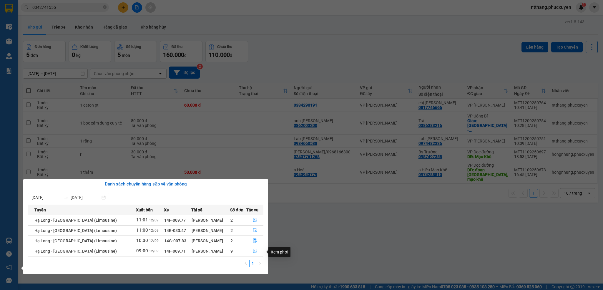
click at [251, 251] on button "button" at bounding box center [255, 250] width 16 height 9
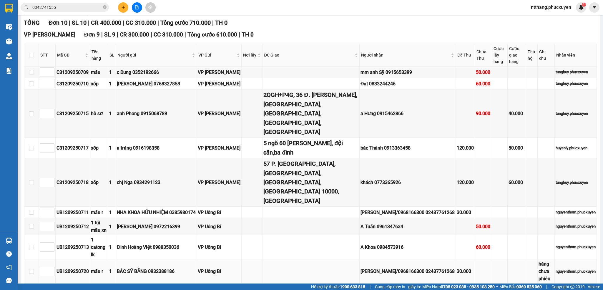
scroll to position [118, 0]
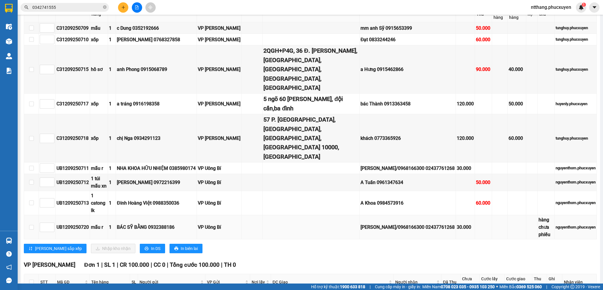
click at [359, 215] on td "Lad Vũ Gia/0968166300 02437761268" at bounding box center [407, 227] width 96 height 24
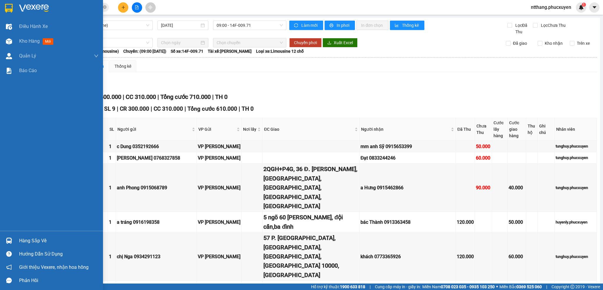
click at [38, 240] on div "Hàng sắp về" at bounding box center [58, 240] width 79 height 9
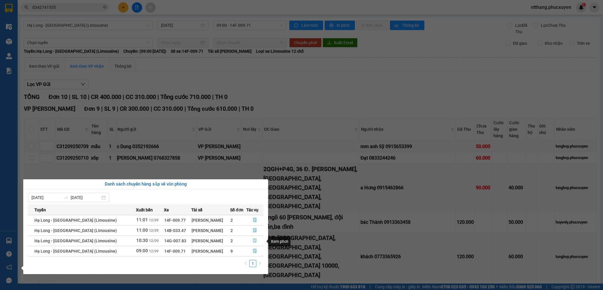
click at [253, 243] on icon "file-done" at bounding box center [255, 241] width 4 height 4
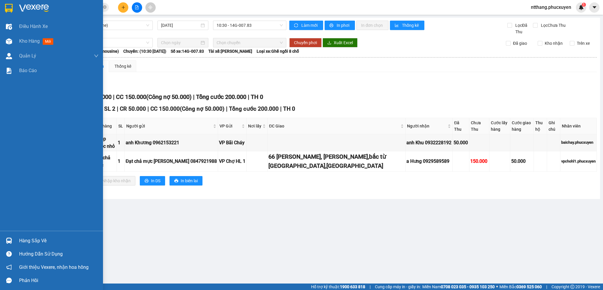
click at [6, 240] on img at bounding box center [9, 240] width 6 height 6
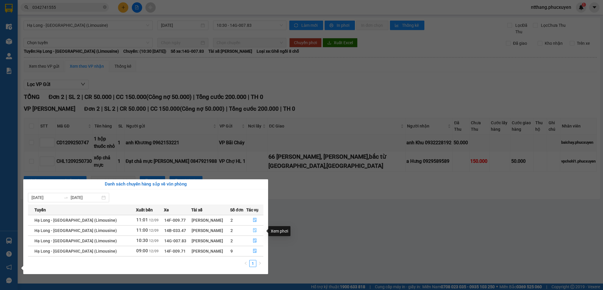
click at [251, 230] on button "button" at bounding box center [255, 230] width 16 height 9
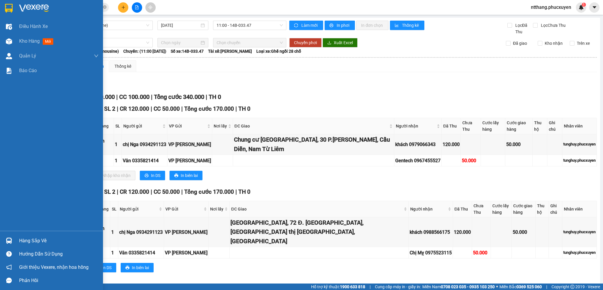
click at [14, 241] on div at bounding box center [9, 240] width 10 height 10
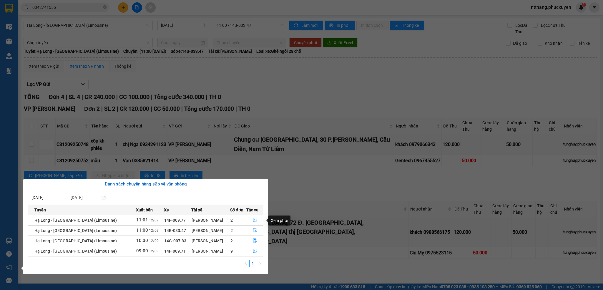
click at [253, 222] on icon "file-done" at bounding box center [255, 220] width 4 height 4
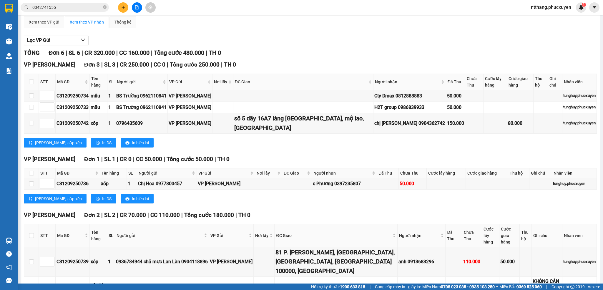
scroll to position [79, 0]
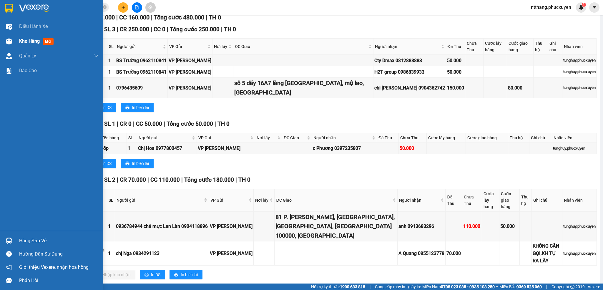
click at [10, 42] on img at bounding box center [9, 41] width 6 height 6
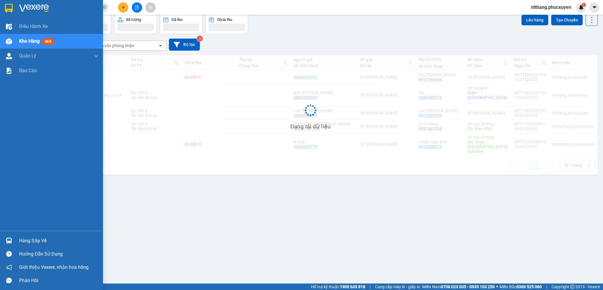
scroll to position [27, 0]
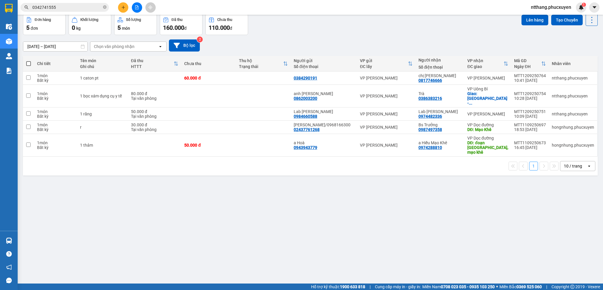
click at [339, 43] on div "10/09/2025 – 12/09/2025 Press the down arrow key to interact with the calendar …" at bounding box center [310, 45] width 574 height 12
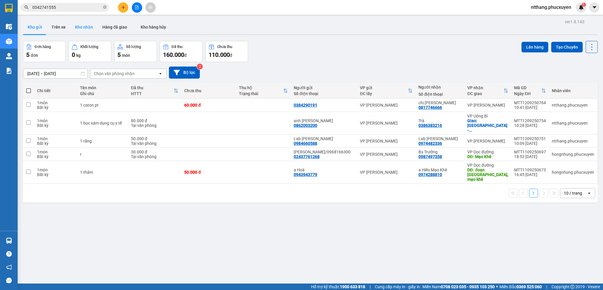
click at [83, 27] on button "Kho nhận" at bounding box center [83, 27] width 27 height 14
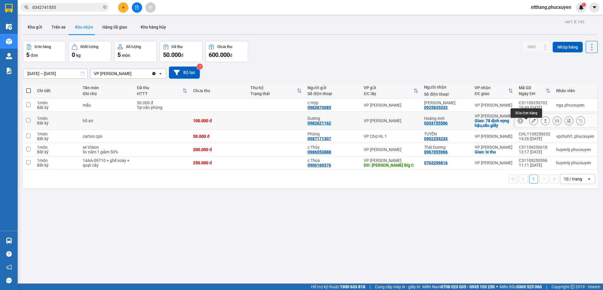
click at [531, 123] on icon at bounding box center [533, 121] width 4 height 4
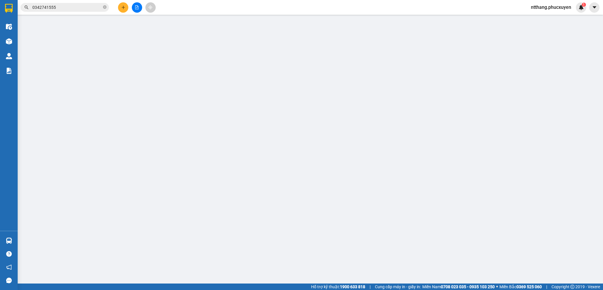
type input "0982621162"
type input "Dương"
type input "0333155586"
type input "Hoàng Anh"
checkbox input "true"
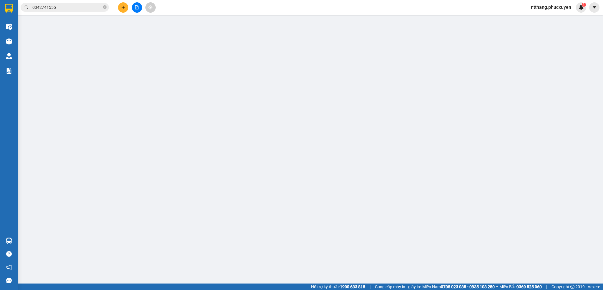
type input "78 dịch vọng hậu,cầu giấy"
type input "100.000"
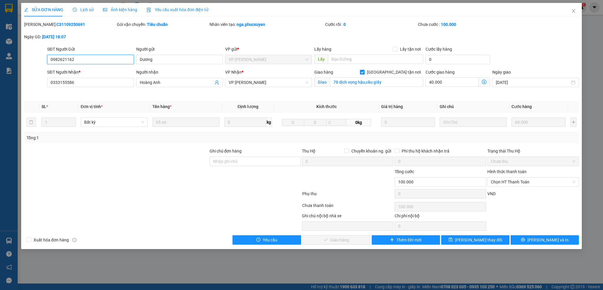
drag, startPoint x: 517, startPoint y: 184, endPoint x: 513, endPoint y: 187, distance: 5.2
click at [517, 184] on span "Chọn HT Thanh Toán" at bounding box center [533, 181] width 84 height 9
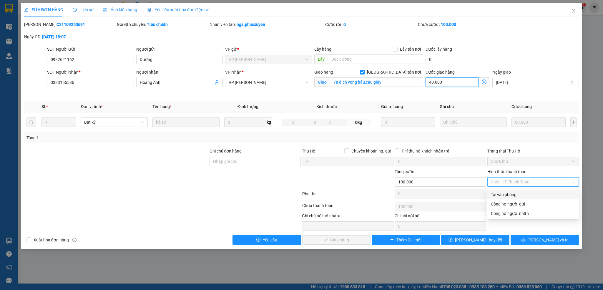
click at [449, 81] on input "40.000" at bounding box center [451, 81] width 53 height 9
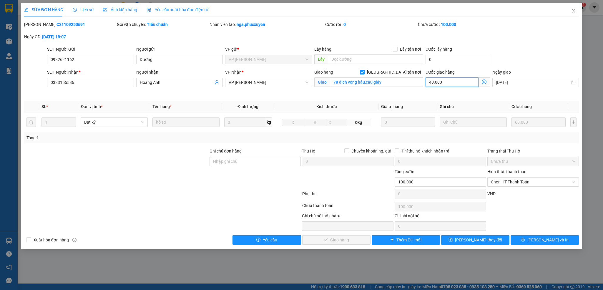
type input "0"
type input "60.000"
click at [520, 181] on span "Chọn HT Thanh Toán" at bounding box center [533, 181] width 84 height 9
type input "0"
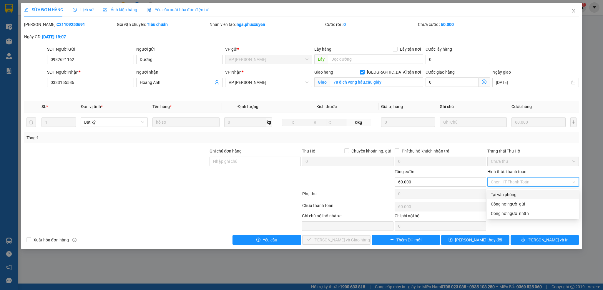
drag, startPoint x: 510, startPoint y: 191, endPoint x: 449, endPoint y: 209, distance: 63.2
click at [510, 191] on div "Tại văn phòng" at bounding box center [533, 194] width 84 height 6
type input "0"
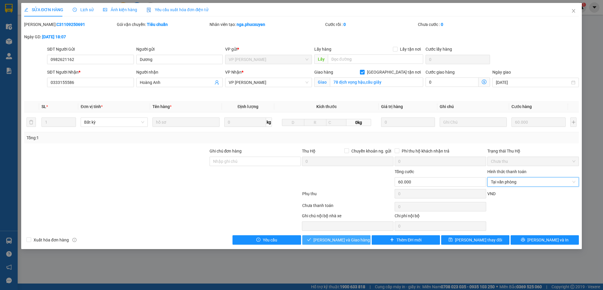
click at [337, 239] on span "Lưu và Giao hàng" at bounding box center [341, 240] width 56 height 6
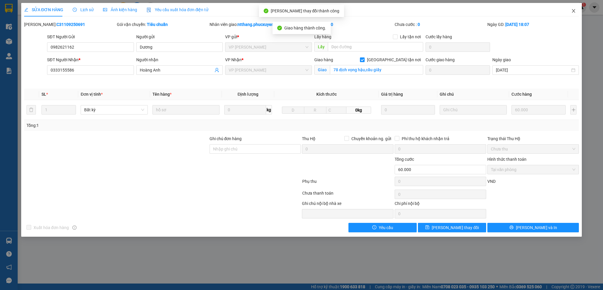
click at [574, 11] on icon "close" at bounding box center [573, 11] width 5 height 5
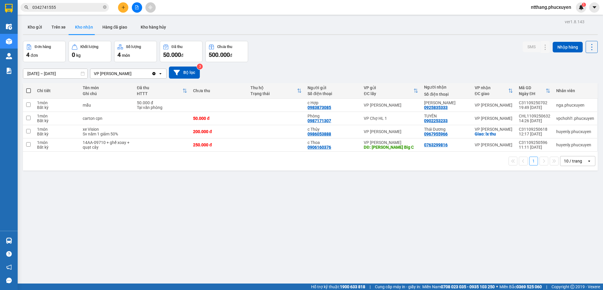
click at [411, 54] on div "Đơn hàng 4 đơn Khối lượng 0 kg Số lượng 4 món Đã thu 50.000 đ Chưa thu 500.000 …" at bounding box center [310, 51] width 574 height 21
click at [39, 29] on button "Kho gửi" at bounding box center [35, 27] width 24 height 14
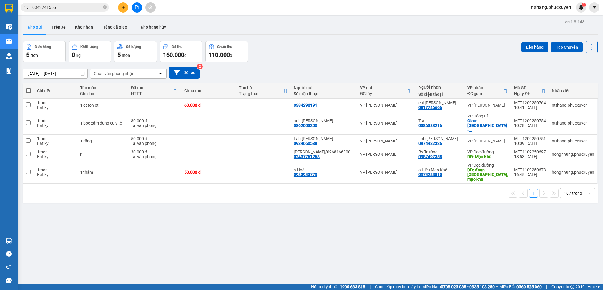
click at [370, 51] on div "Đơn hàng 5 đơn Khối lượng 0 kg Số lượng 5 món Đã thu 160.000 đ Chưa thu 110.000…" at bounding box center [310, 51] width 574 height 21
click at [236, 103] on td "60.000 đ" at bounding box center [208, 105] width 55 height 13
checkbox input "true"
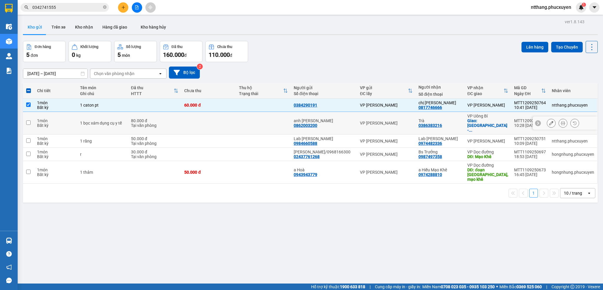
click at [232, 120] on td at bounding box center [208, 123] width 55 height 23
checkbox input "true"
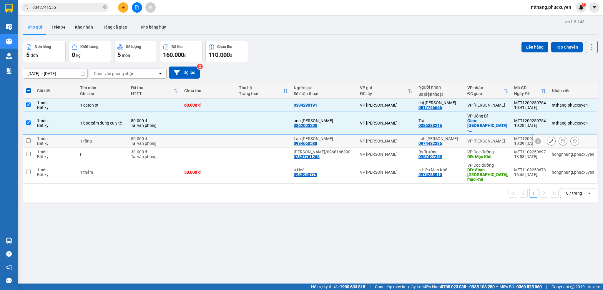
click at [235, 137] on td at bounding box center [208, 140] width 55 height 13
checkbox input "true"
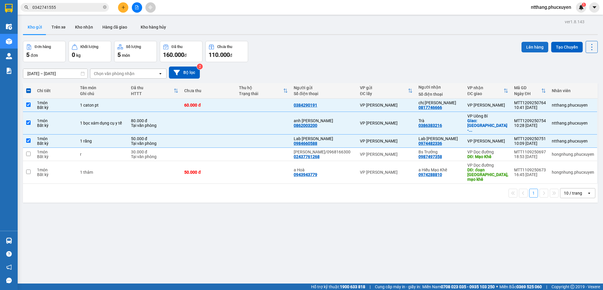
click at [527, 44] on button "Lên hàng" at bounding box center [534, 47] width 27 height 11
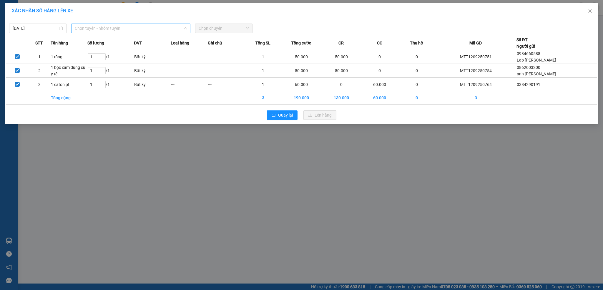
click at [95, 27] on span "Chọn tuyến - nhóm tuyến" at bounding box center [131, 28] width 112 height 9
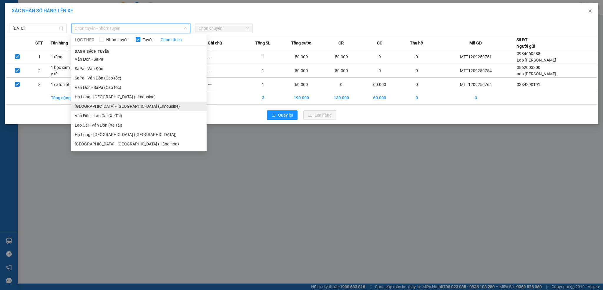
click at [120, 105] on li "Hà Nội - Hạ Long (Limousine)" at bounding box center [138, 105] width 135 height 9
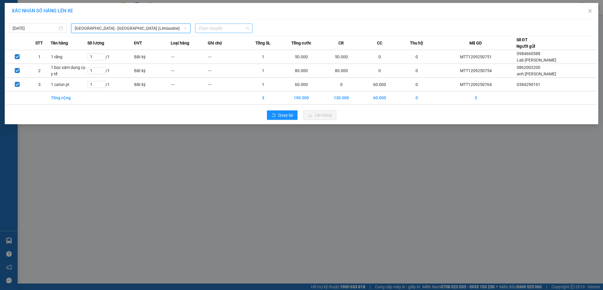
click at [217, 30] on span "Chọn chuyến" at bounding box center [224, 28] width 50 height 9
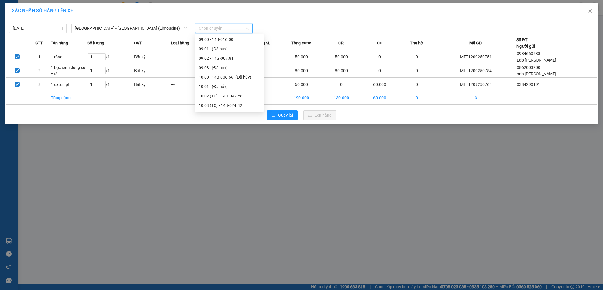
scroll to position [176, 0]
click at [231, 71] on div "11:00 - 14B-036.66" at bounding box center [229, 70] width 61 height 6
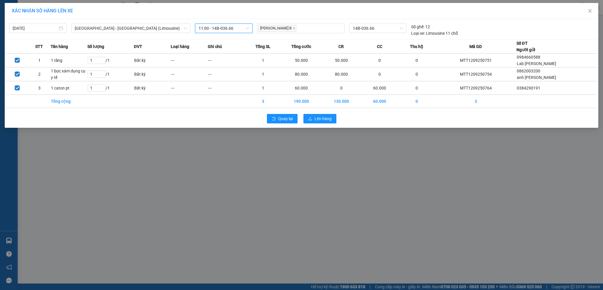
click at [230, 27] on span "11:00 - 14B-036.66" at bounding box center [224, 28] width 50 height 9
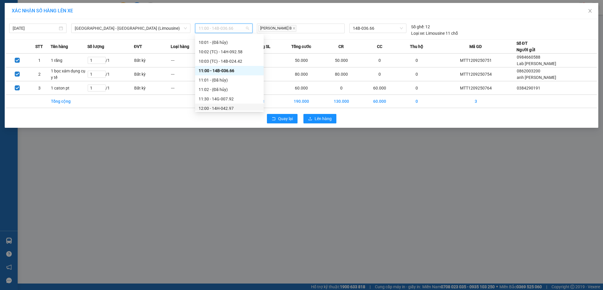
scroll to position [221, 0]
click at [234, 72] on div "12:01 - NEW14H-042.86" at bounding box center [229, 73] width 61 height 6
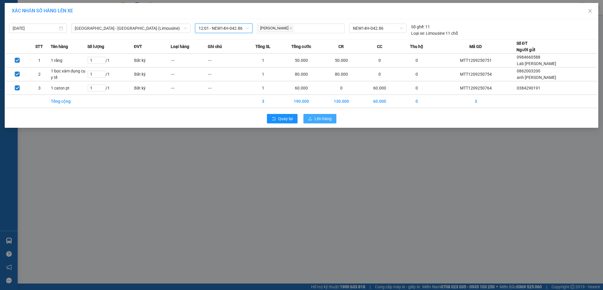
click at [322, 116] on span "Lên hàng" at bounding box center [322, 118] width 17 height 6
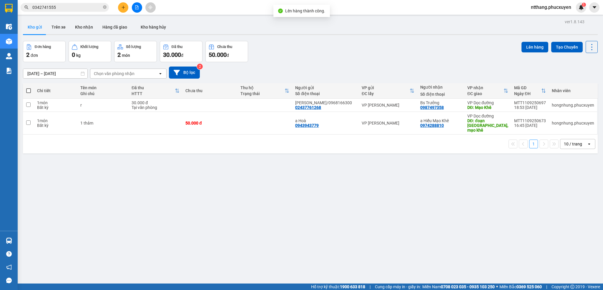
click at [315, 40] on div "ver 1.8.143 Kho gửi Trên xe Kho nhận Hàng đã giao Kho hàng hủy Đơn hàng 2 đơn K…" at bounding box center [310, 163] width 579 height 290
click at [74, 21] on button "Kho nhận" at bounding box center [83, 27] width 27 height 14
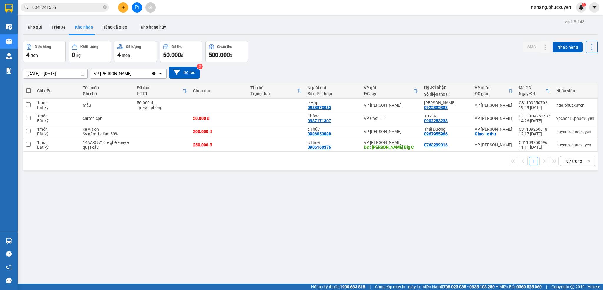
click at [87, 7] on input "0342741555" at bounding box center [66, 7] width 69 height 6
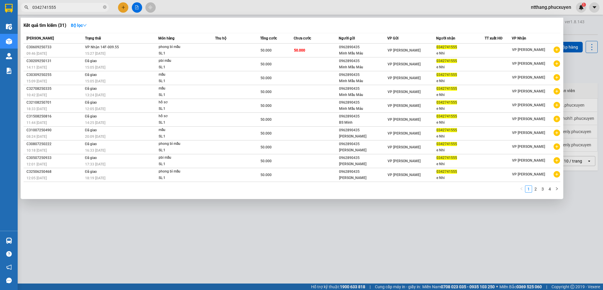
click at [87, 7] on input "0342741555" at bounding box center [66, 7] width 69 height 6
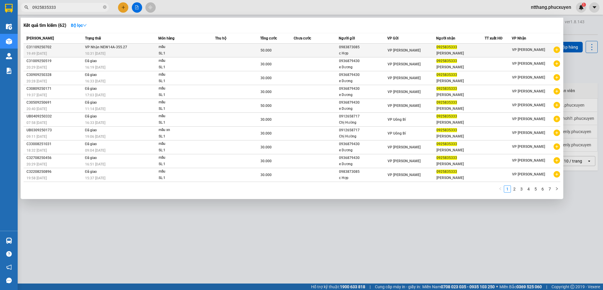
type input "0925835333"
click at [134, 47] on td "VP Nhận NEW14A-355.27 10:31 - 12/09" at bounding box center [121, 51] width 75 height 14
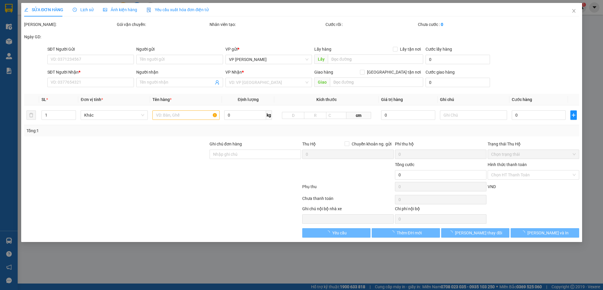
type input "0983873085"
type input "c Hợp"
type input "0925835333"
type input "Anh Hữu Dũng"
type input "50.000"
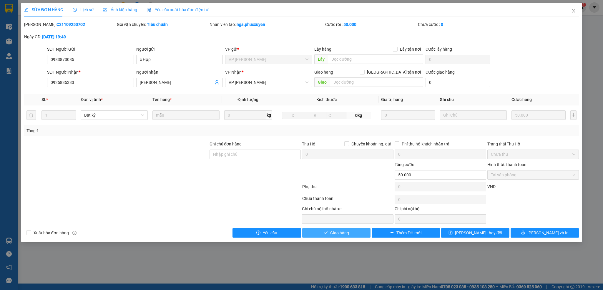
click at [341, 233] on span "Giao hàng" at bounding box center [339, 232] width 19 height 6
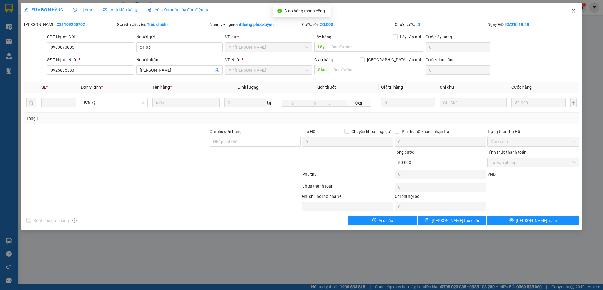
click at [572, 10] on icon "close" at bounding box center [573, 11] width 3 height 4
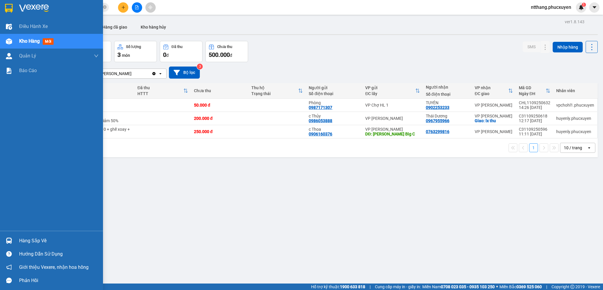
click at [16, 245] on div "Hàng sắp về" at bounding box center [51, 240] width 103 height 13
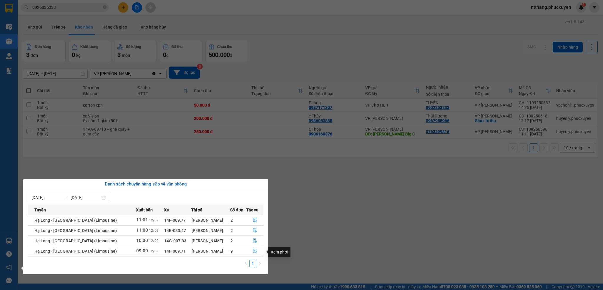
click at [255, 251] on icon "file-done" at bounding box center [255, 251] width 4 height 4
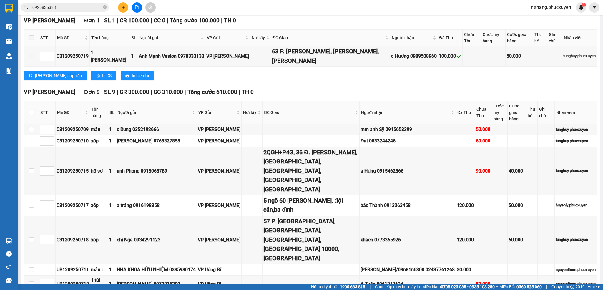
scroll to position [133, 0]
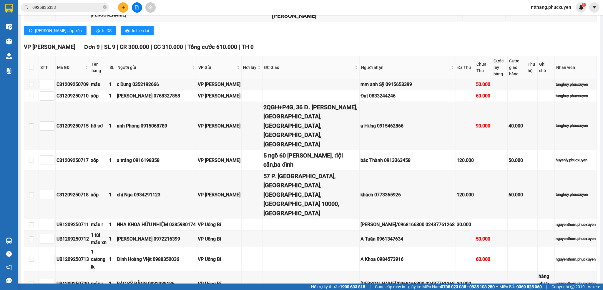
click at [31, 66] on input "checkbox" at bounding box center [31, 67] width 5 height 5
checkbox input "true"
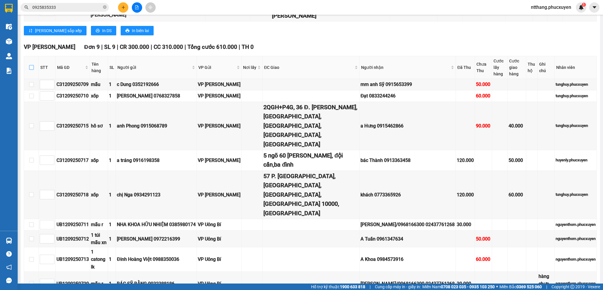
checkbox input "true"
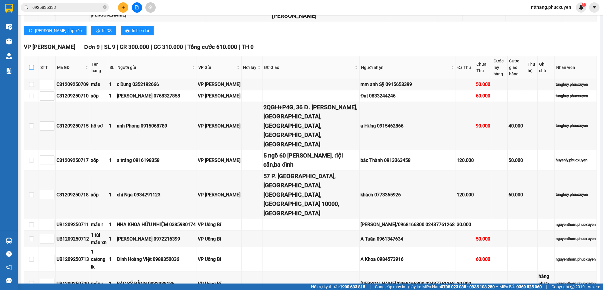
checkbox input "true"
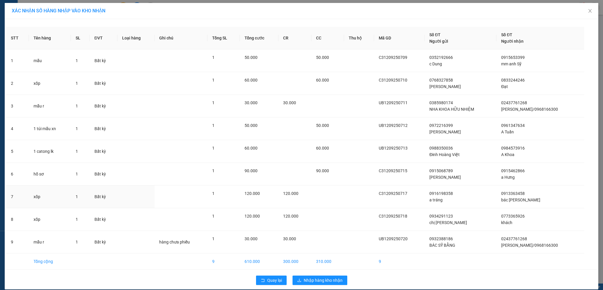
scroll to position [8, 0]
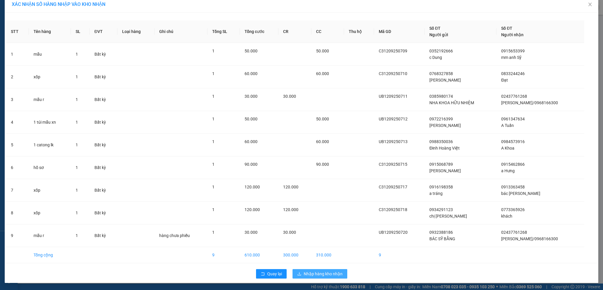
click at [305, 274] on span "Nhập hàng kho nhận" at bounding box center [323, 273] width 39 height 6
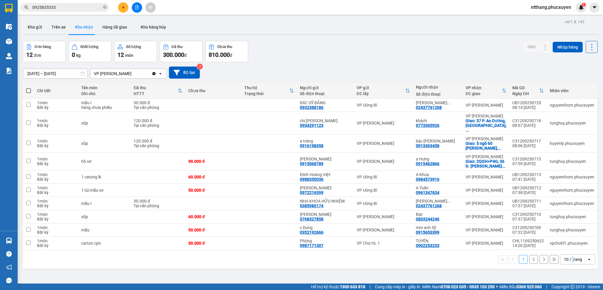
click at [566, 262] on div "10 / trang" at bounding box center [573, 259] width 18 height 6
click at [559, 225] on span "20 / trang" at bounding box center [566, 226] width 19 height 6
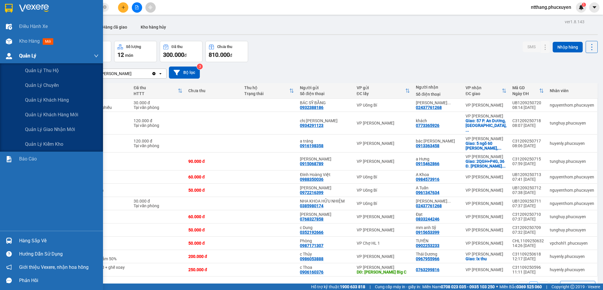
click at [8, 49] on div "Quản Lý" at bounding box center [51, 56] width 103 height 15
drag, startPoint x: 51, startPoint y: 132, endPoint x: 317, endPoint y: 59, distance: 275.8
click at [52, 132] on span "Quản lý giao nhận mới" at bounding box center [50, 129] width 50 height 7
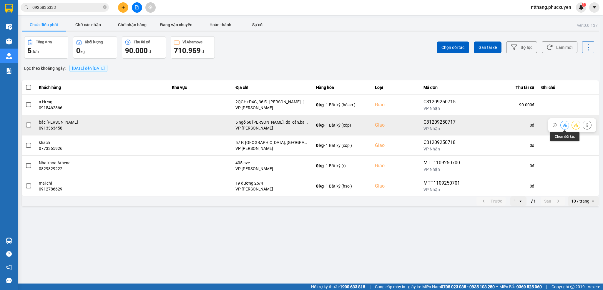
click at [566, 124] on icon at bounding box center [564, 125] width 4 height 4
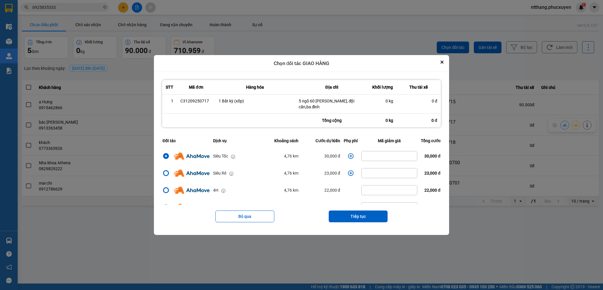
click at [348, 155] on icon "dialog" at bounding box center [351, 156] width 6 height 6
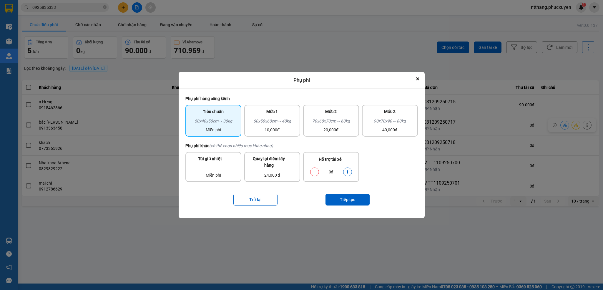
drag, startPoint x: 288, startPoint y: 123, endPoint x: 302, endPoint y: 138, distance: 20.4
click at [287, 123] on div "60x50x60cm ~ 40kg" at bounding box center [272, 122] width 49 height 9
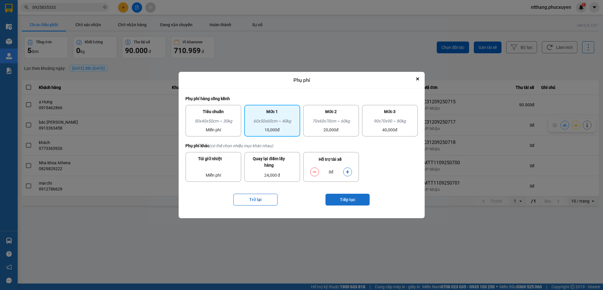
click at [345, 199] on button "Tiếp tục" at bounding box center [347, 200] width 44 height 12
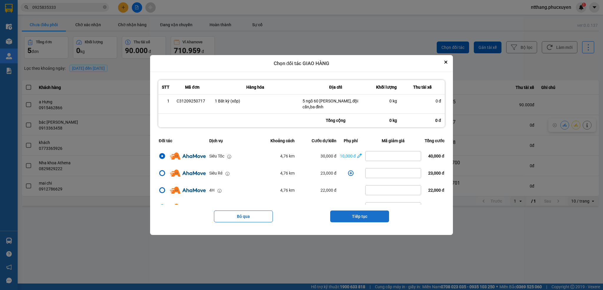
click at [360, 216] on button "Tiếp tục" at bounding box center [359, 216] width 59 height 12
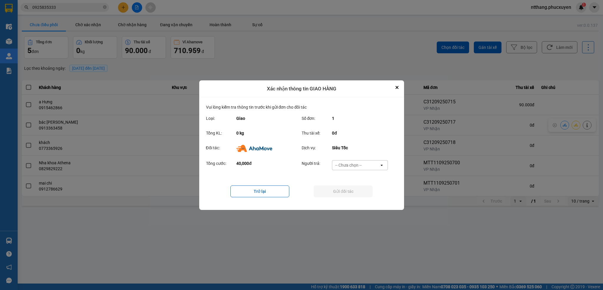
click at [350, 165] on div "-- Chưa chọn --" at bounding box center [348, 165] width 26 height 6
click at [351, 198] on span "Ví Ahamove" at bounding box center [349, 199] width 24 height 6
click at [350, 189] on button "Gửi đối tác" at bounding box center [343, 191] width 59 height 12
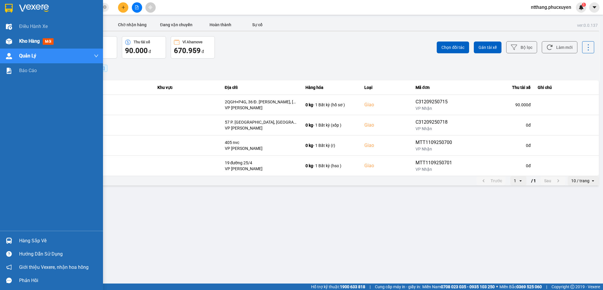
click at [4, 36] on div at bounding box center [9, 41] width 10 height 10
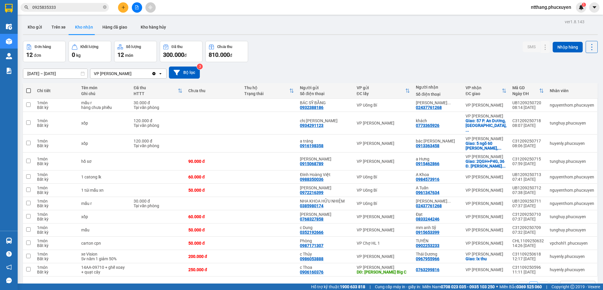
click at [340, 66] on div "10/09/2025 – 12/09/2025 Press the down arrow key to interact with the calendar …" at bounding box center [310, 72] width 574 height 21
click at [531, 124] on icon at bounding box center [533, 123] width 4 height 4
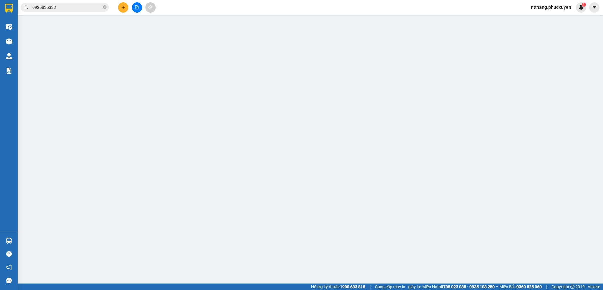
type input "0934291123"
type input "chị Nga"
type input "0773365926"
type input "khách"
checkbox input "true"
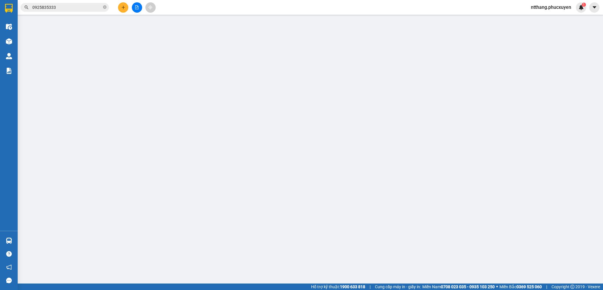
type input "57 P. An Dương, Yên Phụ, Tây Hồ, Hà Nội 10000, Việt Nam"
type input "120.000"
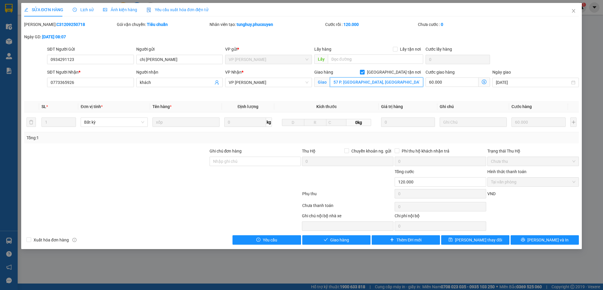
click at [393, 82] on input "57 P. An Dương, Yên Phụ, Tây Hồ, Hà Nội 10000, Việt Nam" at bounding box center [376, 81] width 93 height 9
type input "90 Hồng Tiến, Long Biên"
click at [484, 242] on span "Lưu thay đổi" at bounding box center [478, 240] width 47 height 6
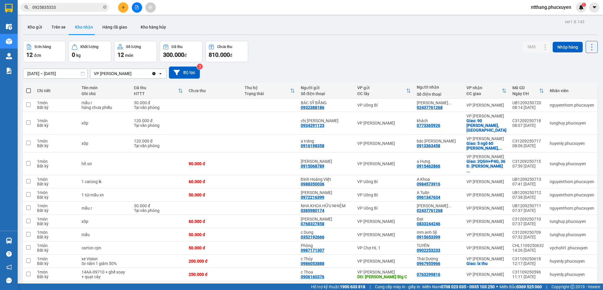
click at [312, 49] on div "Đơn hàng 12 đơn Khối lượng 0 kg Số lượng 12 món Đã thu 300.000 đ Chưa thu 810.0…" at bounding box center [310, 51] width 574 height 21
drag, startPoint x: 441, startPoint y: 66, endPoint x: 437, endPoint y: 64, distance: 4.5
click at [441, 66] on div "10/09/2025 – 12/09/2025 Press the down arrow key to interact with the calendar …" at bounding box center [310, 72] width 574 height 21
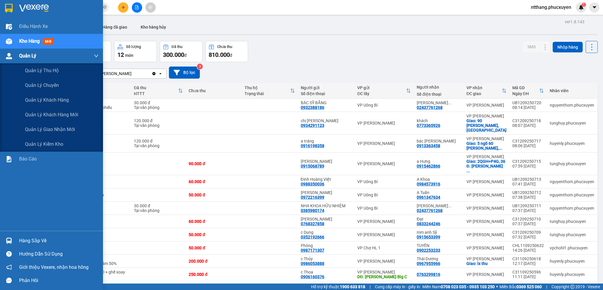
click at [16, 54] on div "Quản Lý" at bounding box center [51, 56] width 103 height 15
click at [56, 130] on span "Quản lý giao nhận mới" at bounding box center [50, 129] width 50 height 7
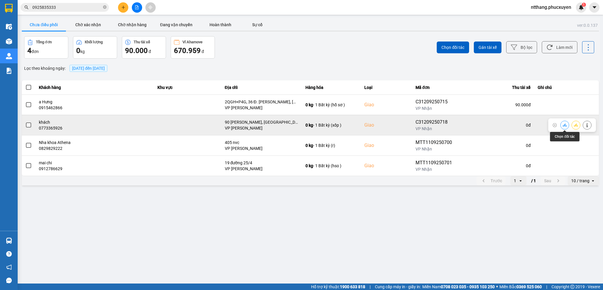
click at [562, 125] on button at bounding box center [564, 125] width 8 height 10
click at [563, 126] on icon at bounding box center [564, 125] width 4 height 4
click at [562, 126] on icon at bounding box center [564, 125] width 4 height 4
click at [564, 123] on button at bounding box center [564, 125] width 8 height 10
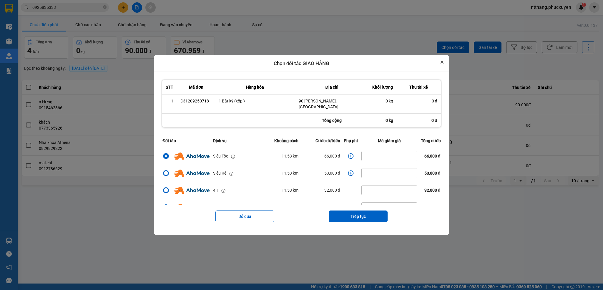
click at [445, 63] on button "Close" at bounding box center [441, 62] width 7 height 7
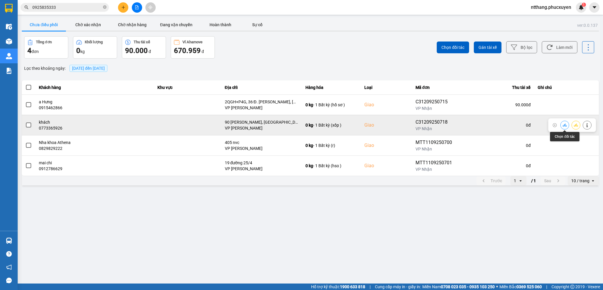
click at [565, 124] on icon at bounding box center [564, 125] width 4 height 4
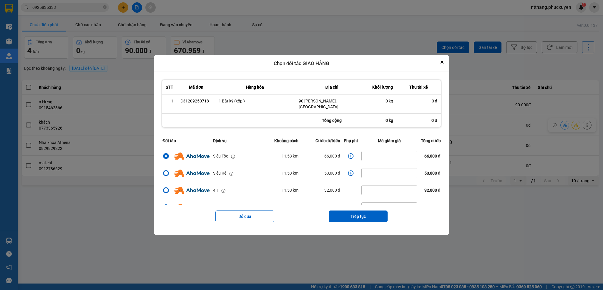
click at [348, 153] on icon "dialog" at bounding box center [351, 156] width 6 height 6
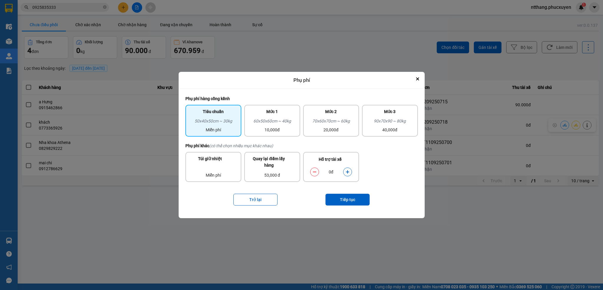
drag, startPoint x: 289, startPoint y: 123, endPoint x: 321, endPoint y: 155, distance: 44.5
click at [289, 123] on div "60x50x60cm ~ 40kg" at bounding box center [272, 122] width 49 height 9
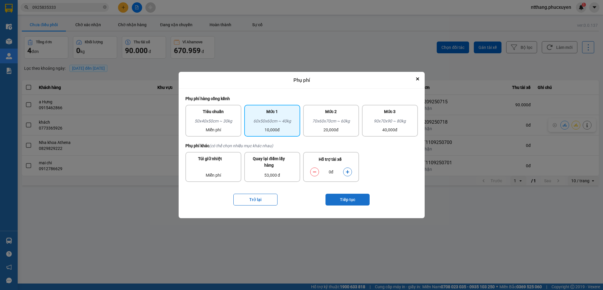
click at [342, 201] on button "Tiếp tục" at bounding box center [347, 200] width 44 height 12
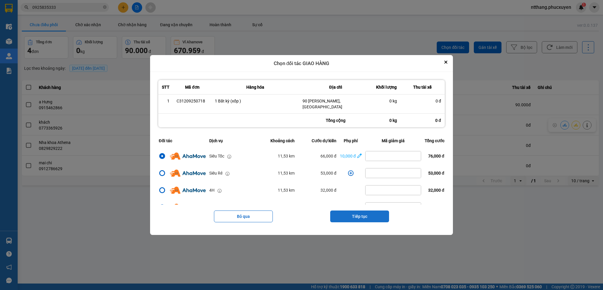
click at [367, 214] on button "Tiếp tục" at bounding box center [359, 216] width 59 height 12
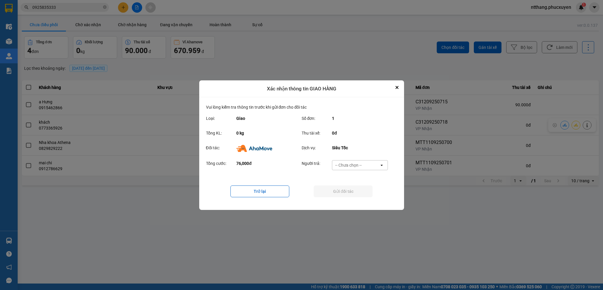
click at [358, 166] on div "-- Chưa chọn --" at bounding box center [348, 165] width 26 height 6
click at [358, 190] on span "Nhà xe trả tiền mặt" at bounding box center [356, 188] width 38 height 6
click at [351, 189] on button "Gửi đối tác" at bounding box center [343, 191] width 59 height 12
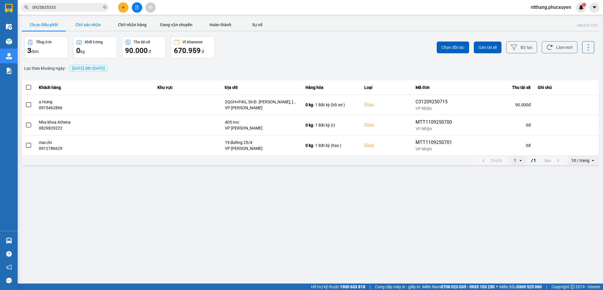
click at [91, 21] on button "Chờ xác nhận" at bounding box center [88, 25] width 44 height 12
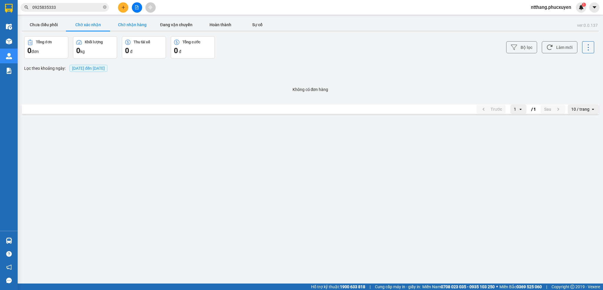
click at [137, 23] on button "Chờ nhận hàng" at bounding box center [132, 25] width 44 height 12
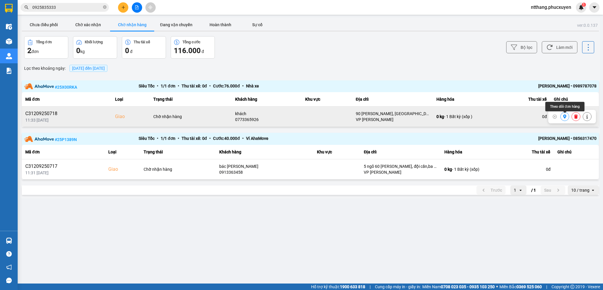
click at [563, 116] on icon at bounding box center [564, 116] width 3 height 4
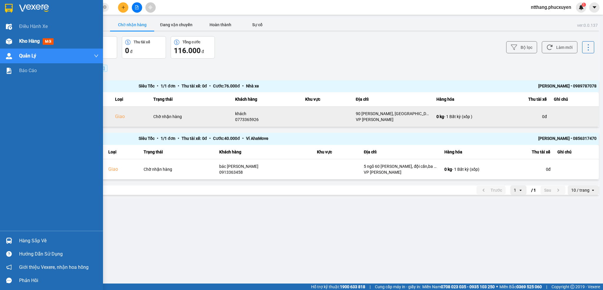
click at [16, 41] on div "Kho hàng mới" at bounding box center [51, 41] width 103 height 15
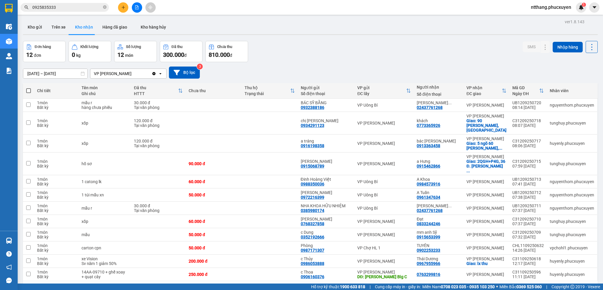
click at [300, 34] on div at bounding box center [310, 34] width 574 height 1
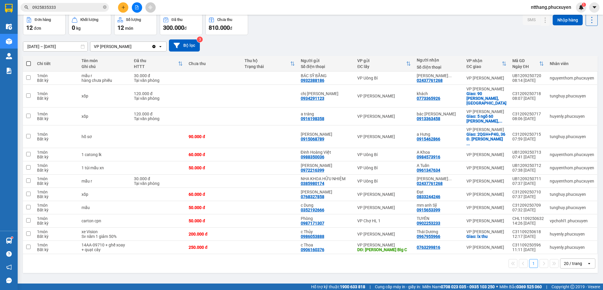
click at [301, 15] on div "Đơn hàng 12 đơn Khối lượng 0 kg Số lượng 12 món Đã thu 300.000 đ Chưa thu 810.0…" at bounding box center [310, 24] width 574 height 21
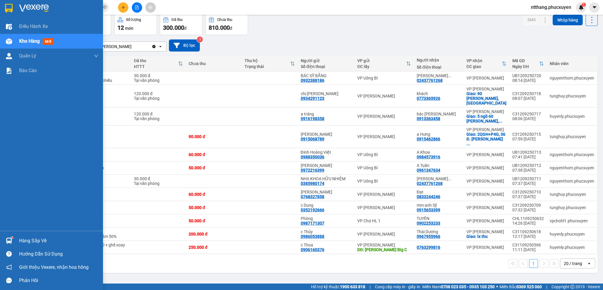
click at [11, 236] on div at bounding box center [9, 240] width 10 height 10
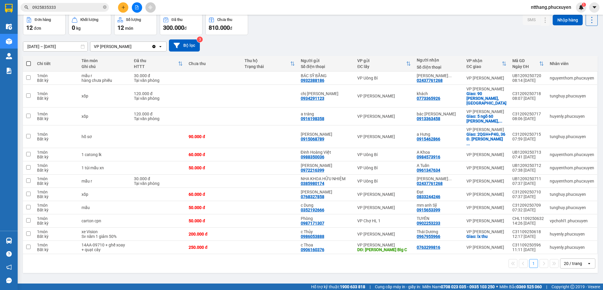
click at [299, 264] on section "Kết quả tìm kiếm ( 62 ) Bộ lọc Mã ĐH Trạng thái Món hàng Thu hộ Tổng cước Chưa …" at bounding box center [301, 145] width 603 height 290
click at [299, 264] on div "1 20 / trang open" at bounding box center [310, 263] width 570 height 10
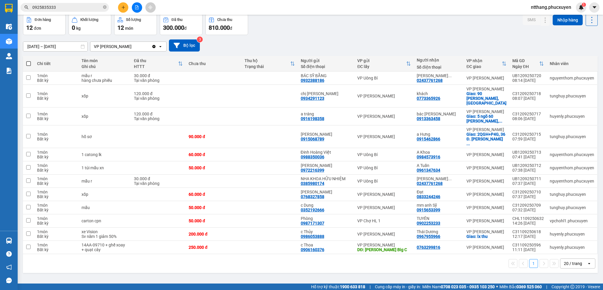
click at [299, 264] on div "1 20 / trang open" at bounding box center [310, 263] width 570 height 10
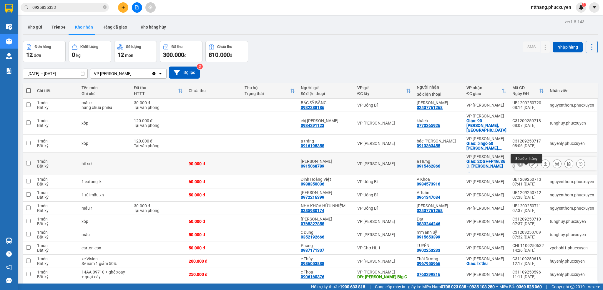
click at [531, 166] on icon at bounding box center [533, 163] width 4 height 4
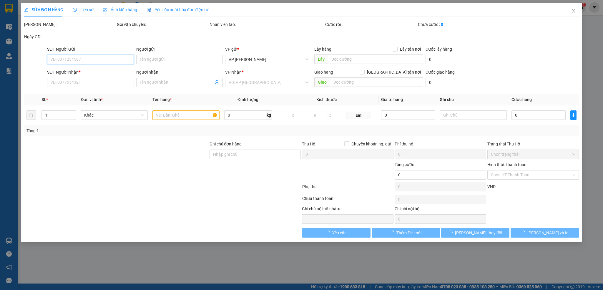
type input "0915068789"
type input "anh Phong"
type input "0915462866"
type input "a Hưng"
checkbox input "true"
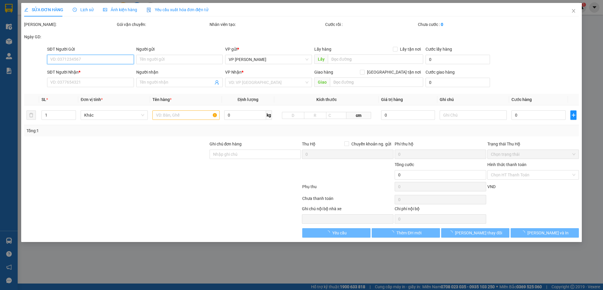
type input "2QGH+P4G, 36 Đ. Phạm Hùng, Mỹ Đình, Nam Từ Liêm, Hà Nội, Việt Nam"
type input "90.000"
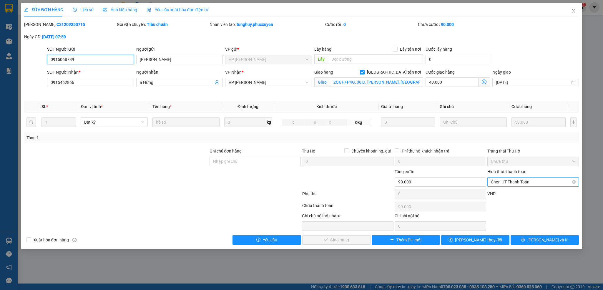
click at [553, 181] on span "Chọn HT Thanh Toán" at bounding box center [533, 181] width 84 height 9
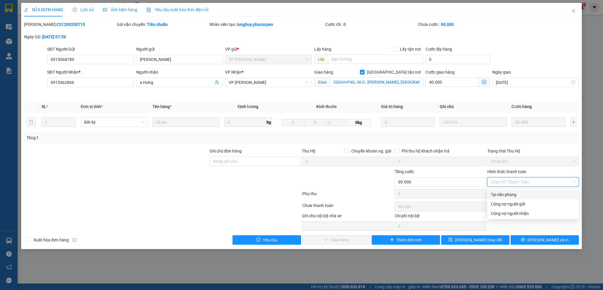
click at [520, 194] on div "Tại văn phòng" at bounding box center [533, 194] width 84 height 6
type input "0"
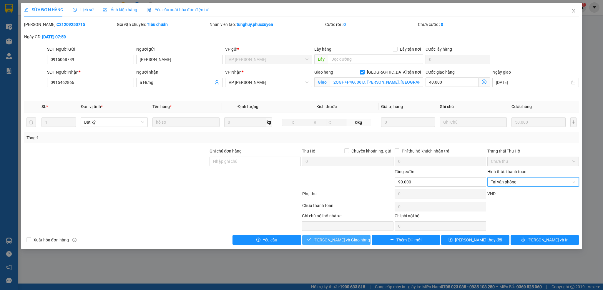
drag, startPoint x: 340, startPoint y: 241, endPoint x: 396, endPoint y: 194, distance: 73.1
click at [339, 242] on span "Lưu và Giao hàng" at bounding box center [341, 240] width 56 height 6
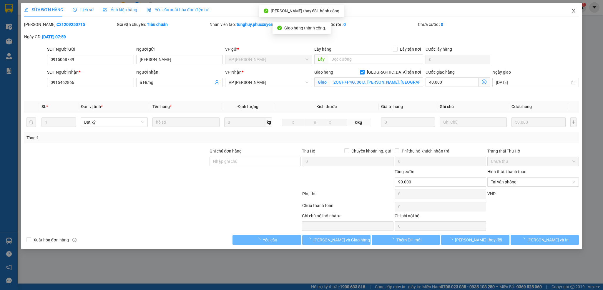
click at [572, 9] on icon "close" at bounding box center [573, 11] width 5 height 5
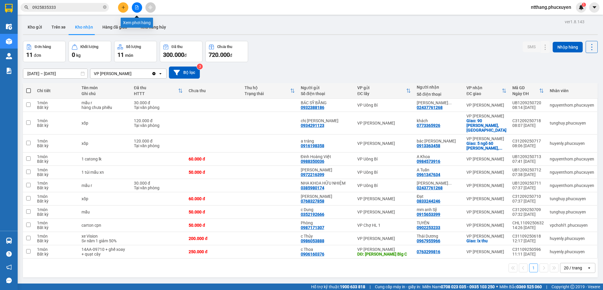
click at [136, 6] on icon "file-add" at bounding box center [137, 7] width 4 height 4
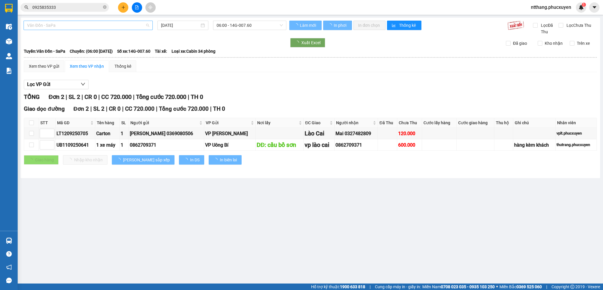
click at [103, 26] on span "Vân Đồn - SaPa" at bounding box center [88, 25] width 122 height 9
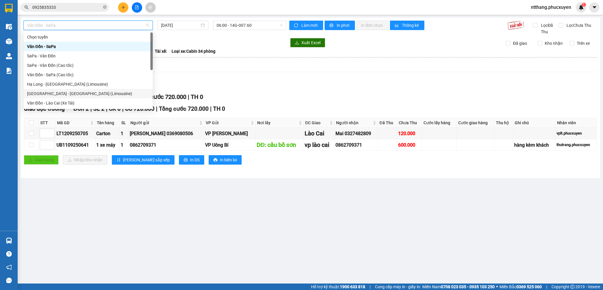
scroll to position [28, 0]
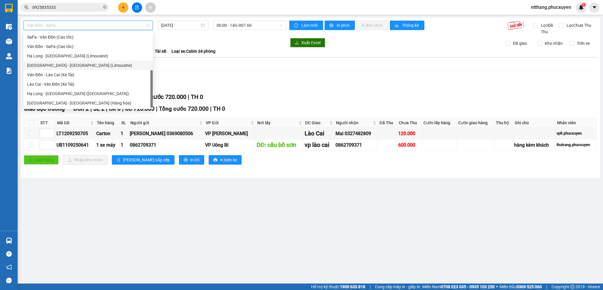
click at [79, 64] on div "Hà Nội - Hạ Long (Limousine)" at bounding box center [88, 65] width 122 height 6
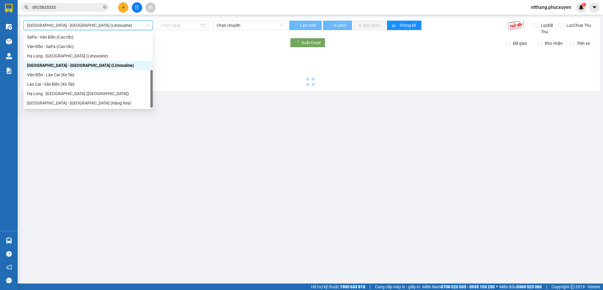
type input "[DATE]"
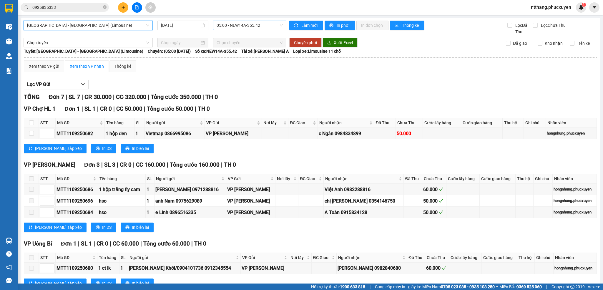
click at [240, 25] on span "05:00 - NEW14A-355.42" at bounding box center [249, 25] width 66 height 9
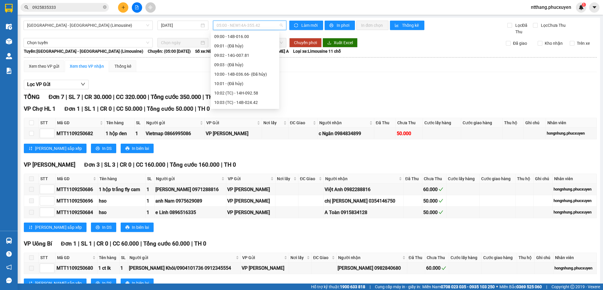
scroll to position [176, 0]
click at [249, 46] on div "10:02 (TC) - 14H-092.58" at bounding box center [244, 49] width 61 height 6
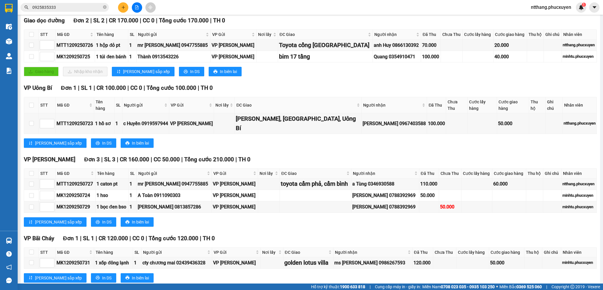
scroll to position [93, 0]
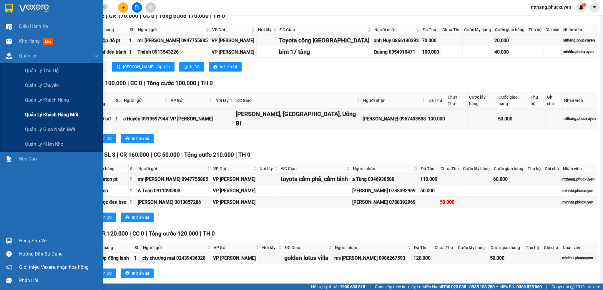
drag, startPoint x: 16, startPoint y: 49, endPoint x: 51, endPoint y: 109, distance: 69.4
click at [22, 55] on div "Quản Lý" at bounding box center [51, 56] width 103 height 15
click at [60, 126] on span "Quản lý giao nhận mới" at bounding box center [50, 129] width 50 height 7
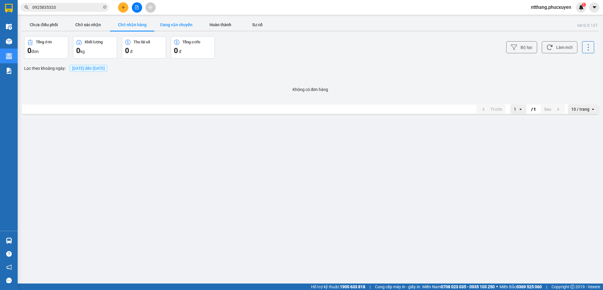
click at [172, 22] on button "Đang vận chuyển" at bounding box center [176, 25] width 44 height 12
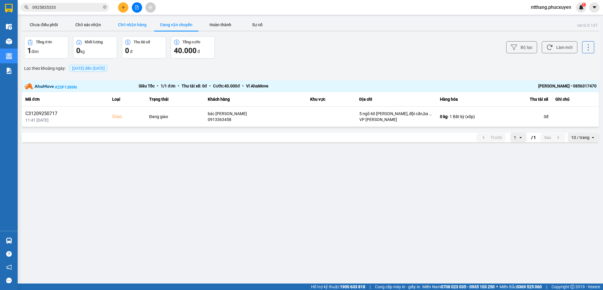
click at [139, 23] on button "Chờ nhận hàng" at bounding box center [132, 25] width 44 height 12
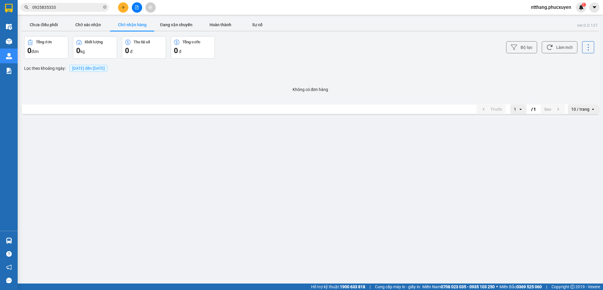
drag, startPoint x: 47, startPoint y: 21, endPoint x: 131, endPoint y: 32, distance: 85.4
click at [46, 21] on button "Chưa điều phối" at bounding box center [44, 25] width 44 height 12
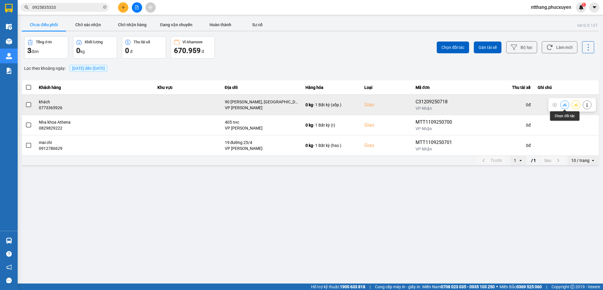
click at [563, 103] on icon at bounding box center [564, 105] width 4 height 4
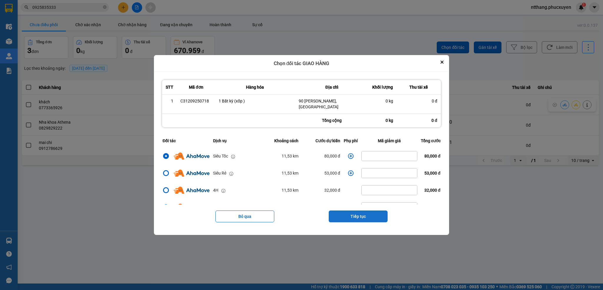
click at [355, 214] on button "Tiếp tục" at bounding box center [358, 216] width 59 height 12
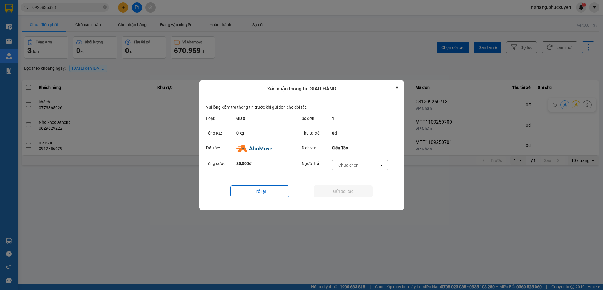
click at [350, 166] on div "-- Chưa chọn --" at bounding box center [348, 165] width 26 height 6
click at [352, 190] on span "Nhà xe trả tiền mặt" at bounding box center [356, 188] width 38 height 6
click at [350, 191] on button "Gửi đối tác" at bounding box center [343, 191] width 59 height 12
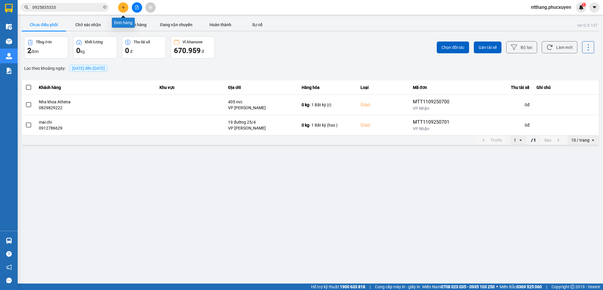
click at [122, 6] on icon "plus" at bounding box center [123, 7] width 4 height 4
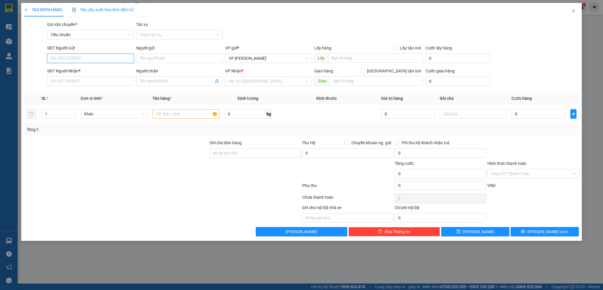
click at [101, 59] on input "SĐT Người Gửi" at bounding box center [90, 58] width 86 height 9
type input "0396520096"
click at [99, 69] on div "0396520096 - chị Thương" at bounding box center [90, 70] width 79 height 6
type input "chị Thương"
type input "0396520096"
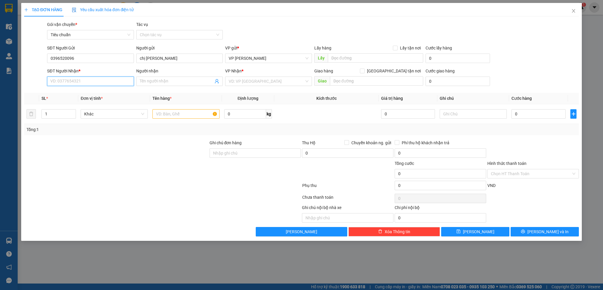
click at [93, 82] on input "SĐT Người Nhận *" at bounding box center [90, 80] width 86 height 9
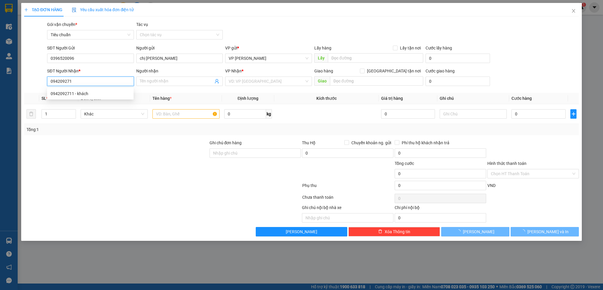
type input "0942092711"
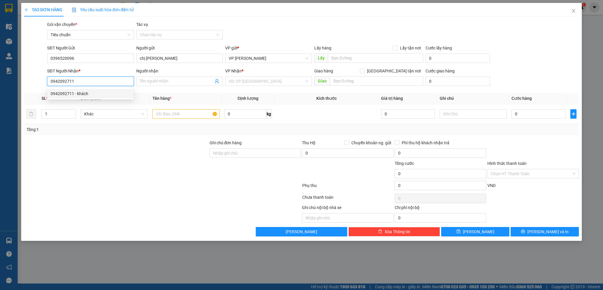
click at [75, 93] on div "0942092711 - khách" at bounding box center [90, 93] width 79 height 6
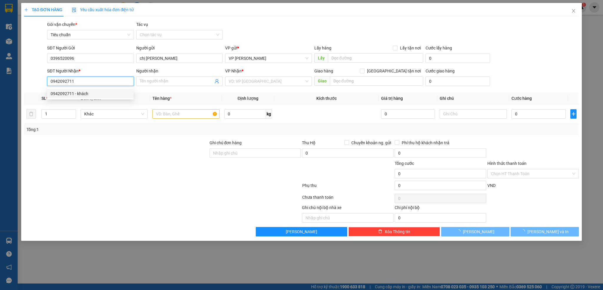
type input "khách"
type input "Hạ Long"
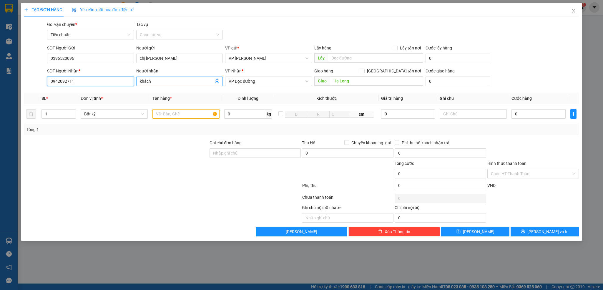
type input "0942092711"
click at [144, 81] on input "khách" at bounding box center [177, 81] width 74 height 6
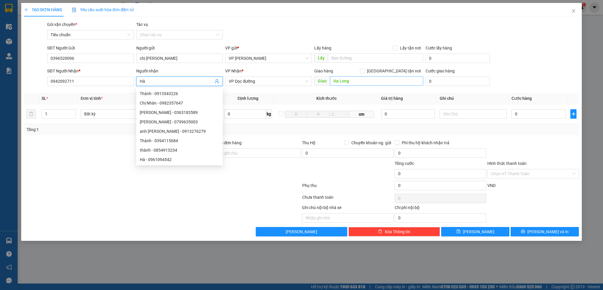
type input "Hà"
click at [352, 80] on input "Hạ Long" at bounding box center [376, 80] width 93 height 9
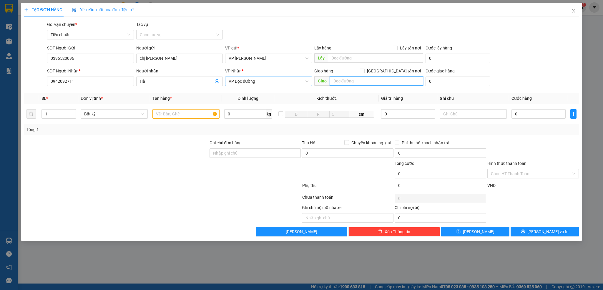
click at [274, 84] on span "VP Dọc đường" at bounding box center [268, 81] width 79 height 9
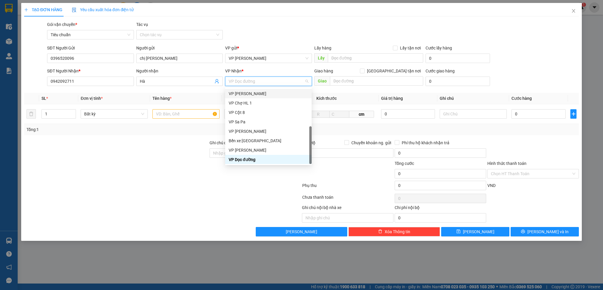
click at [251, 91] on div "VP Loong Toòng" at bounding box center [268, 93] width 79 height 6
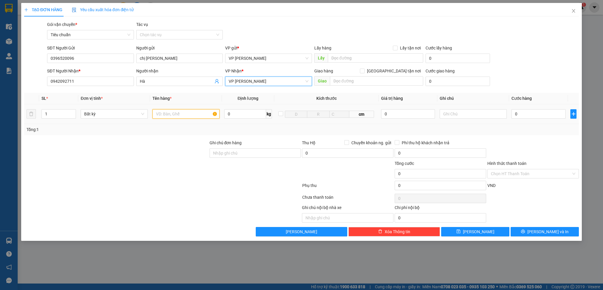
click at [181, 116] on input "text" at bounding box center [185, 113] width 67 height 9
type input "1 bọc trắng đồ ăn"
click at [530, 113] on input "0" at bounding box center [538, 113] width 54 height 9
type input "5"
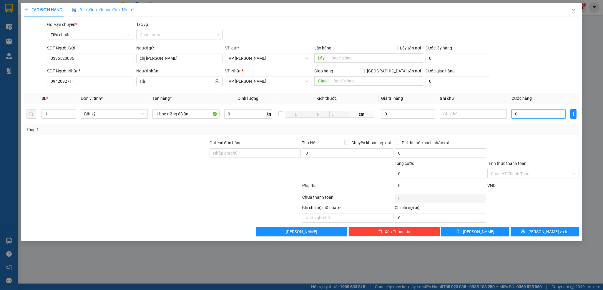
type input "5"
click at [512, 134] on div "Tổng: 1" at bounding box center [301, 129] width 555 height 11
click at [525, 233] on icon "printer" at bounding box center [523, 231] width 4 height 4
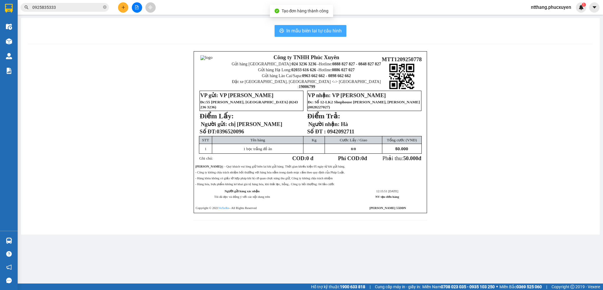
click at [309, 29] on span "In mẫu biên lai tự cấu hình" at bounding box center [313, 30] width 55 height 7
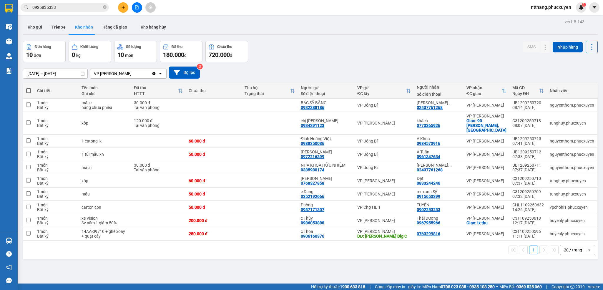
click at [354, 41] on div "Đơn hàng 10 đơn Khối lượng 0 kg Số lượng 10 món Đã thu 180.000 đ Chưa thu 720.0…" at bounding box center [310, 51] width 574 height 21
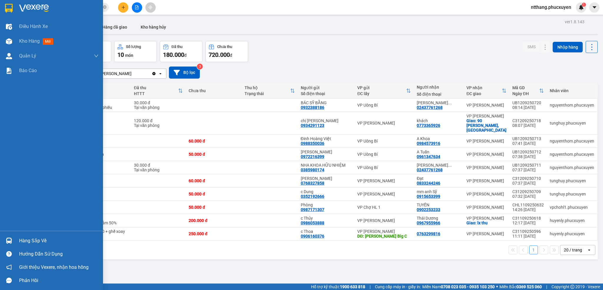
click at [11, 244] on div at bounding box center [9, 240] width 10 height 10
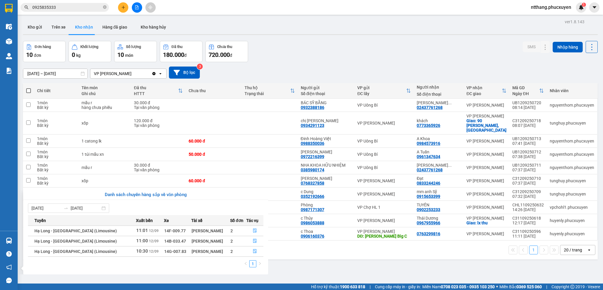
click at [284, 270] on section "Kết quả tìm kiếm ( 62 ) Bộ lọc Mã ĐH Trạng thái Món hàng Thu hộ Tổng cước Chưa …" at bounding box center [301, 145] width 603 height 290
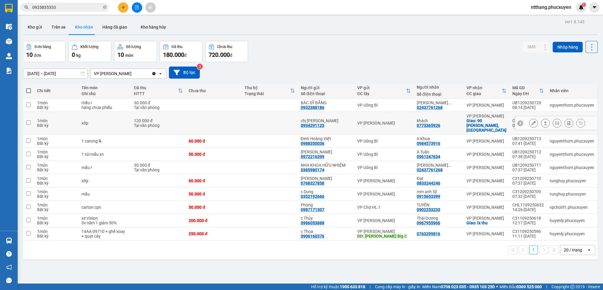
click at [531, 125] on icon at bounding box center [533, 123] width 4 height 4
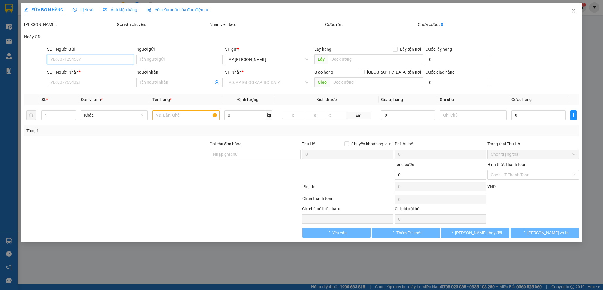
type input "0934291123"
type input "chị [PERSON_NAME]"
type input "0773365926"
type input "khách"
checkbox input "true"
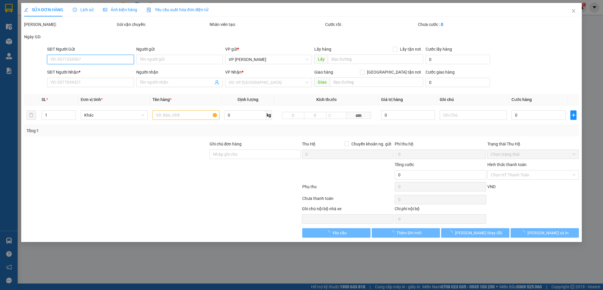
type input "90 Hồng Tiến, Long Biên"
type input "120.000"
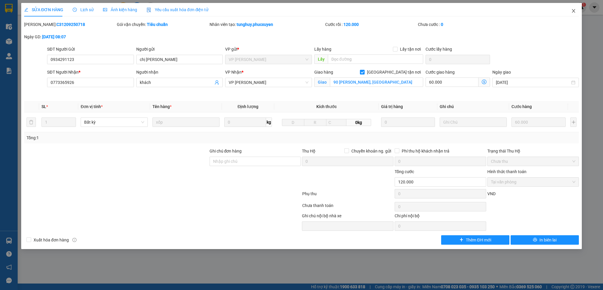
click at [574, 11] on icon "close" at bounding box center [573, 11] width 3 height 4
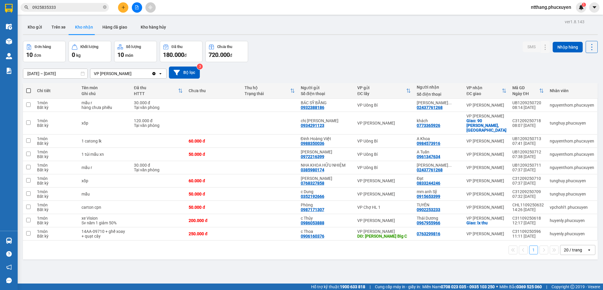
click at [399, 66] on div "[DATE] – [DATE] Press the down arrow key to interact with the calendar and sele…" at bounding box center [310, 72] width 574 height 21
click at [543, 167] on icon at bounding box center [545, 167] width 4 height 4
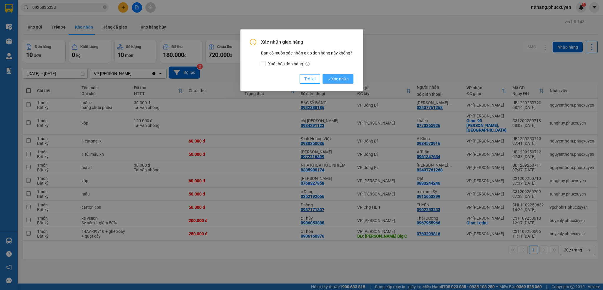
click at [347, 79] on span "Xác nhận" at bounding box center [337, 79] width 21 height 6
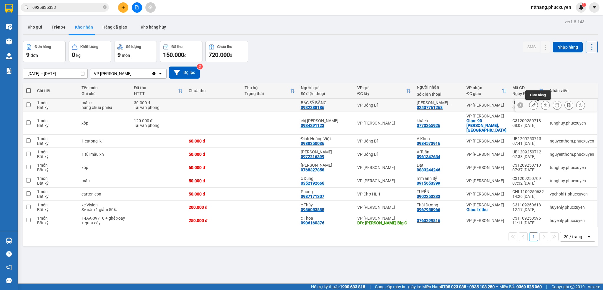
click at [543, 104] on icon at bounding box center [545, 105] width 4 height 4
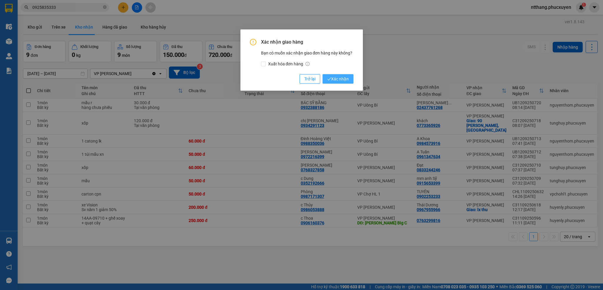
click at [343, 78] on span "Xác nhận" at bounding box center [337, 79] width 21 height 6
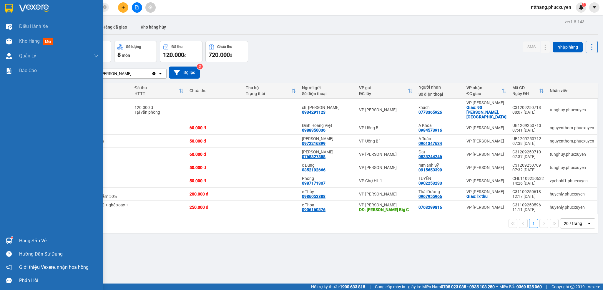
drag, startPoint x: 11, startPoint y: 239, endPoint x: 4, endPoint y: 229, distance: 12.1
click at [9, 239] on img at bounding box center [9, 240] width 6 height 6
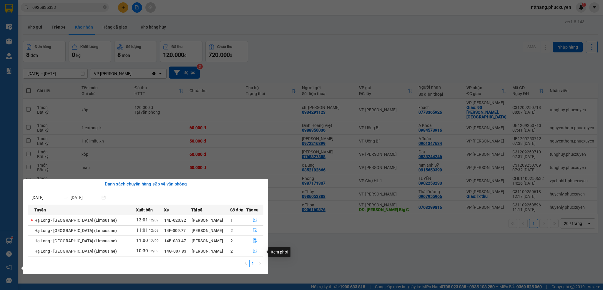
click at [253, 252] on icon "file-done" at bounding box center [255, 251] width 4 height 4
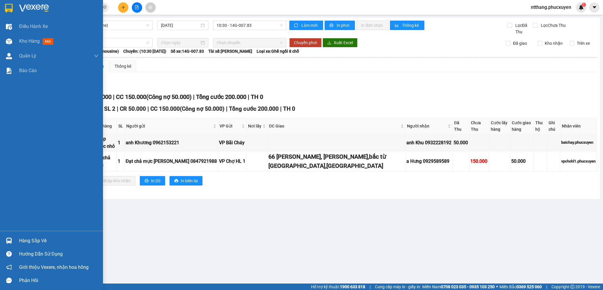
click at [10, 238] on img at bounding box center [9, 240] width 6 height 6
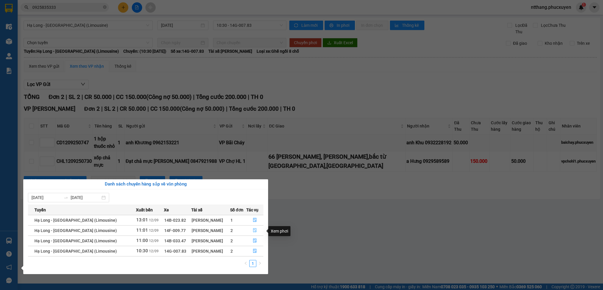
click at [253, 231] on icon "file-done" at bounding box center [255, 230] width 4 height 4
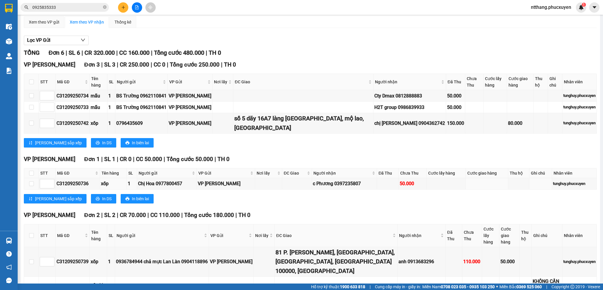
scroll to position [79, 0]
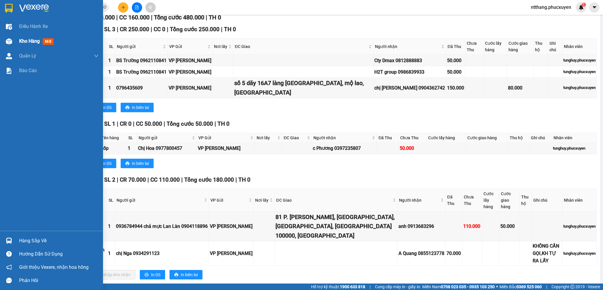
click at [6, 39] on img at bounding box center [9, 41] width 6 height 6
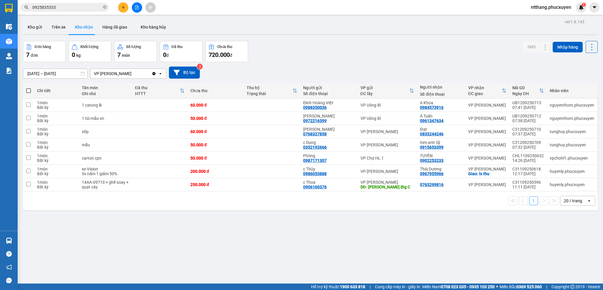
drag, startPoint x: 38, startPoint y: 26, endPoint x: 196, endPoint y: 27, distance: 158.0
click at [37, 26] on button "Kho gửi" at bounding box center [35, 27] width 24 height 14
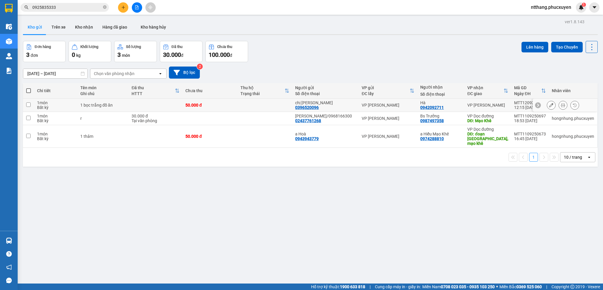
click at [282, 103] on td at bounding box center [264, 105] width 55 height 13
checkbox input "true"
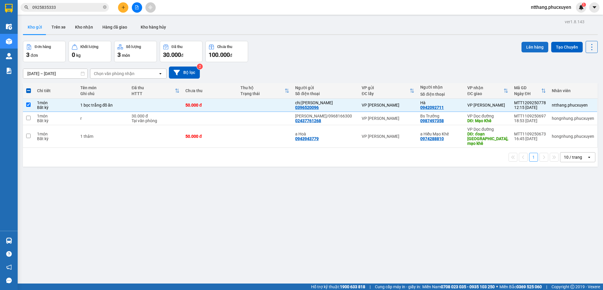
click at [528, 44] on button "Lên hàng" at bounding box center [534, 47] width 27 height 11
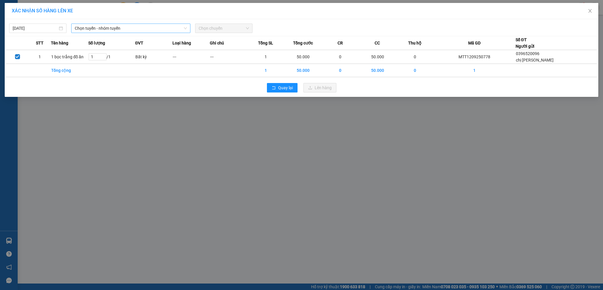
click at [115, 30] on span "Chọn tuyến - nhóm tuyến" at bounding box center [131, 28] width 112 height 9
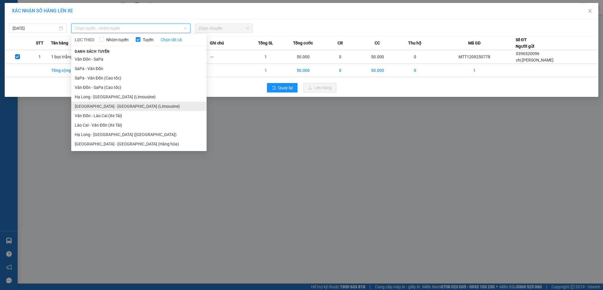
click at [116, 103] on li "[GEOGRAPHIC_DATA] - [GEOGRAPHIC_DATA] (Limousine)" at bounding box center [138, 105] width 135 height 9
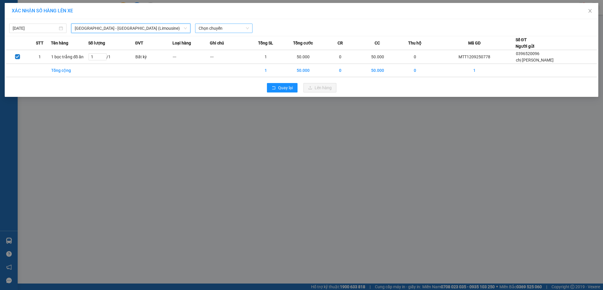
click at [228, 28] on span "Chọn chuyến" at bounding box center [224, 28] width 50 height 9
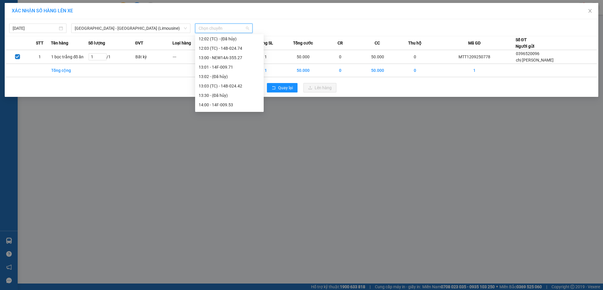
scroll to position [309, 0]
click at [233, 61] on div "14:00 - 14F-009.53" at bounding box center [229, 60] width 61 height 6
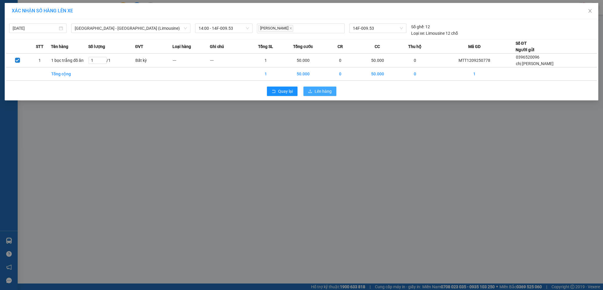
click at [322, 89] on span "Lên hàng" at bounding box center [322, 91] width 17 height 6
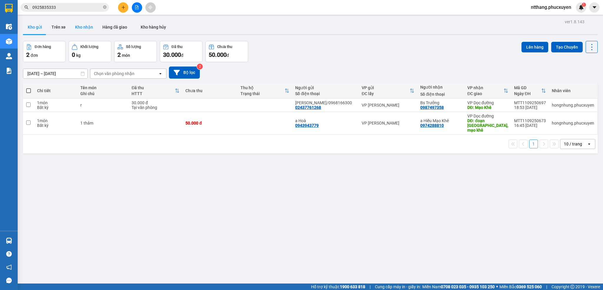
click at [74, 27] on button "Kho nhận" at bounding box center [83, 27] width 27 height 14
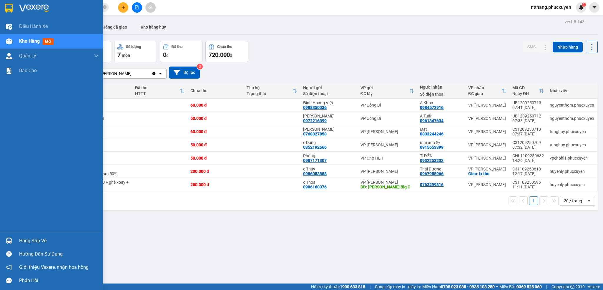
click at [9, 239] on img at bounding box center [9, 240] width 6 height 6
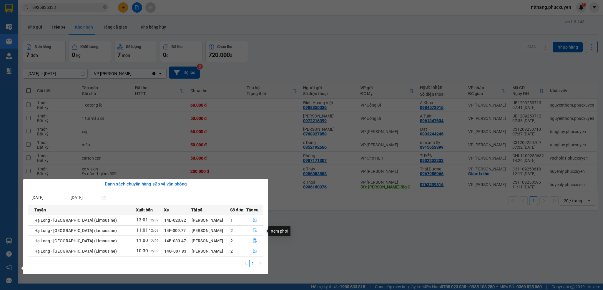
click at [254, 230] on icon "file-done" at bounding box center [255, 230] width 4 height 4
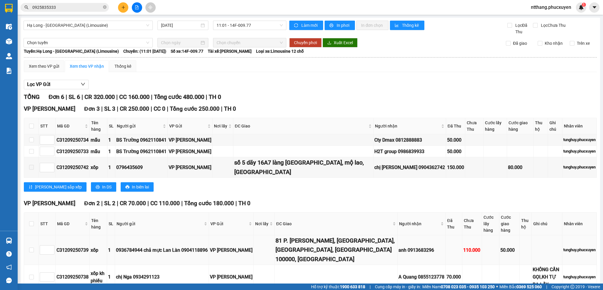
scroll to position [79, 0]
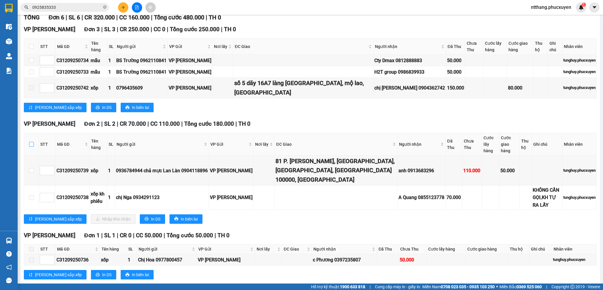
click at [31, 142] on input "checkbox" at bounding box center [31, 144] width 5 height 5
checkbox input "true"
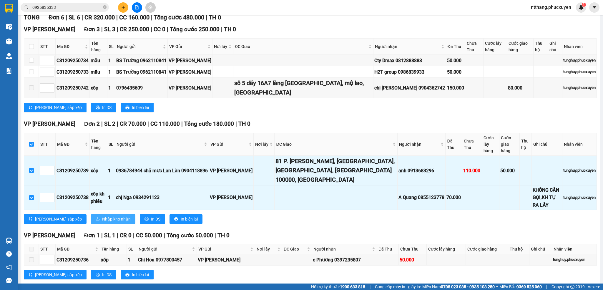
click at [102, 216] on span "Nhập kho nhận" at bounding box center [116, 219] width 29 height 6
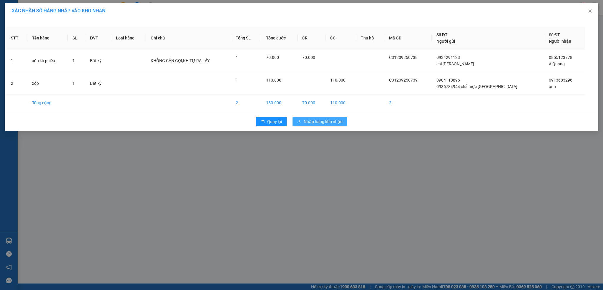
click at [314, 122] on span "Nhập hàng kho nhận" at bounding box center [323, 121] width 39 height 6
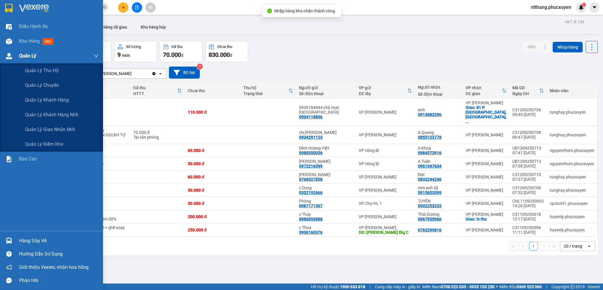
click at [7, 59] on div at bounding box center [9, 56] width 10 height 10
click at [60, 126] on span "Quản lý giao nhận mới" at bounding box center [50, 129] width 50 height 7
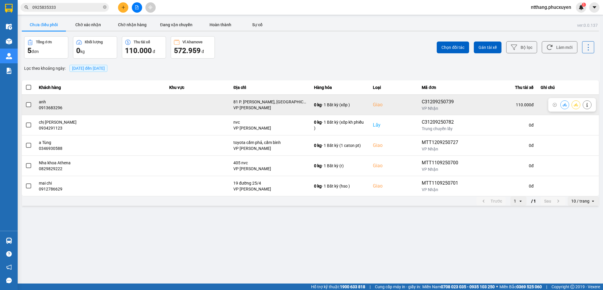
click at [564, 104] on icon at bounding box center [564, 105] width 4 height 4
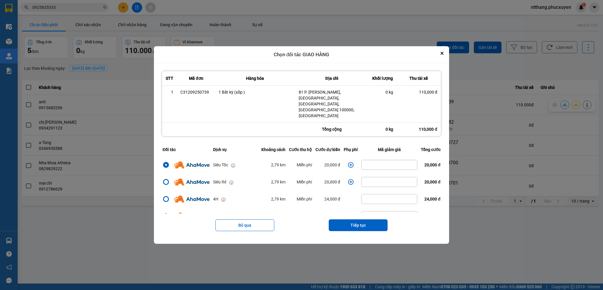
click at [348, 162] on icon "dialog" at bounding box center [351, 165] width 6 height 6
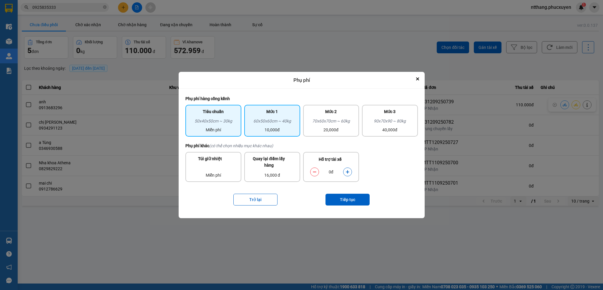
click at [289, 125] on div "60x50x60cm ~ 40kg" at bounding box center [272, 122] width 49 height 9
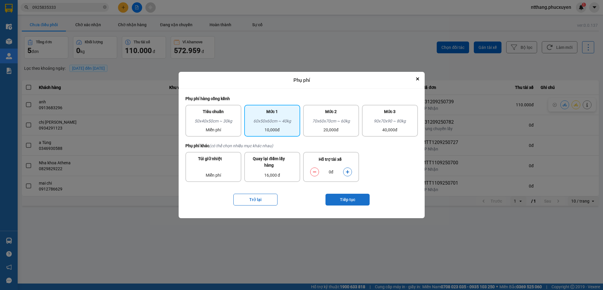
click at [339, 196] on button "Tiếp tục" at bounding box center [347, 200] width 44 height 12
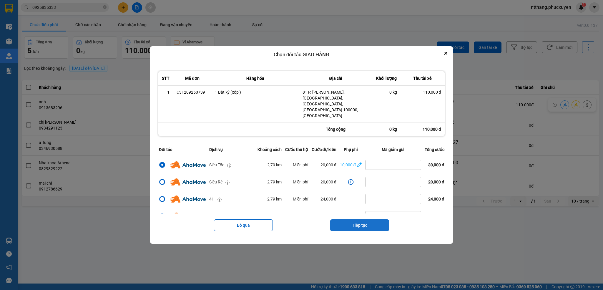
click at [364, 219] on button "Tiếp tục" at bounding box center [359, 225] width 59 height 12
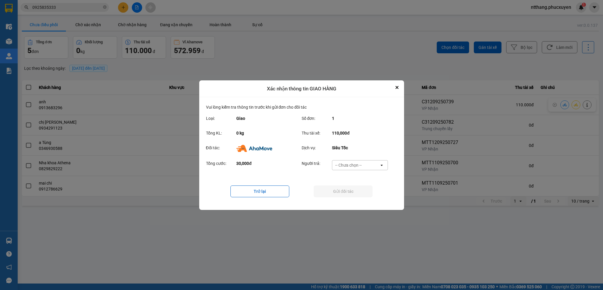
click at [355, 167] on div "-- Chưa chọn --" at bounding box center [348, 165] width 26 height 6
click at [349, 200] on span "Ví Ahamove" at bounding box center [349, 199] width 24 height 6
click at [347, 192] on button "Gửi đối tác" at bounding box center [343, 191] width 59 height 12
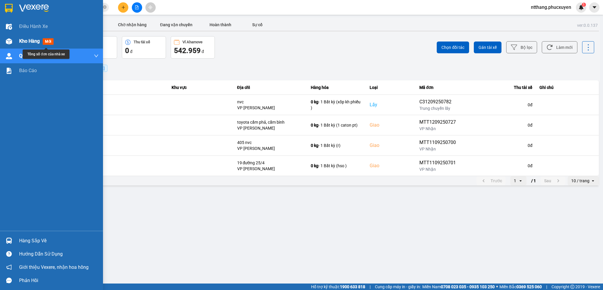
click at [11, 41] on img at bounding box center [9, 41] width 6 height 6
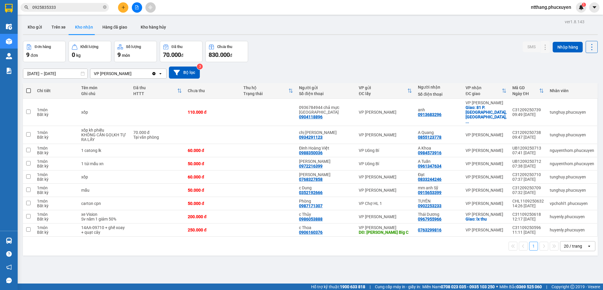
click at [351, 42] on div "Đơn hàng 9 đơn Khối lượng 0 kg Số lượng 9 món Đã thu 70.000 đ Chưa thu 830.000 …" at bounding box center [310, 51] width 574 height 21
click at [531, 110] on icon at bounding box center [533, 112] width 4 height 4
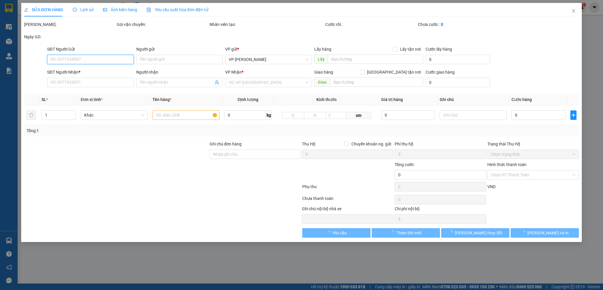
type input "0904118896"
type input "0936784944 chả mực Lan Làn"
type input "0913683296"
type input "anh"
checkbox input "true"
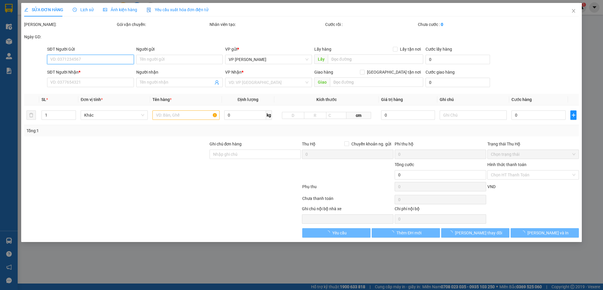
type input "81 P. Dương Khuê, Mỹ Đình, Nam Từ Liêm, Hà Nội 100000, Việt Nam"
type input "110.000"
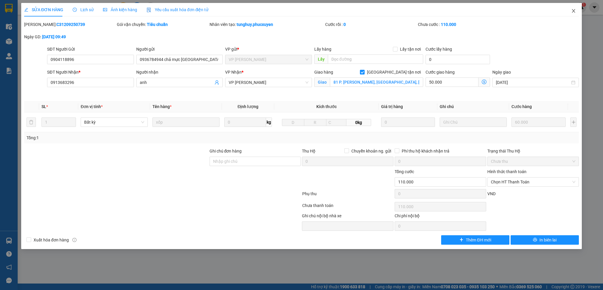
click at [576, 8] on span "Close" at bounding box center [573, 11] width 16 height 16
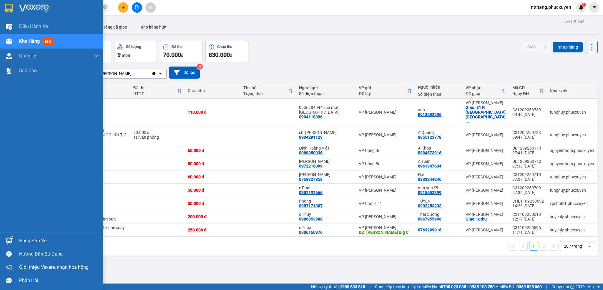
click at [0, 235] on div "Hàng sắp về" at bounding box center [51, 240] width 103 height 13
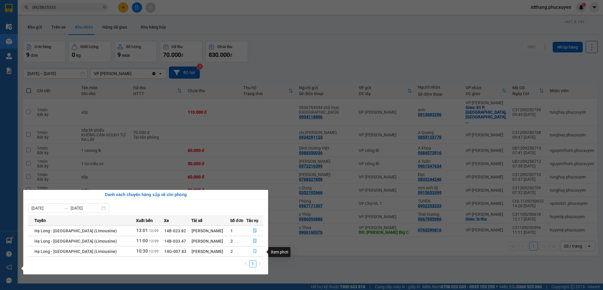
click at [253, 251] on icon "file-done" at bounding box center [255, 251] width 4 height 4
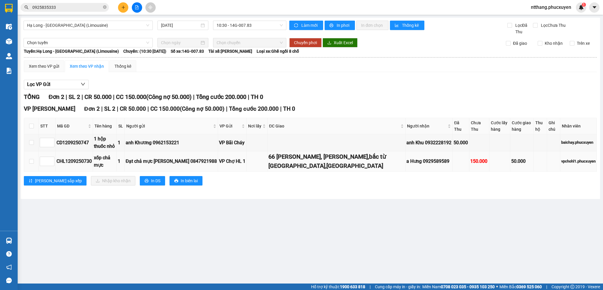
click at [278, 161] on div "66 Đỗ Nhuận, Xuân Đỉnh,bắc từ liêm,hà nội" at bounding box center [336, 161] width 136 height 19
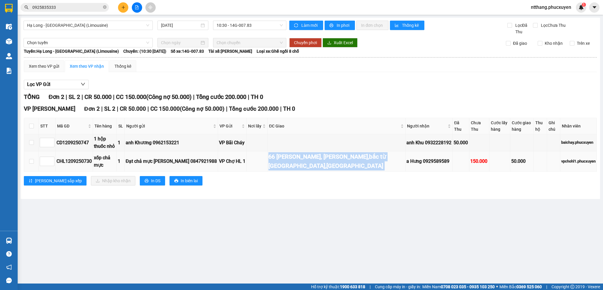
click at [278, 161] on div "66 Đỗ Nhuận, Xuân Đỉnh,bắc từ liêm,hà nội" at bounding box center [336, 161] width 136 height 19
copy div "66 Đỗ Nhuận, Xuân Đỉnh,bắc từ liêm,hà nội"
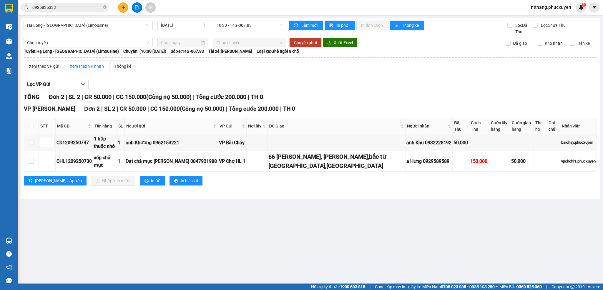
click at [294, 206] on main "Hạ Long - Hà Nội (Limousine) 12/09/2025 10:30 - 14G-007.83 Làm mới In phơi In đ…" at bounding box center [301, 141] width 603 height 283
click at [31, 125] on input "checkbox" at bounding box center [31, 126] width 5 height 5
checkbox input "true"
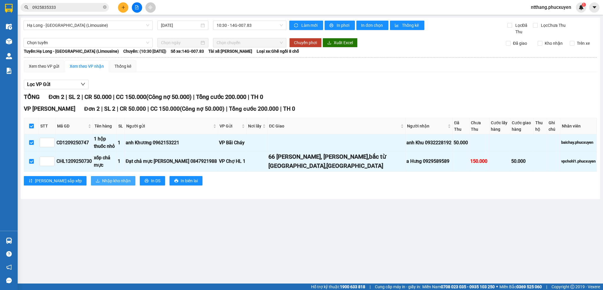
click at [102, 183] on span "Nhập kho nhận" at bounding box center [116, 180] width 29 height 6
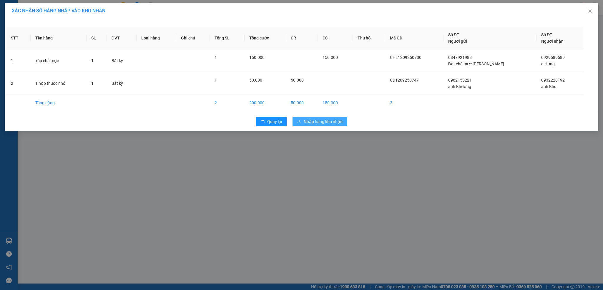
click at [327, 125] on span "Nhập hàng kho nhận" at bounding box center [323, 121] width 39 height 6
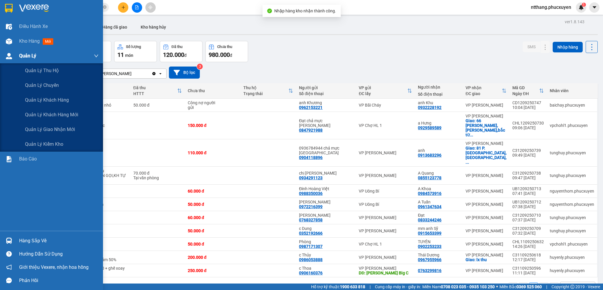
click at [13, 55] on div at bounding box center [9, 56] width 10 height 10
click at [59, 126] on span "Quản lý giao nhận mới" at bounding box center [50, 129] width 50 height 7
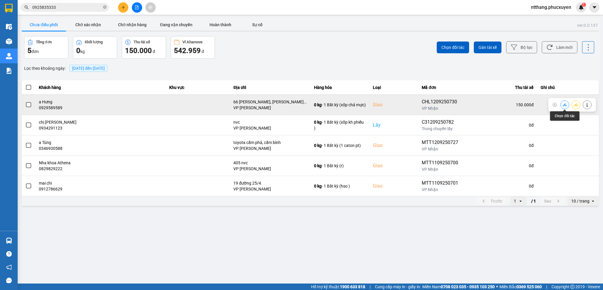
click at [565, 104] on icon at bounding box center [564, 105] width 4 height 4
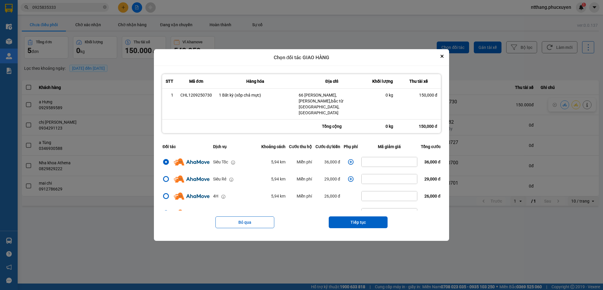
click at [349, 159] on icon "dialog" at bounding box center [351, 162] width 6 height 6
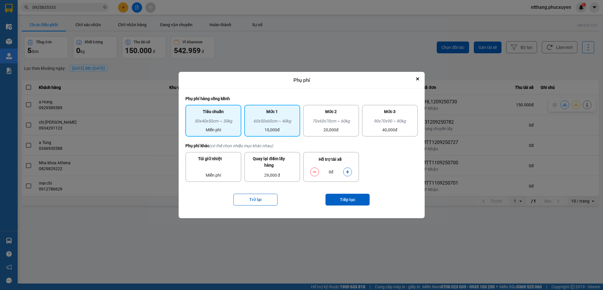
click at [257, 113] on div "Mức 1" at bounding box center [272, 112] width 49 height 9
click at [345, 167] on div "dialog" at bounding box center [347, 171] width 9 height 9
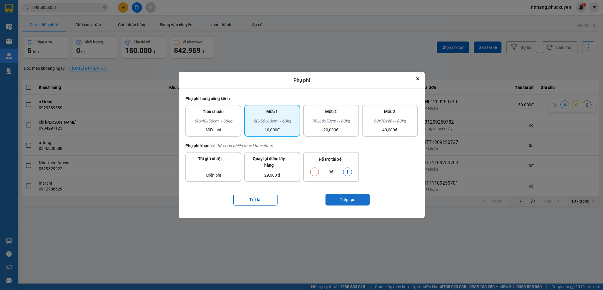
click at [352, 200] on button "Tiếp tục" at bounding box center [347, 200] width 44 height 12
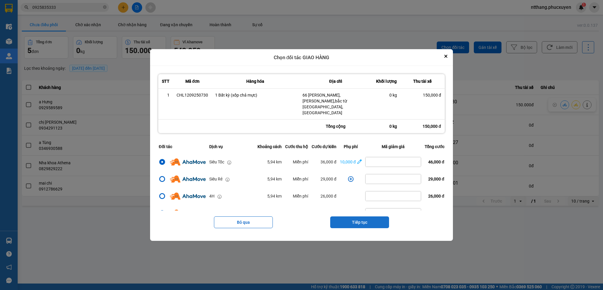
click at [361, 216] on button "Tiếp tục" at bounding box center [359, 222] width 59 height 12
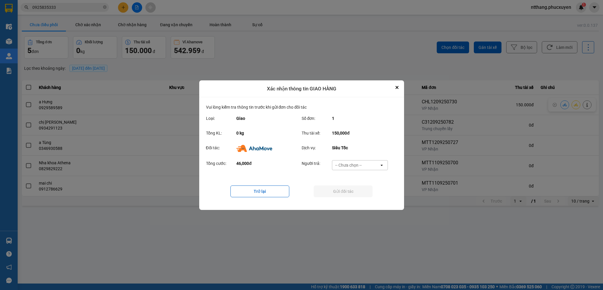
click at [358, 164] on div "-- Chưa chọn --" at bounding box center [348, 165] width 26 height 6
click at [352, 198] on span "Ví Ahamove" at bounding box center [349, 199] width 24 height 6
click at [352, 189] on button "Gửi đối tác" at bounding box center [343, 191] width 59 height 12
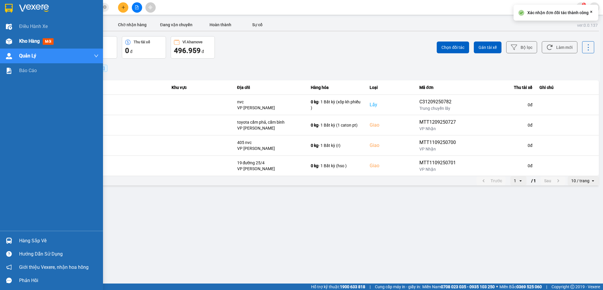
click at [13, 41] on div at bounding box center [9, 41] width 10 height 10
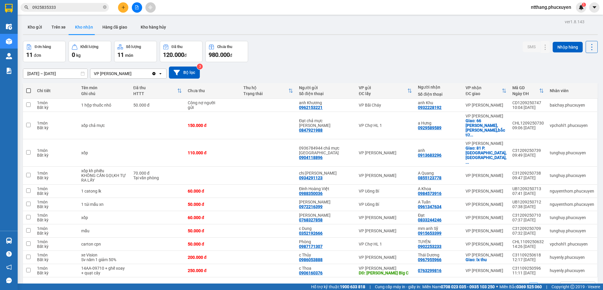
click at [320, 57] on div "Đơn hàng 11 đơn Khối lượng 0 kg Số lượng 11 món Đã thu 120.000 đ Chưa thu 980.0…" at bounding box center [310, 51] width 574 height 21
click at [124, 6] on icon "plus" at bounding box center [123, 7] width 4 height 4
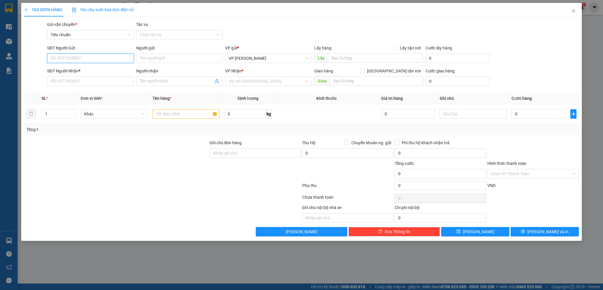
click at [88, 57] on input "SĐT Người Gửi" at bounding box center [90, 58] width 86 height 9
type input "0344391165"
click at [150, 58] on input "Người gửi" at bounding box center [179, 58] width 86 height 9
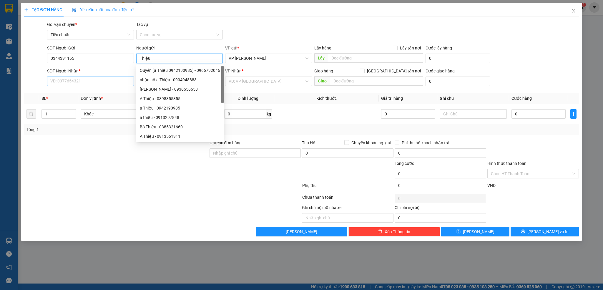
type input "Thiệu"
click at [95, 83] on input "SĐT Người Nhận *" at bounding box center [90, 80] width 86 height 9
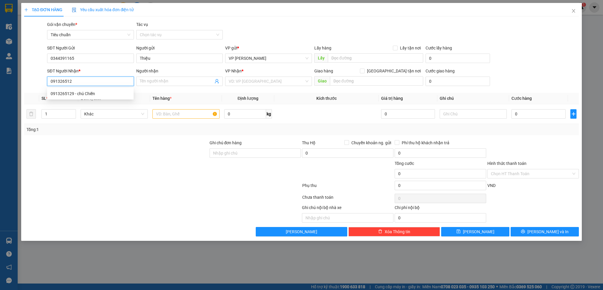
type input "0913265129"
drag, startPoint x: 81, startPoint y: 94, endPoint x: 68, endPoint y: 95, distance: 13.2
click at [81, 94] on div "0913265129 - chú Chiến" at bounding box center [90, 93] width 79 height 6
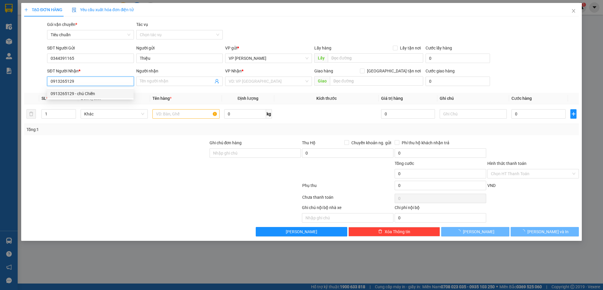
type input "chú Chiến"
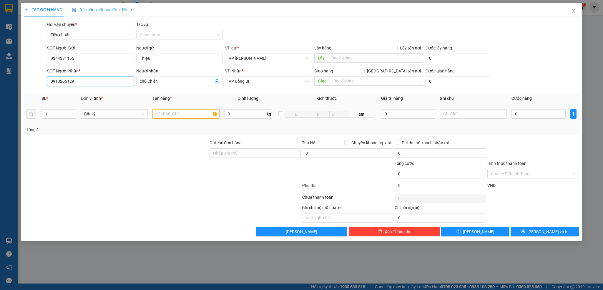
type input "0913265129"
click at [175, 115] on input "text" at bounding box center [185, 113] width 67 height 9
type input "2 kiện trắng, 1 hộp"
click at [530, 116] on input "0" at bounding box center [538, 113] width 54 height 9
type input "1"
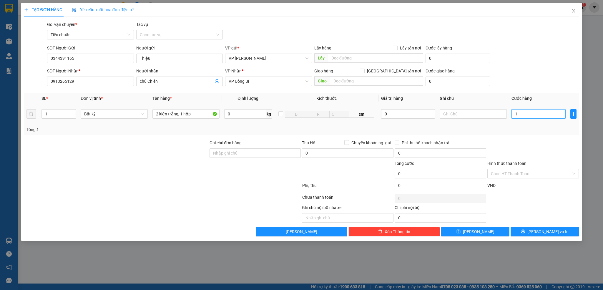
type input "1"
type input "15"
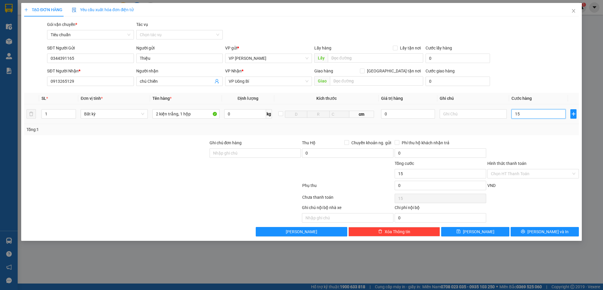
type input "150"
click at [533, 137] on div "Transit Pickup Surcharge Ids Transit Deliver Surcharge Ids Transit Deliver Surc…" at bounding box center [301, 128] width 555 height 215
type input "150.000"
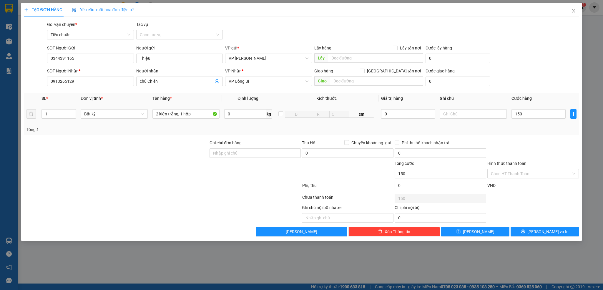
type input "150.000"
click at [528, 236] on button "[PERSON_NAME] và In" at bounding box center [544, 231] width 68 height 9
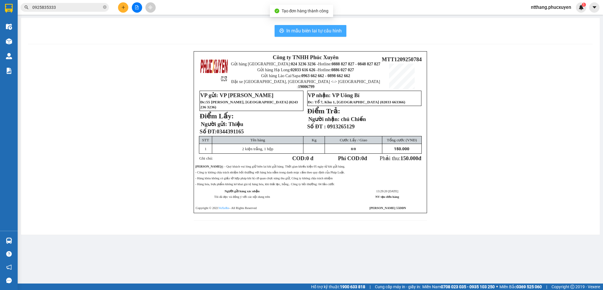
click at [287, 32] on span "In mẫu biên lai tự cấu hình" at bounding box center [313, 30] width 55 height 7
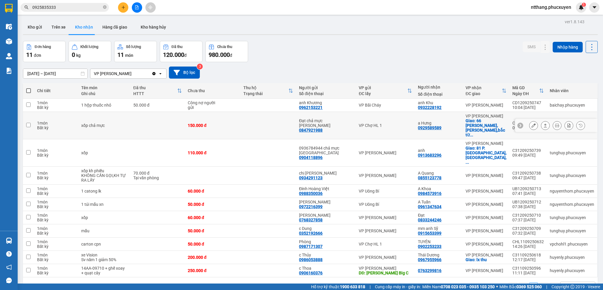
click at [529, 124] on button at bounding box center [533, 125] width 8 height 10
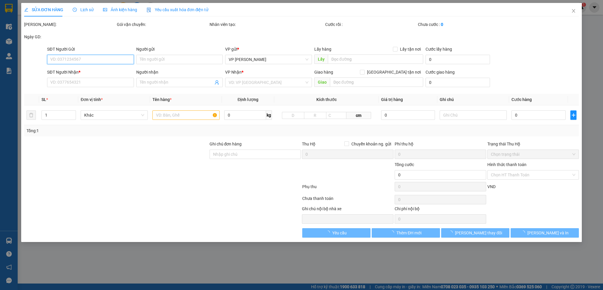
type input "0847921988"
type input "Đạt chả mực kim thoa"
type input "0929589589"
type input "a Hưng"
checkbox input "true"
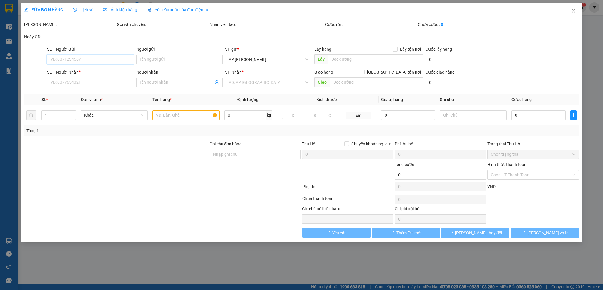
type input "66 Đỗ Nhuận, Xuân Đỉnh,bắc từ liêm,hà nội"
type input "150.000"
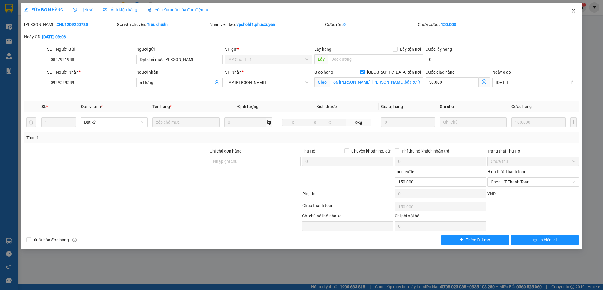
click at [572, 10] on icon "close" at bounding box center [573, 11] width 3 height 4
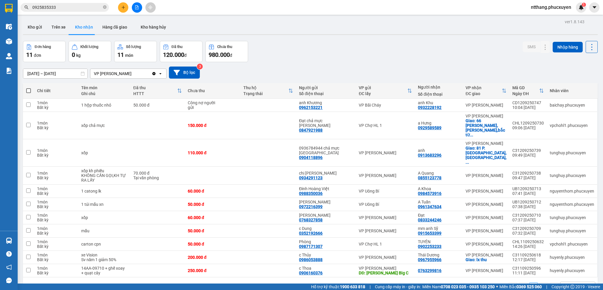
click at [299, 34] on div at bounding box center [310, 34] width 574 height 1
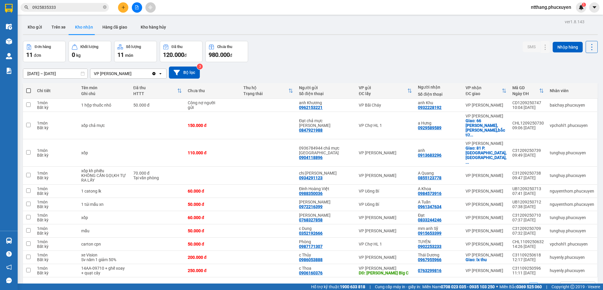
click at [299, 34] on div at bounding box center [310, 34] width 574 height 1
click at [299, 35] on div at bounding box center [310, 34] width 574 height 1
click at [284, 211] on td at bounding box center [268, 217] width 56 height 13
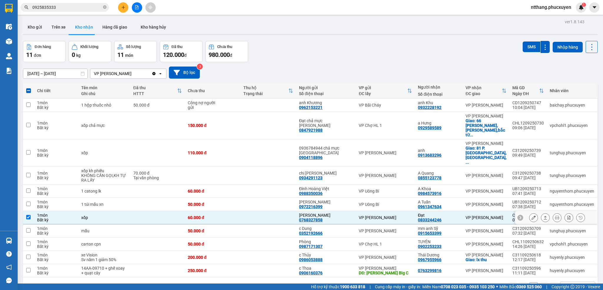
click at [220, 215] on div "60.000 đ" at bounding box center [213, 217] width 50 height 5
checkbox input "false"
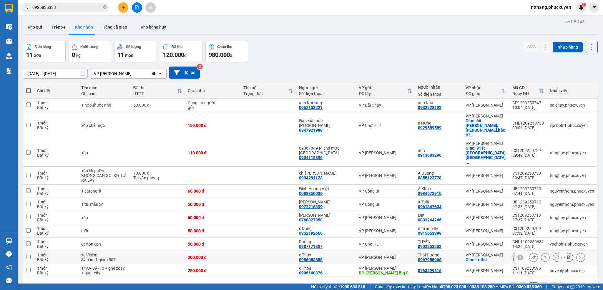
scroll to position [27, 0]
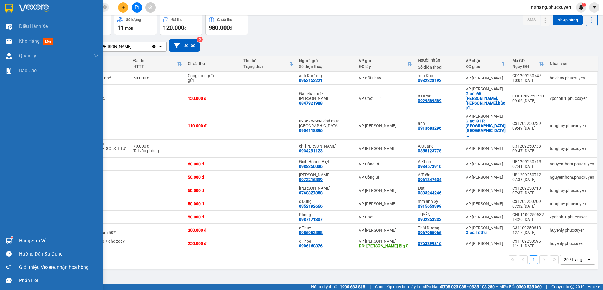
click at [9, 237] on img at bounding box center [9, 240] width 6 height 6
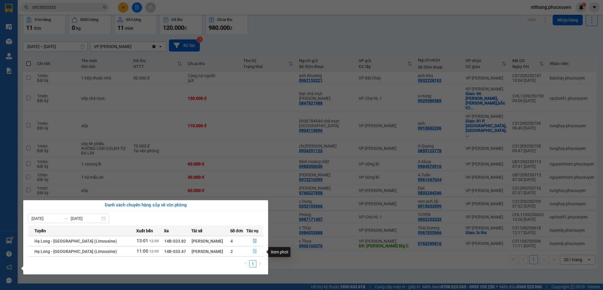
click at [253, 252] on icon "file-done" at bounding box center [255, 251] width 4 height 4
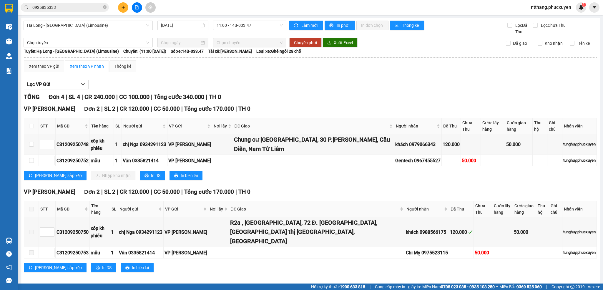
click at [381, 169] on div "VP Dương Đình Nghệ Đơn 2 | SL 2 | CR 120.000 | CC 50.000 | Tổng cước 170.000 | …" at bounding box center [310, 144] width 573 height 80
click at [29, 127] on input "checkbox" at bounding box center [31, 126] width 5 height 5
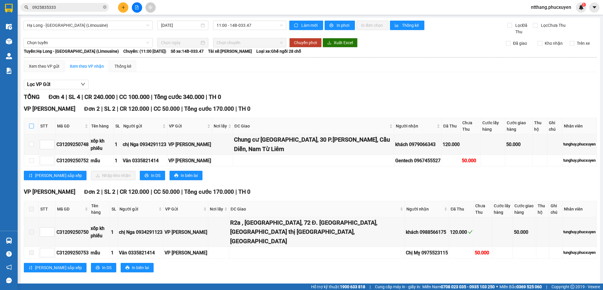
checkbox input "true"
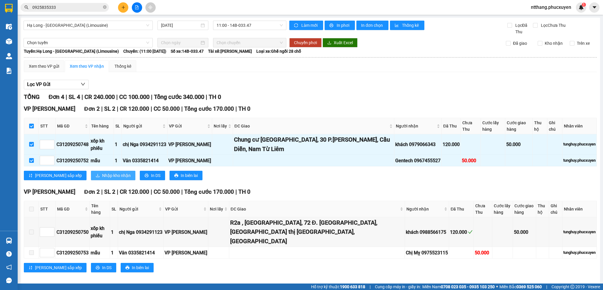
click at [102, 178] on span "Nhập kho nhận" at bounding box center [116, 175] width 29 height 6
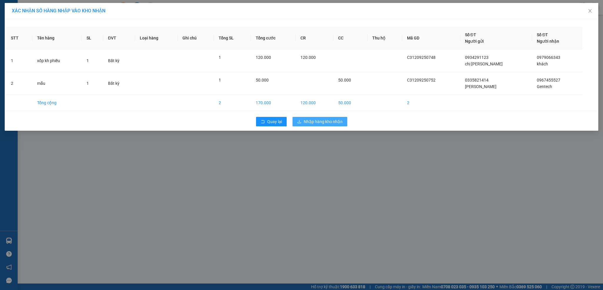
click at [337, 124] on span "Nhập hàng kho nhận" at bounding box center [323, 121] width 39 height 6
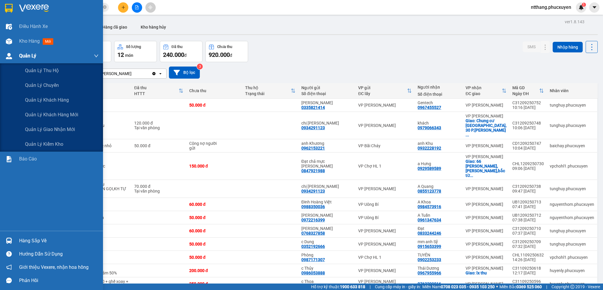
click at [14, 61] on div "Quản Lý" at bounding box center [51, 56] width 103 height 15
click at [59, 130] on span "Quản lý giao nhận mới" at bounding box center [50, 129] width 50 height 7
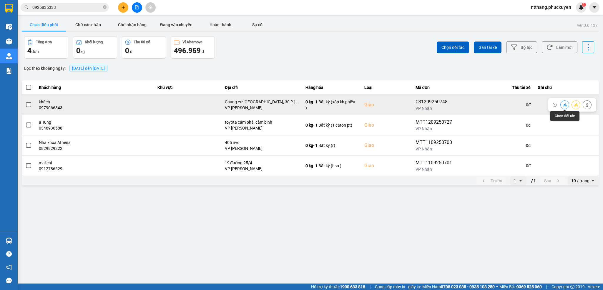
click at [564, 104] on icon at bounding box center [564, 105] width 4 height 4
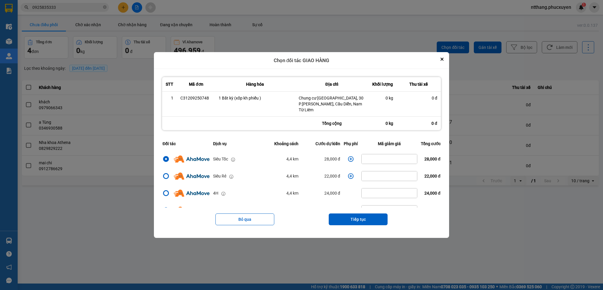
click at [348, 156] on icon "dialog" at bounding box center [351, 159] width 6 height 6
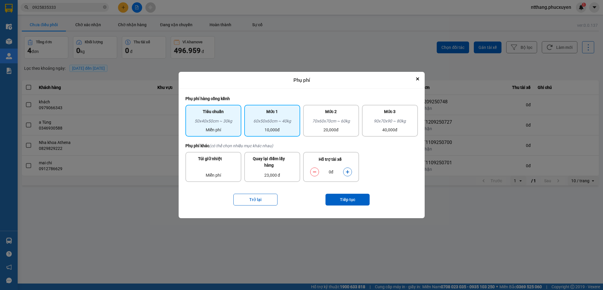
click at [290, 134] on div "Mức 1 60x50x60cm ~ 40kg 10,000đ" at bounding box center [272, 121] width 56 height 32
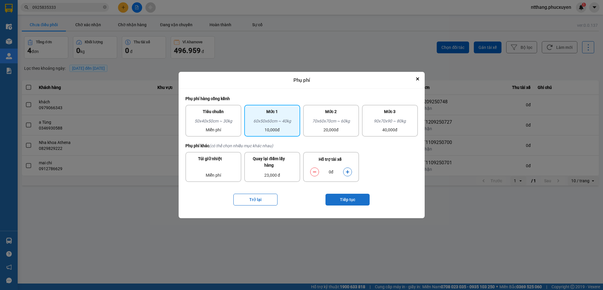
click at [354, 199] on button "Tiếp tục" at bounding box center [347, 200] width 44 height 12
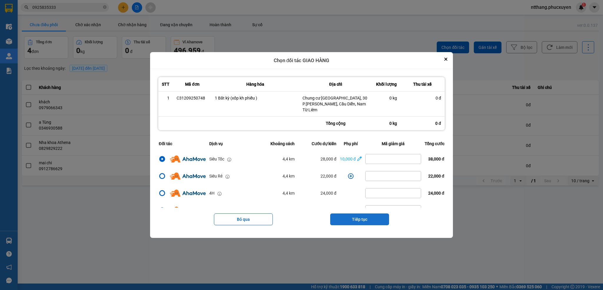
click at [349, 217] on button "Tiếp tục" at bounding box center [359, 219] width 59 height 12
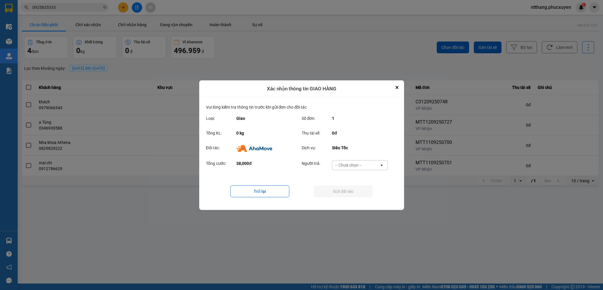
click at [353, 162] on div "-- Chưa chọn --" at bounding box center [348, 165] width 26 height 6
click at [350, 201] on span "Ví Ahamove" at bounding box center [349, 199] width 24 height 6
click at [345, 189] on button "Gửi đối tác" at bounding box center [343, 191] width 59 height 12
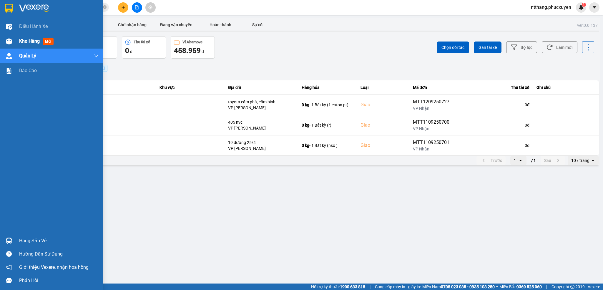
click at [10, 43] on img at bounding box center [9, 41] width 6 height 6
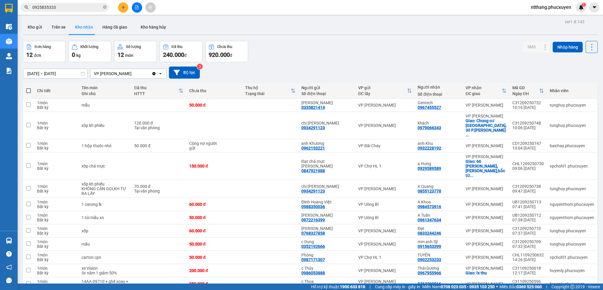
click at [341, 42] on div "Đơn hàng 12 đơn Khối lượng 0 kg Số lượng 12 món Đã thu 240.000 đ Chưa thu 920.0…" at bounding box center [310, 51] width 574 height 21
click at [29, 21] on button "Kho gửi" at bounding box center [35, 27] width 24 height 14
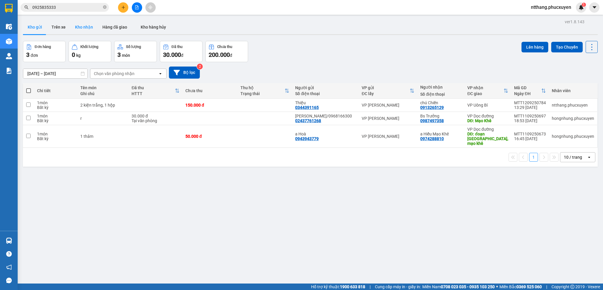
drag, startPoint x: 88, startPoint y: 29, endPoint x: 86, endPoint y: 21, distance: 7.3
click at [88, 28] on button "Kho nhận" at bounding box center [83, 27] width 27 height 14
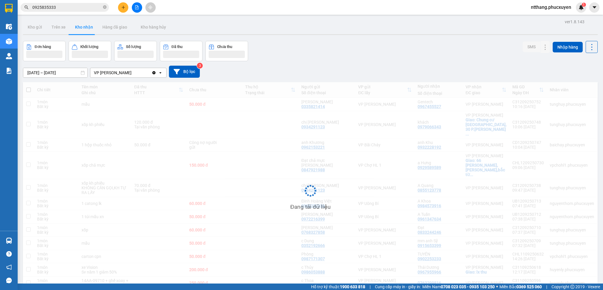
click at [394, 54] on div "Đơn hàng Khối lượng Số lượng Đã thu Chưa thu SMS Nhập hàng" at bounding box center [310, 51] width 574 height 20
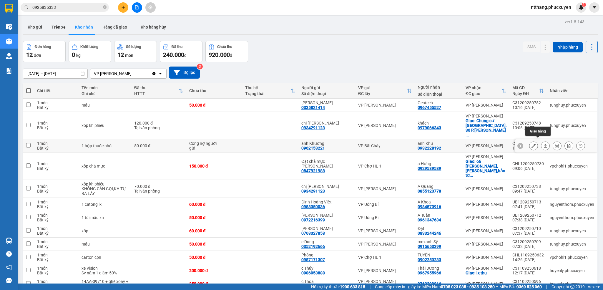
click at [544, 144] on icon at bounding box center [545, 146] width 3 height 4
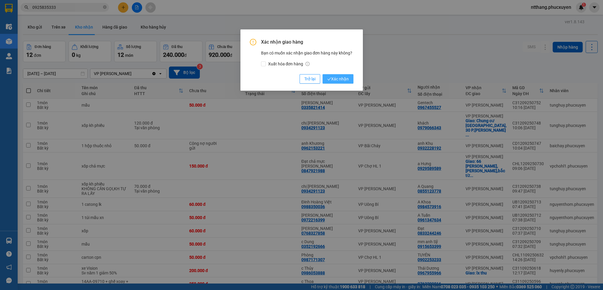
click at [346, 80] on span "Xác nhận" at bounding box center [337, 79] width 21 height 6
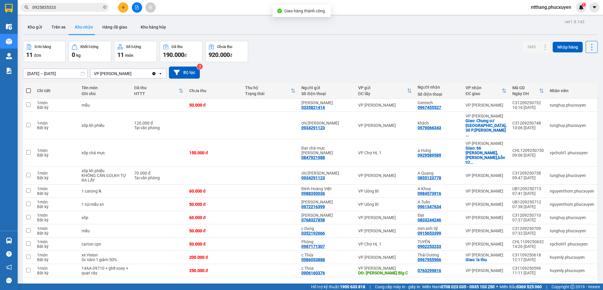
scroll to position [27, 0]
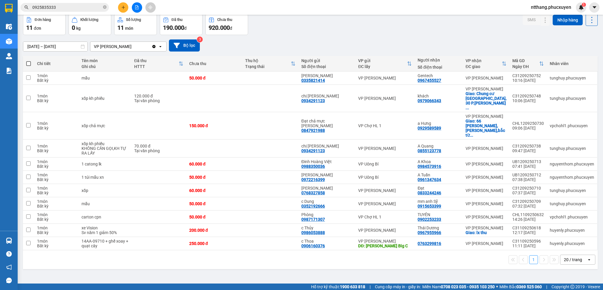
click at [314, 28] on div "Đơn hàng 11 đơn Khối lượng 0 kg Số lượng 11 món Đã thu 190.000 đ Chưa thu 920.0…" at bounding box center [310, 24] width 574 height 21
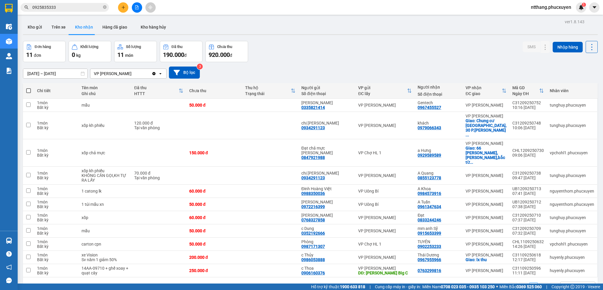
click at [124, 7] on icon "plus" at bounding box center [122, 7] width 3 height 0
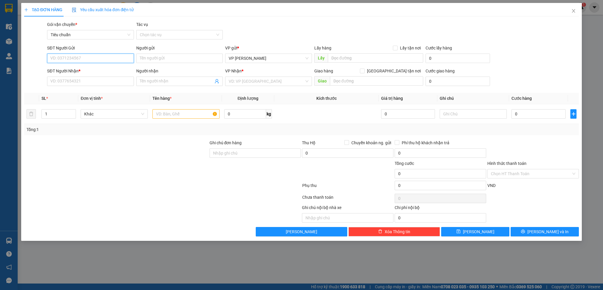
click at [101, 60] on input "SĐT Người Gửi" at bounding box center [90, 58] width 86 height 9
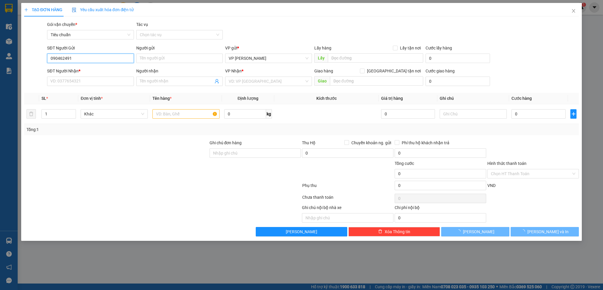
type input "0904624912"
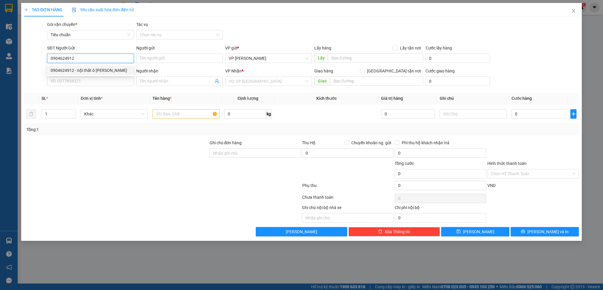
click at [114, 69] on div "0904624912 - nội thất ô tô phương đông" at bounding box center [90, 70] width 79 height 6
type input "nội thất ô [PERSON_NAME]"
type input "0904624912"
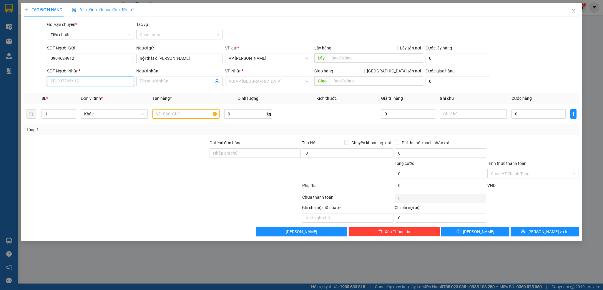
click at [105, 80] on input "SĐT Người Nhận *" at bounding box center [90, 80] width 86 height 9
type input "0335484484"
click at [91, 93] on div "0335484484 - Chi - Hằng Báu" at bounding box center [90, 93] width 79 height 6
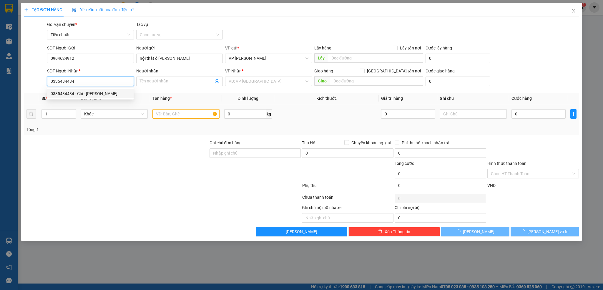
type input "Chi - [PERSON_NAME]"
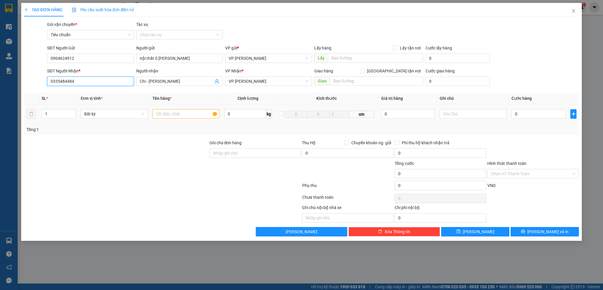
type input "0335484484"
click at [184, 114] on input "text" at bounding box center [185, 113] width 67 height 9
type input "2 caton to pt"
click at [543, 116] on input "0" at bounding box center [538, 113] width 54 height 9
type input "1"
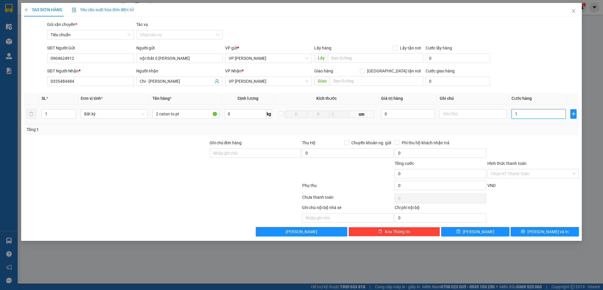
type input "1"
type input "16"
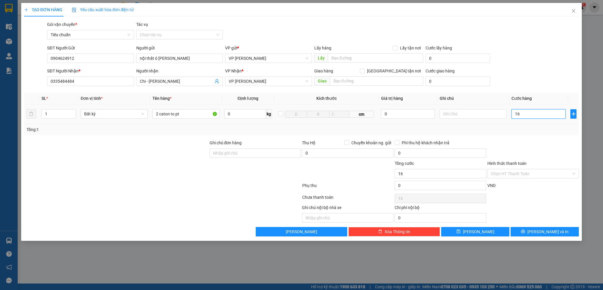
type input "160"
type input "160.000"
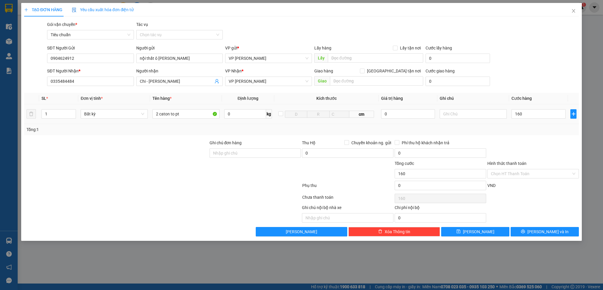
type input "160.000"
click at [542, 136] on div "Transit Pickup Surcharge Ids Transit Deliver Surcharge Ids Transit Deliver Surc…" at bounding box center [301, 128] width 555 height 215
click at [525, 232] on icon "printer" at bounding box center [523, 231] width 4 height 4
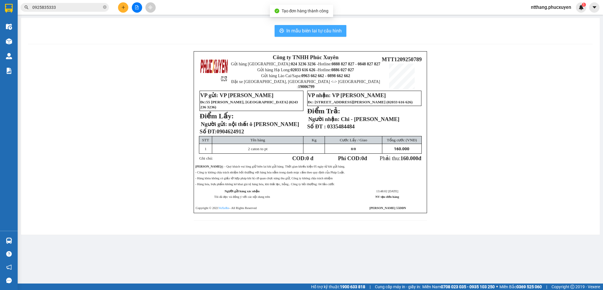
click at [328, 29] on span "In mẫu biên lai tự cấu hình" at bounding box center [313, 30] width 55 height 7
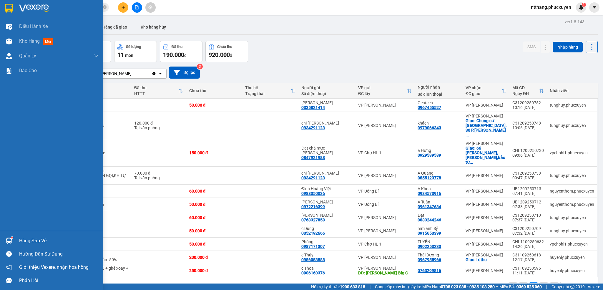
click at [16, 239] on div "Hàng sắp về" at bounding box center [51, 240] width 103 height 13
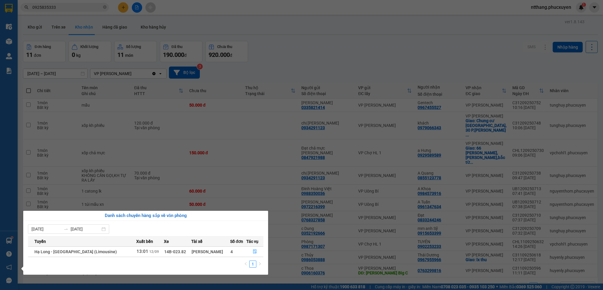
click at [312, 64] on section "Kết quả tìm kiếm ( 62 ) Bộ lọc Mã ĐH Trạng thái Món hàng Thu hộ Tổng cước Chưa …" at bounding box center [301, 145] width 603 height 290
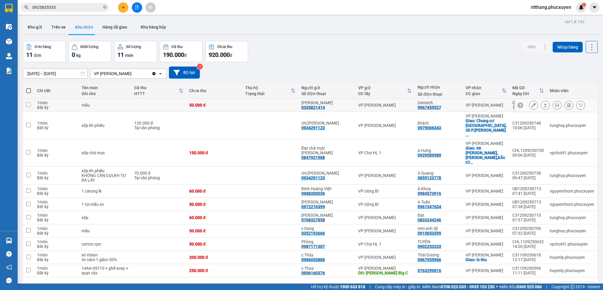
click at [531, 105] on icon at bounding box center [533, 105] width 4 height 4
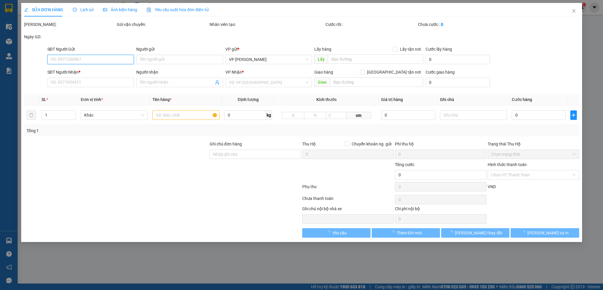
type input "0335821414"
type input "Vân"
type input "0967455527"
type input "Gentech"
type input "50.000"
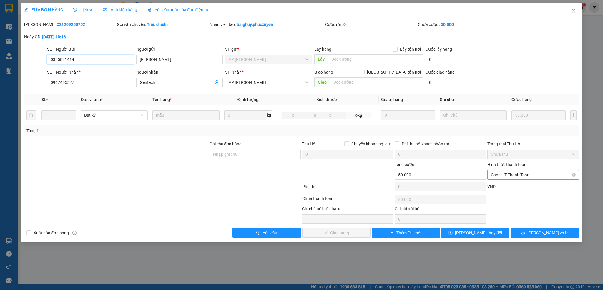
click at [511, 176] on span "Chọn HT Thanh Toán" at bounding box center [533, 174] width 84 height 9
drag, startPoint x: 507, startPoint y: 183, endPoint x: 485, endPoint y: 193, distance: 24.3
click at [506, 184] on div "Tại văn phòng" at bounding box center [532, 187] width 91 height 9
type input "0"
click at [356, 231] on button "Lưu và Giao hàng" at bounding box center [336, 232] width 68 height 9
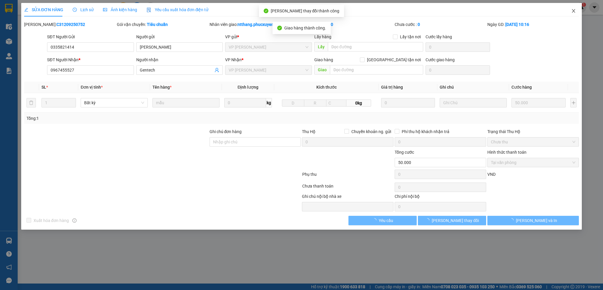
click at [573, 11] on icon "close" at bounding box center [573, 11] width 3 height 4
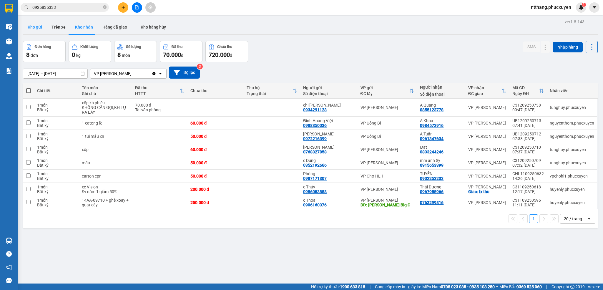
click at [30, 27] on button "Kho gửi" at bounding box center [35, 27] width 24 height 14
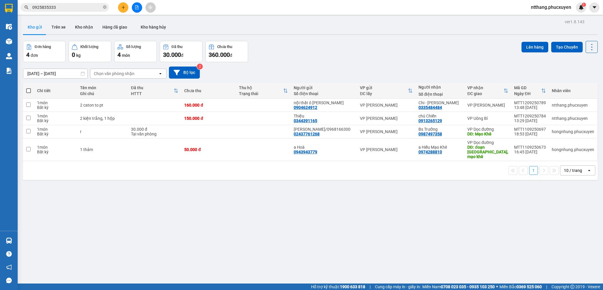
click at [315, 46] on div "Đơn hàng 4 đơn Khối lượng 0 kg Số lượng 4 món Đã thu 30.000 đ Chưa thu 360.000 …" at bounding box center [310, 51] width 574 height 21
click at [82, 30] on button "Kho nhận" at bounding box center [83, 27] width 27 height 14
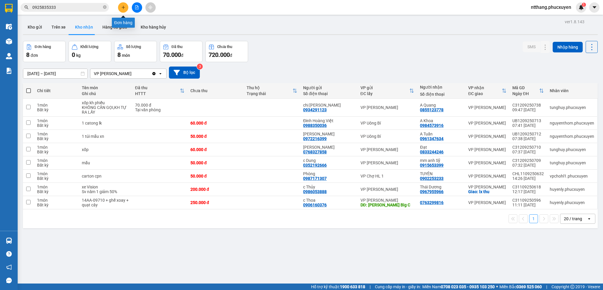
click at [124, 5] on icon "plus" at bounding box center [123, 7] width 4 height 4
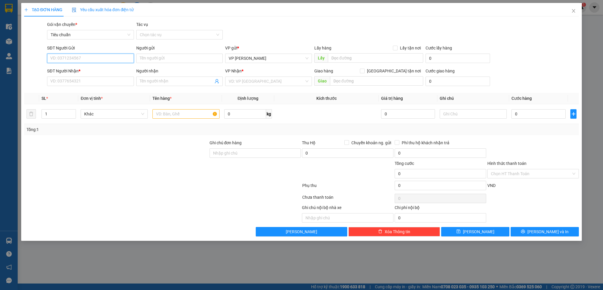
click at [92, 59] on input "SĐT Người Gửi" at bounding box center [90, 58] width 86 height 9
type input "0832238383"
click at [117, 79] on input "SĐT Người Nhận *" at bounding box center [90, 80] width 86 height 9
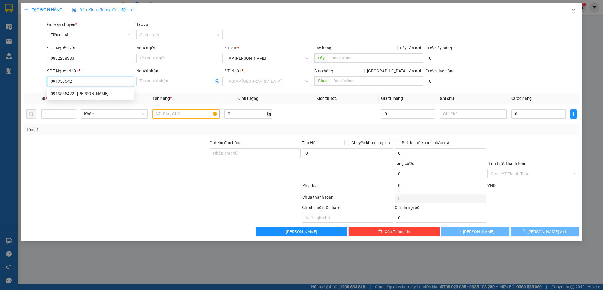
type input "0913555422"
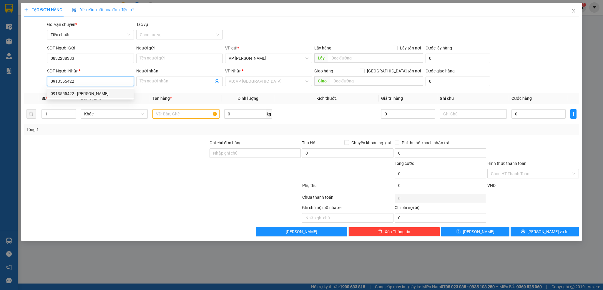
click at [89, 90] on div "0913555422 - C Phương" at bounding box center [90, 93] width 79 height 6
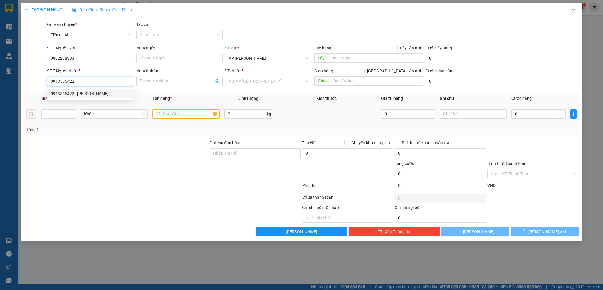
type input "C Phương"
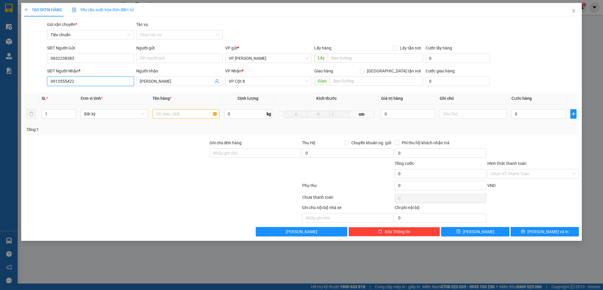
type input "0913555422"
click at [168, 116] on input "text" at bounding box center [185, 113] width 67 height 9
type input "1 hộp caton"
click at [526, 114] on input "0" at bounding box center [538, 113] width 54 height 9
click at [105, 60] on input "0832238383" at bounding box center [90, 58] width 86 height 9
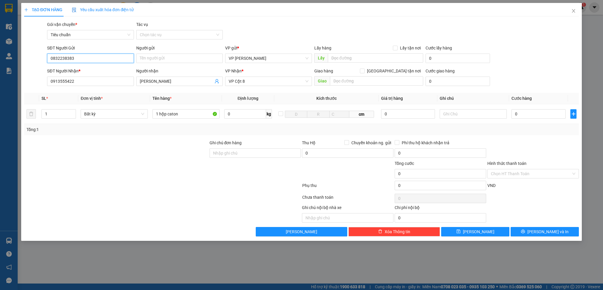
click at [105, 60] on input "0832238383" at bounding box center [90, 58] width 86 height 9
click at [535, 114] on input "0" at bounding box center [538, 113] width 54 height 9
type input "5"
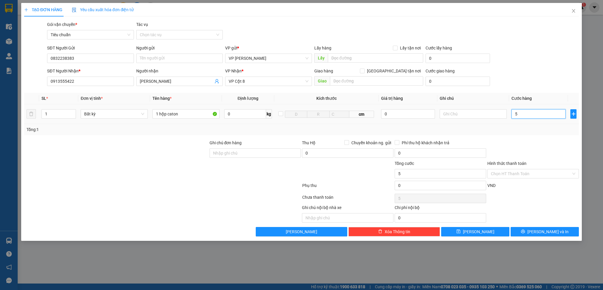
type input "50"
type input "50.000"
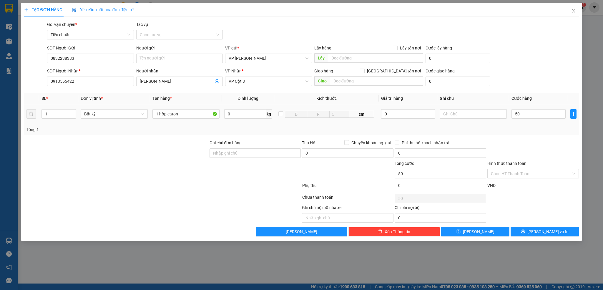
type input "50.000"
click at [530, 137] on div "Transit Pickup Surcharge Ids Transit Deliver Surcharge Ids Transit Deliver Surc…" at bounding box center [301, 128] width 555 height 215
click at [525, 233] on icon "printer" at bounding box center [523, 231] width 4 height 4
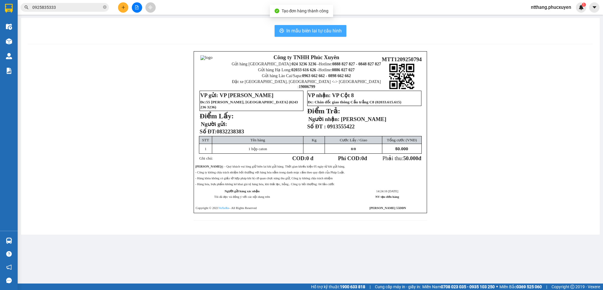
click at [322, 29] on span "In mẫu biên lai tự cấu hình" at bounding box center [313, 30] width 55 height 7
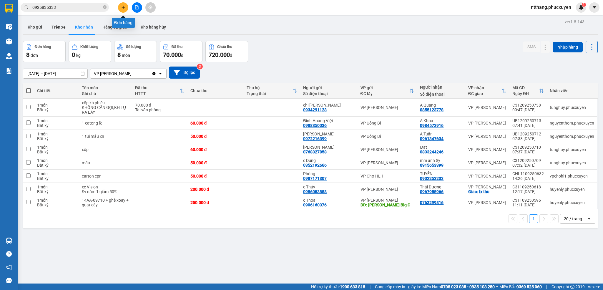
click at [124, 4] on button at bounding box center [123, 7] width 10 height 10
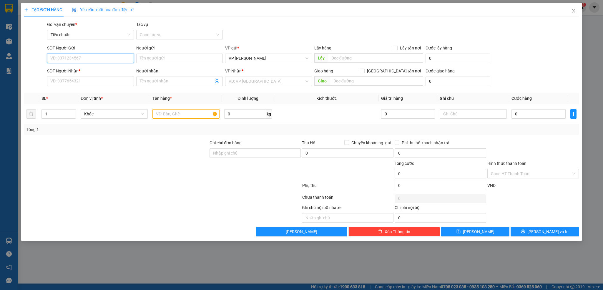
click at [107, 60] on input "SĐT Người Gửi" at bounding box center [90, 58] width 86 height 9
type input "0967516191"
click at [164, 60] on input "Người gửi" at bounding box center [179, 58] width 86 height 9
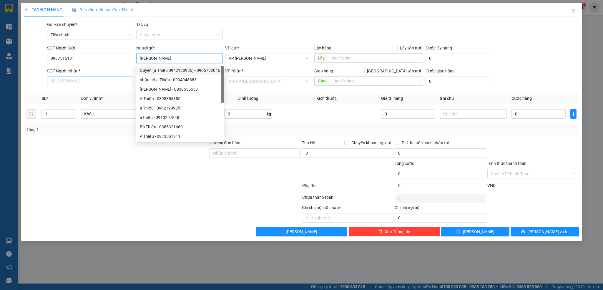
type input "Minh Huyền"
click at [79, 81] on input "SĐT Người Nhận *" at bounding box center [90, 80] width 86 height 9
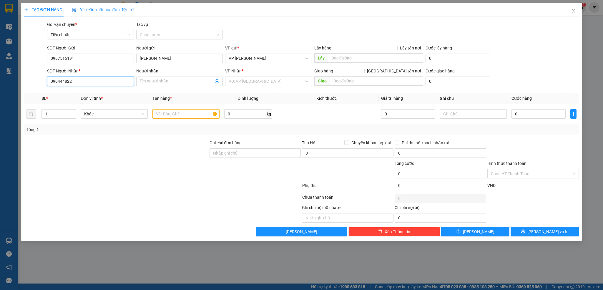
type input "0904448229"
click at [88, 94] on div "0904448229 - Anh Hà" at bounding box center [90, 93] width 79 height 6
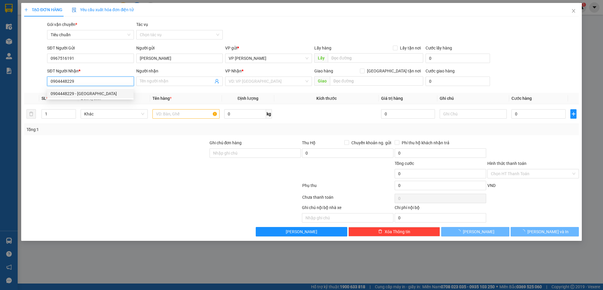
type input "Anh Hà"
checkbox input "true"
type input "H trả"
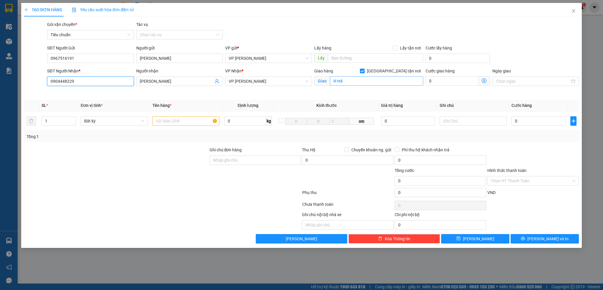
type input "0904448229"
click at [359, 83] on input "H trả" at bounding box center [376, 80] width 93 height 9
click at [364, 71] on input "Giao tận nơi" at bounding box center [362, 71] width 4 height 4
checkbox input "false"
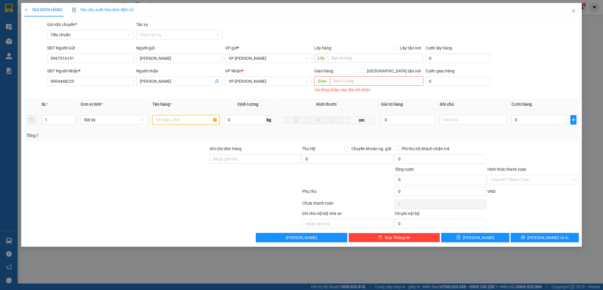
click at [179, 123] on input "text" at bounding box center [185, 119] width 67 height 9
type input "1 bọc trắng"
click at [195, 146] on div at bounding box center [116, 155] width 185 height 21
click at [180, 151] on div at bounding box center [116, 155] width 185 height 21
click at [529, 115] on div "0" at bounding box center [538, 120] width 54 height 12
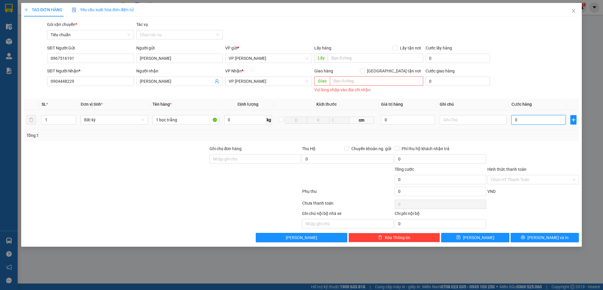
click at [530, 119] on input "0" at bounding box center [538, 119] width 54 height 9
type input "5"
type input "50"
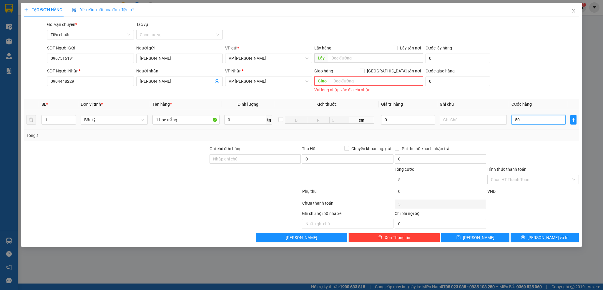
type input "50"
click at [548, 138] on div "Tổng: 1" at bounding box center [301, 135] width 550 height 6
type input "50.000"
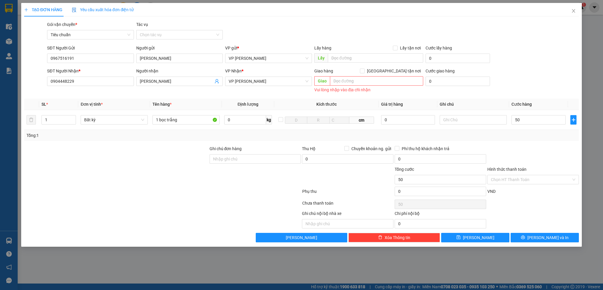
type input "50.000"
click at [261, 82] on span "VP [PERSON_NAME]" at bounding box center [268, 81] width 79 height 9
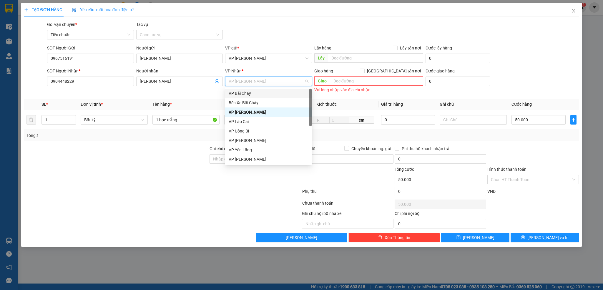
click at [247, 94] on div "VP Bãi Cháy" at bounding box center [268, 93] width 79 height 6
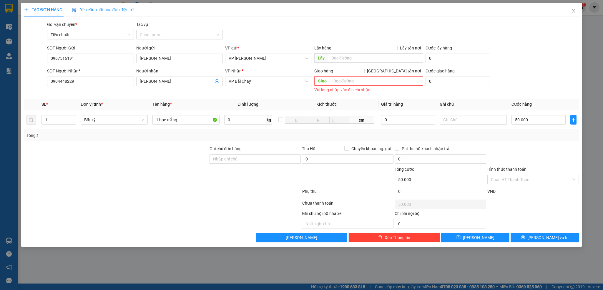
click at [176, 176] on div at bounding box center [116, 176] width 185 height 21
click at [533, 237] on button "Lưu và In" at bounding box center [544, 237] width 68 height 9
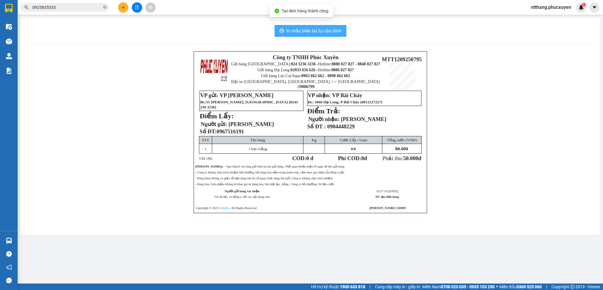
click at [296, 31] on span "In mẫu biên lai tự cấu hình" at bounding box center [313, 30] width 55 height 7
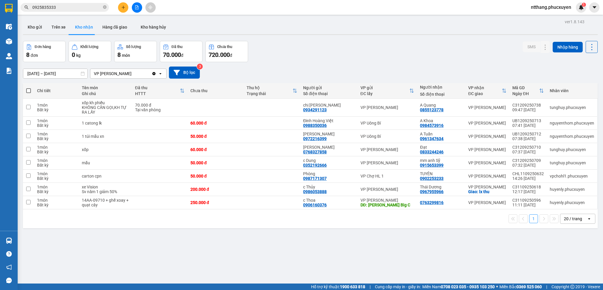
click at [310, 49] on div "Đơn hàng 8 đơn Khối lượng 0 kg Số lượng 8 món Đã thu 70.000 đ Chưa thu 720.000 …" at bounding box center [310, 51] width 574 height 21
click at [39, 28] on button "Kho gửi" at bounding box center [35, 27] width 24 height 14
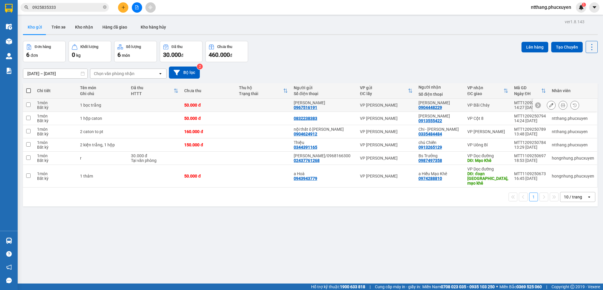
click at [434, 107] on div "0904448229" at bounding box center [430, 107] width 24 height 5
copy div "0904448229"
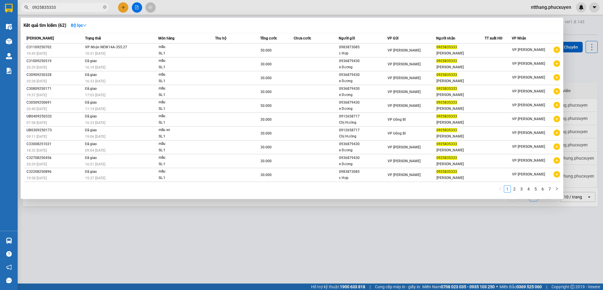
click at [80, 9] on input "0925835333" at bounding box center [66, 7] width 69 height 6
paste input "04448229"
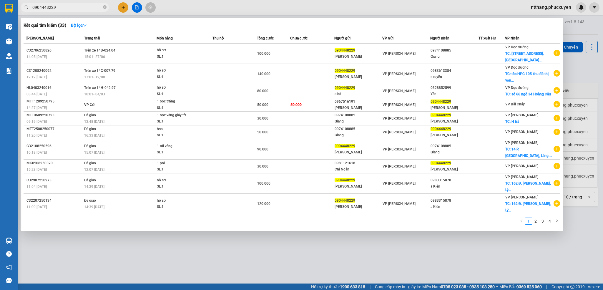
type input "0904448229"
click at [235, 12] on div at bounding box center [301, 145] width 603 height 290
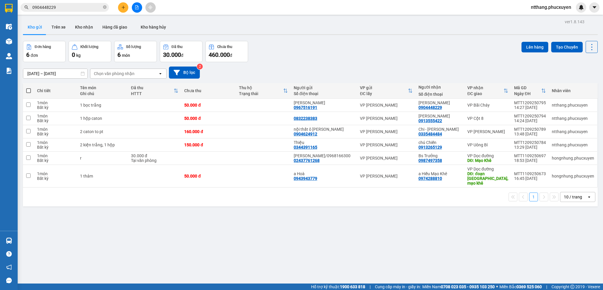
click at [300, 34] on div at bounding box center [310, 34] width 574 height 1
click at [549, 105] on icon at bounding box center [551, 105] width 4 height 4
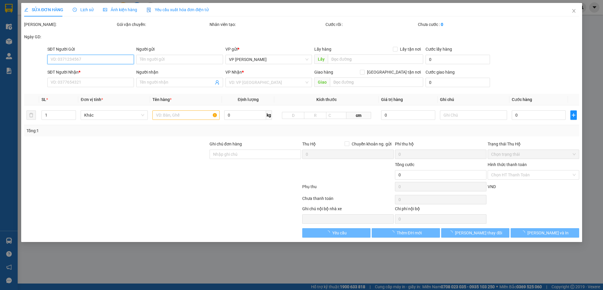
type input "0967516191"
type input "Minh Huyền"
type input "0904448229"
type input "Anh Hà"
type input "50.000"
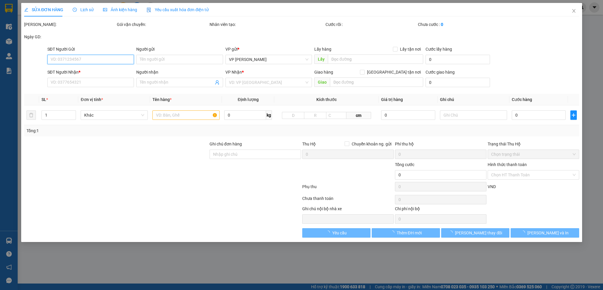
type input "50.000"
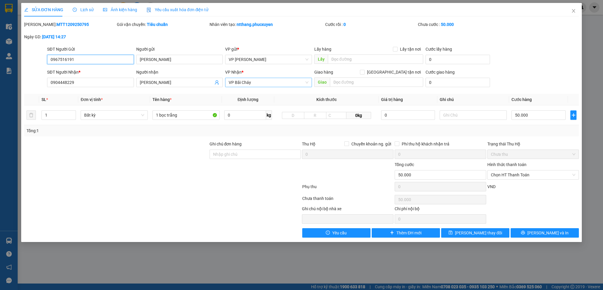
click at [277, 79] on span "VP Bãi Cháy" at bounding box center [268, 82] width 79 height 9
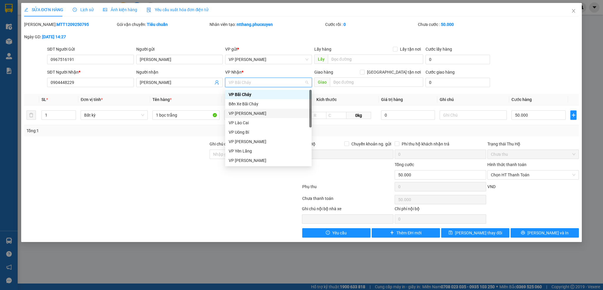
click at [244, 111] on div "VP [PERSON_NAME]" at bounding box center [268, 113] width 79 height 6
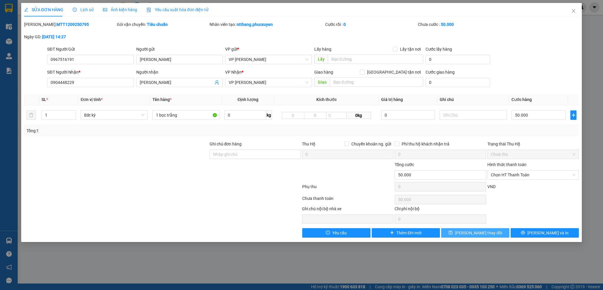
click at [491, 234] on button "Lưu thay đổi" at bounding box center [475, 232] width 68 height 9
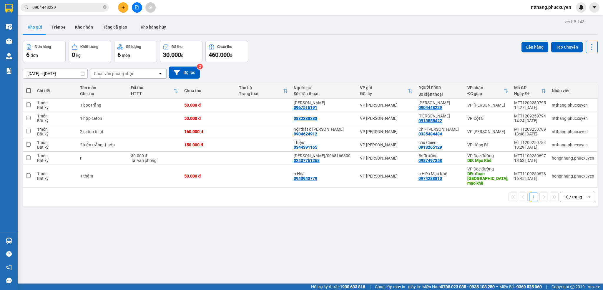
click at [331, 62] on div "10/09/2025 – 12/09/2025 Press the down arrow key to interact with the calendar …" at bounding box center [310, 72] width 574 height 21
click at [327, 51] on div "Đơn hàng 6 đơn Khối lượng 0 kg Số lượng 6 món Đã thu 30.000 đ Chưa thu 460.000 …" at bounding box center [310, 51] width 574 height 21
click at [82, 24] on button "Kho nhận" at bounding box center [83, 27] width 27 height 14
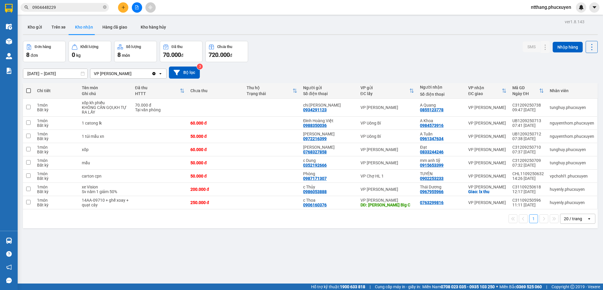
click at [324, 34] on div at bounding box center [310, 34] width 574 height 1
click at [27, 23] on button "Kho gửi" at bounding box center [35, 27] width 24 height 14
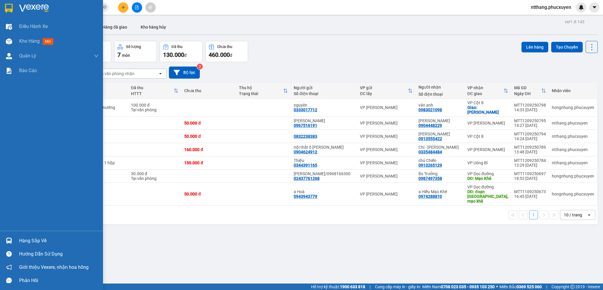
click at [6, 238] on img at bounding box center [9, 240] width 6 height 6
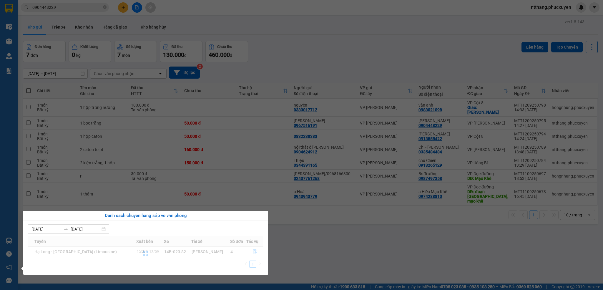
click at [335, 232] on section "Kết quả tìm kiếm ( 33 ) Bộ lọc Mã ĐH Trạng thái Món hàng Thu hộ Tổng cước Chưa …" at bounding box center [301, 145] width 603 height 290
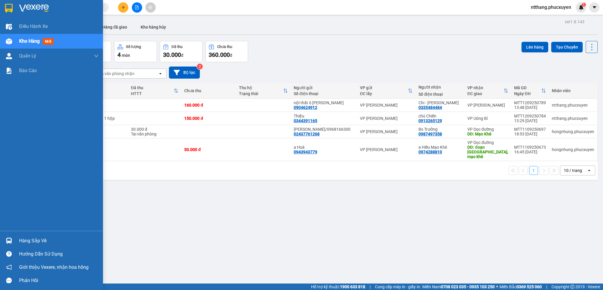
click at [12, 238] on div at bounding box center [9, 240] width 10 height 10
